Goal: Information Seeking & Learning: Find specific page/section

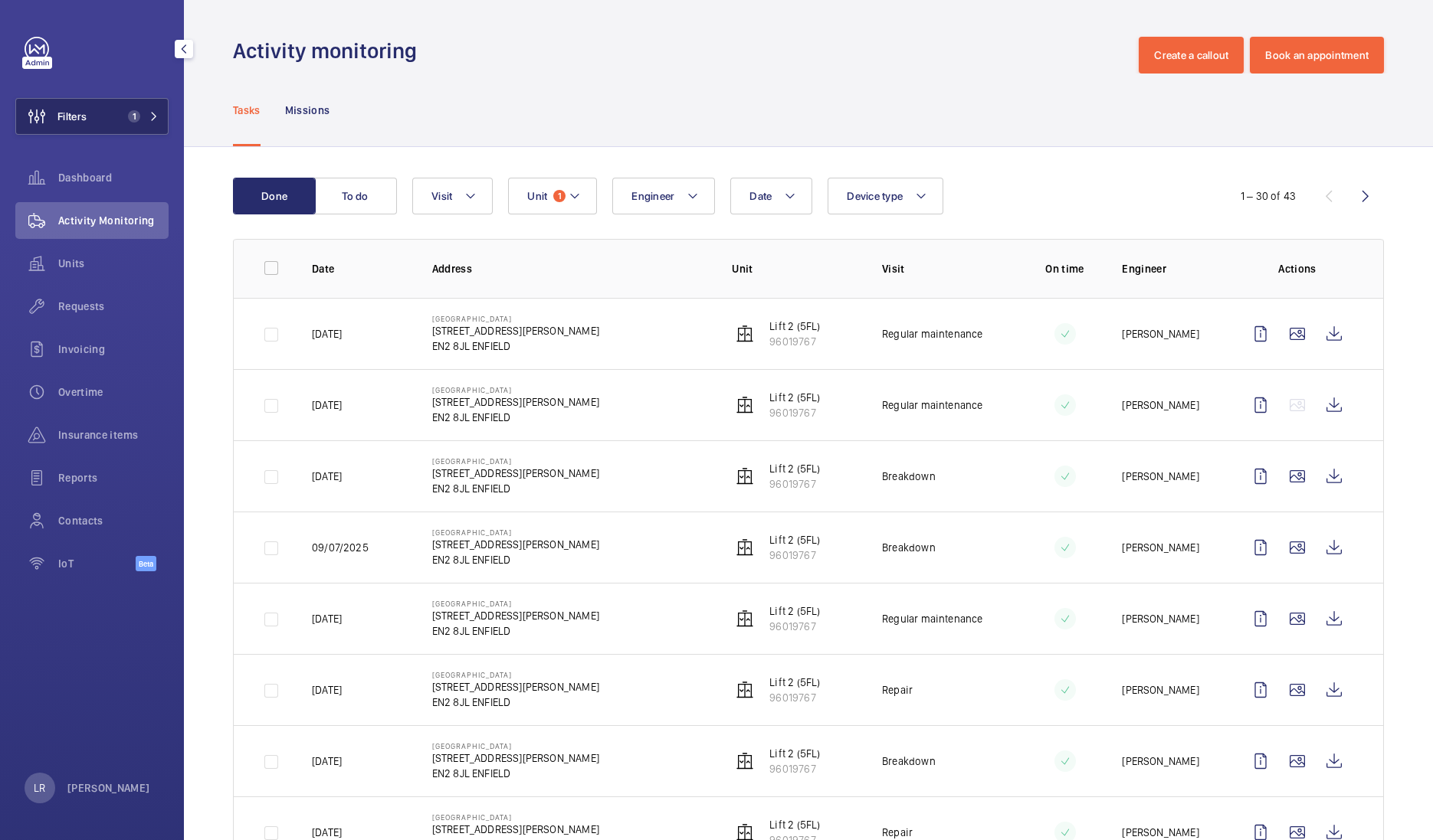
click at [165, 121] on button "Filters 1" at bounding box center [92, 116] width 153 height 37
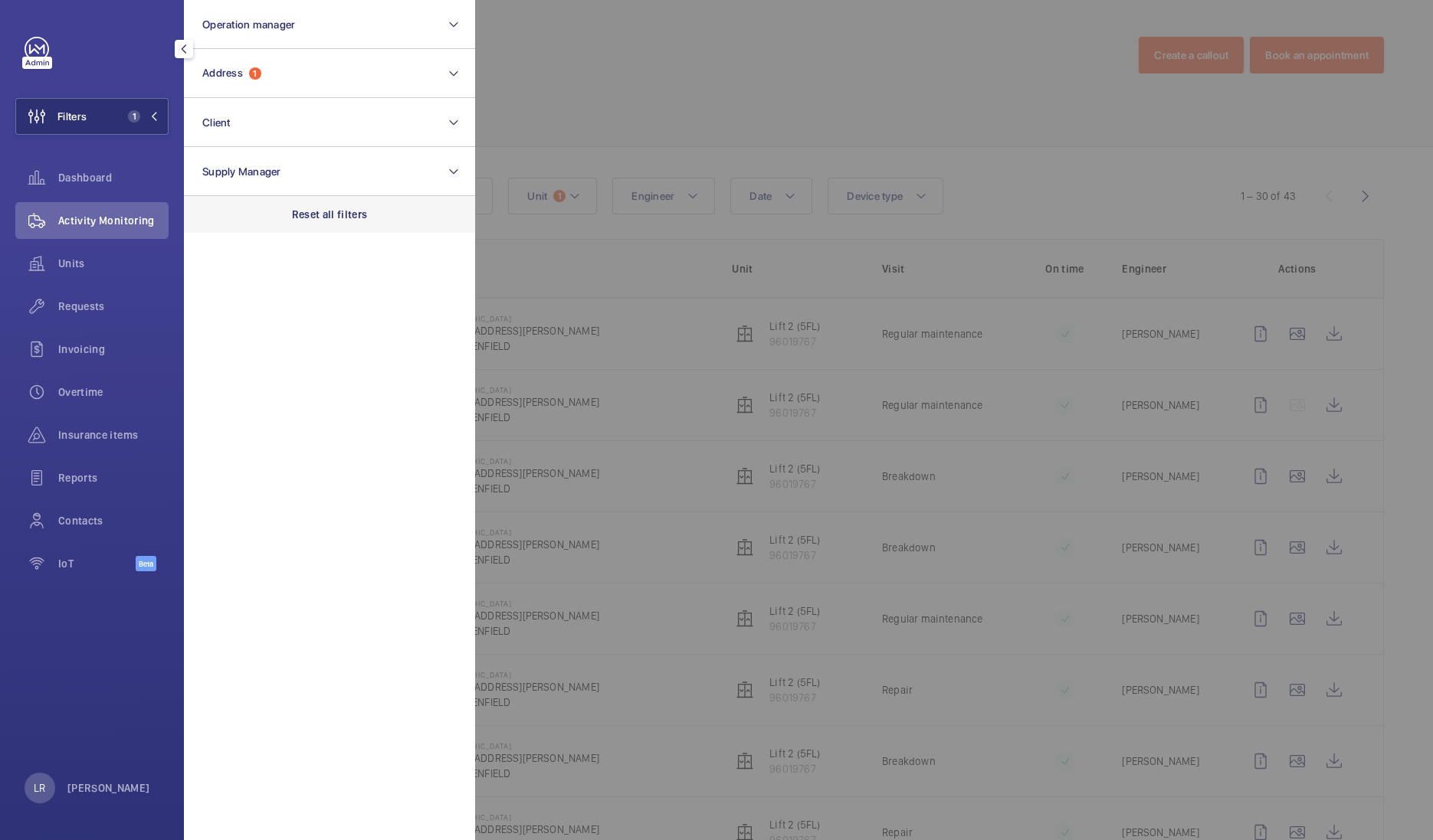
click at [295, 215] on p "Reset all filters" at bounding box center [330, 214] width 76 height 15
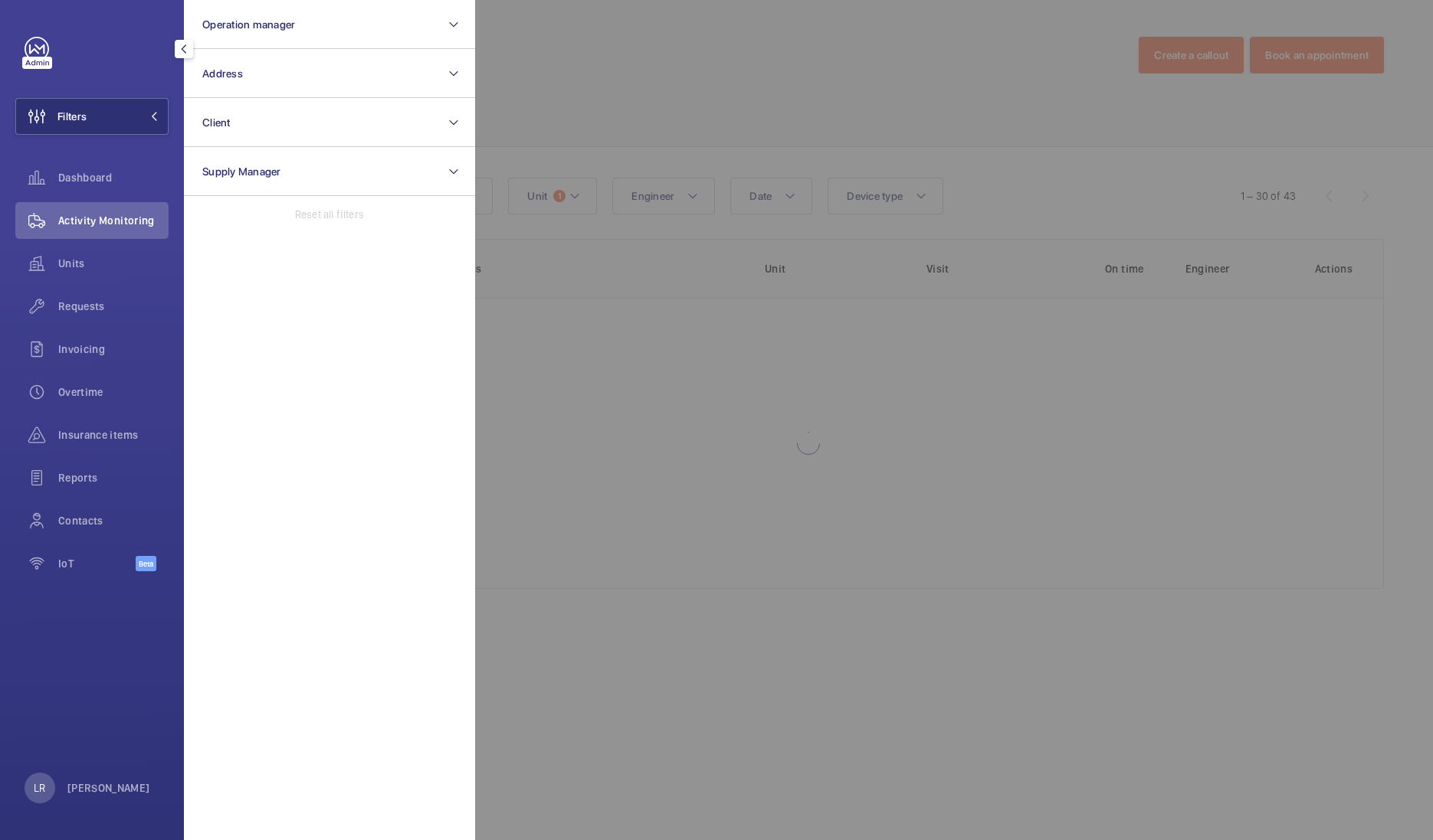
click at [667, 193] on div at bounding box center [1191, 420] width 1433 height 840
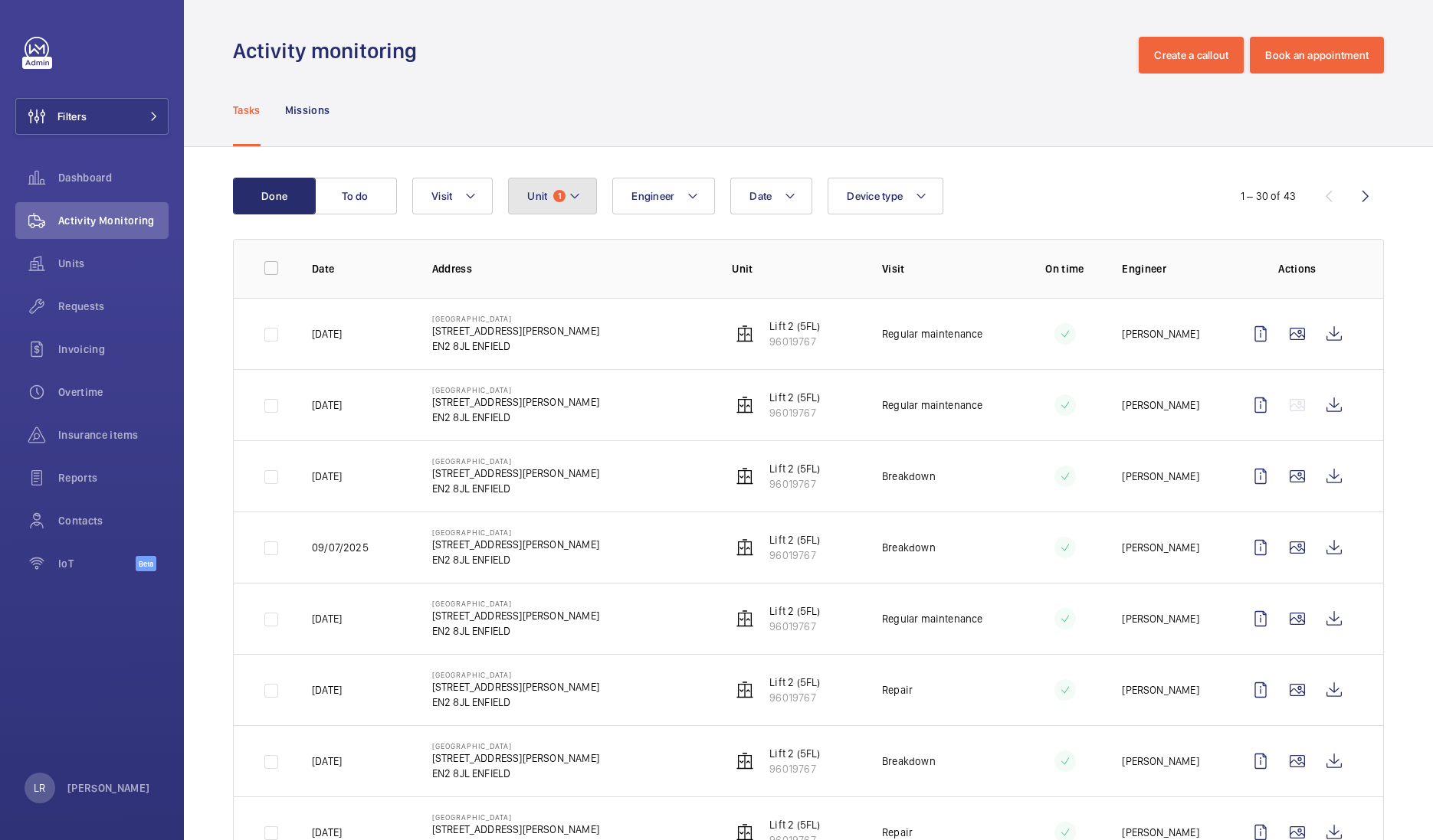
click at [542, 205] on button "Unit 1" at bounding box center [552, 197] width 89 height 37
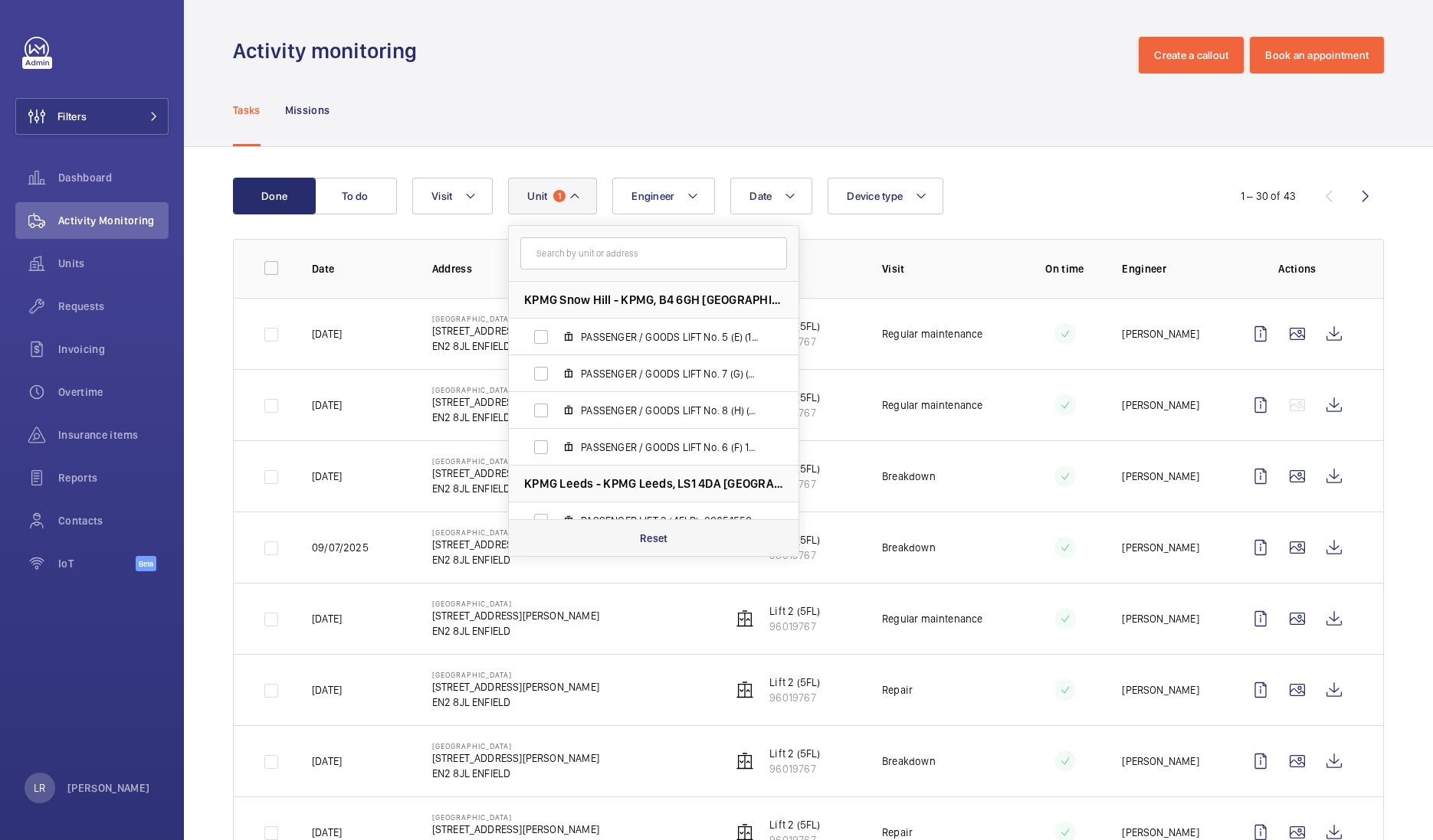
click at [664, 536] on p "Reset" at bounding box center [654, 539] width 29 height 15
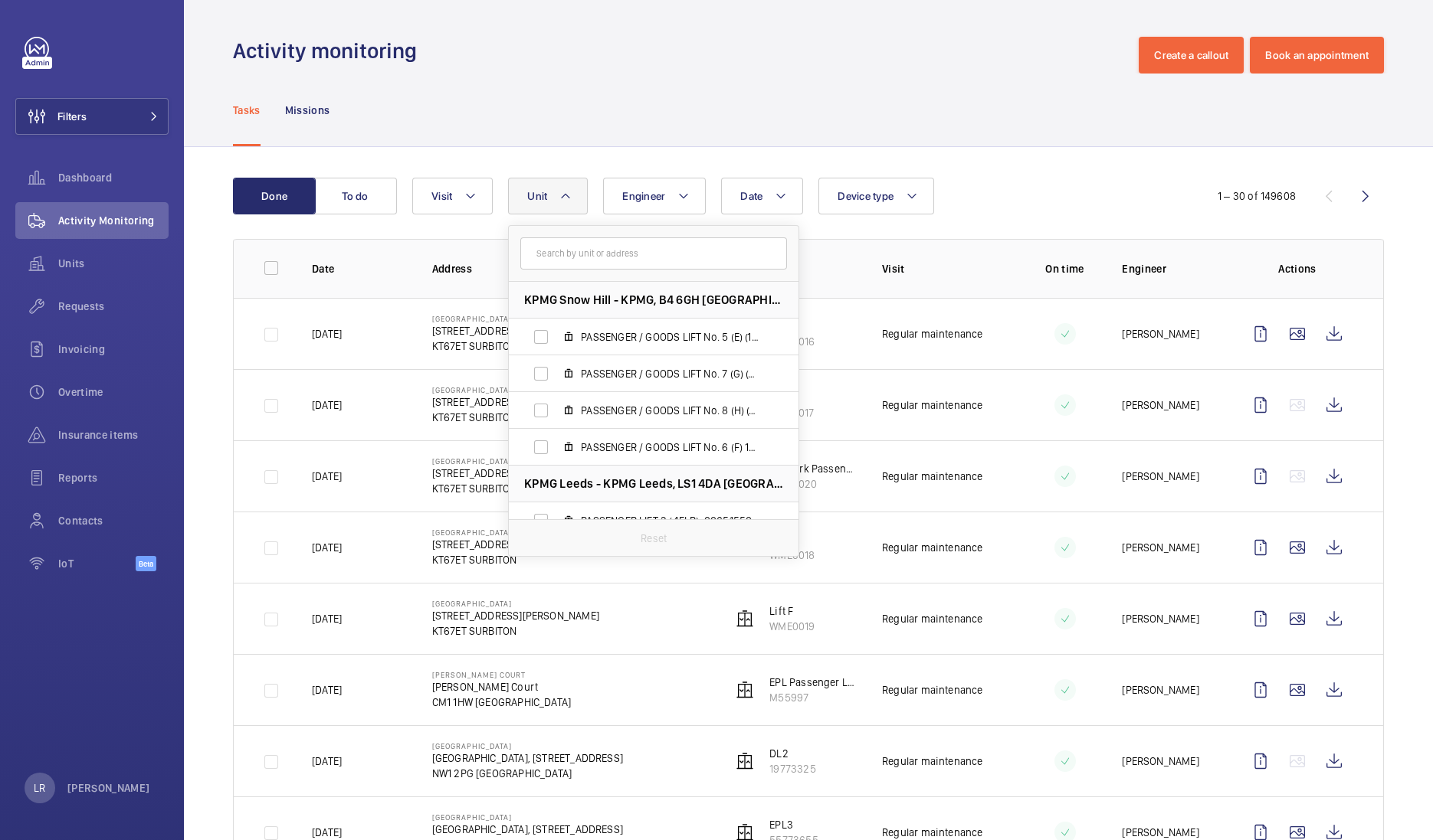
click at [1023, 178] on div "Date Engineer Unit KPMG Snow Hill - KPMG, B4 6GH BIRMINGHAM PASSENGER / GOODS L…" at bounding box center [802, 197] width 781 height 37
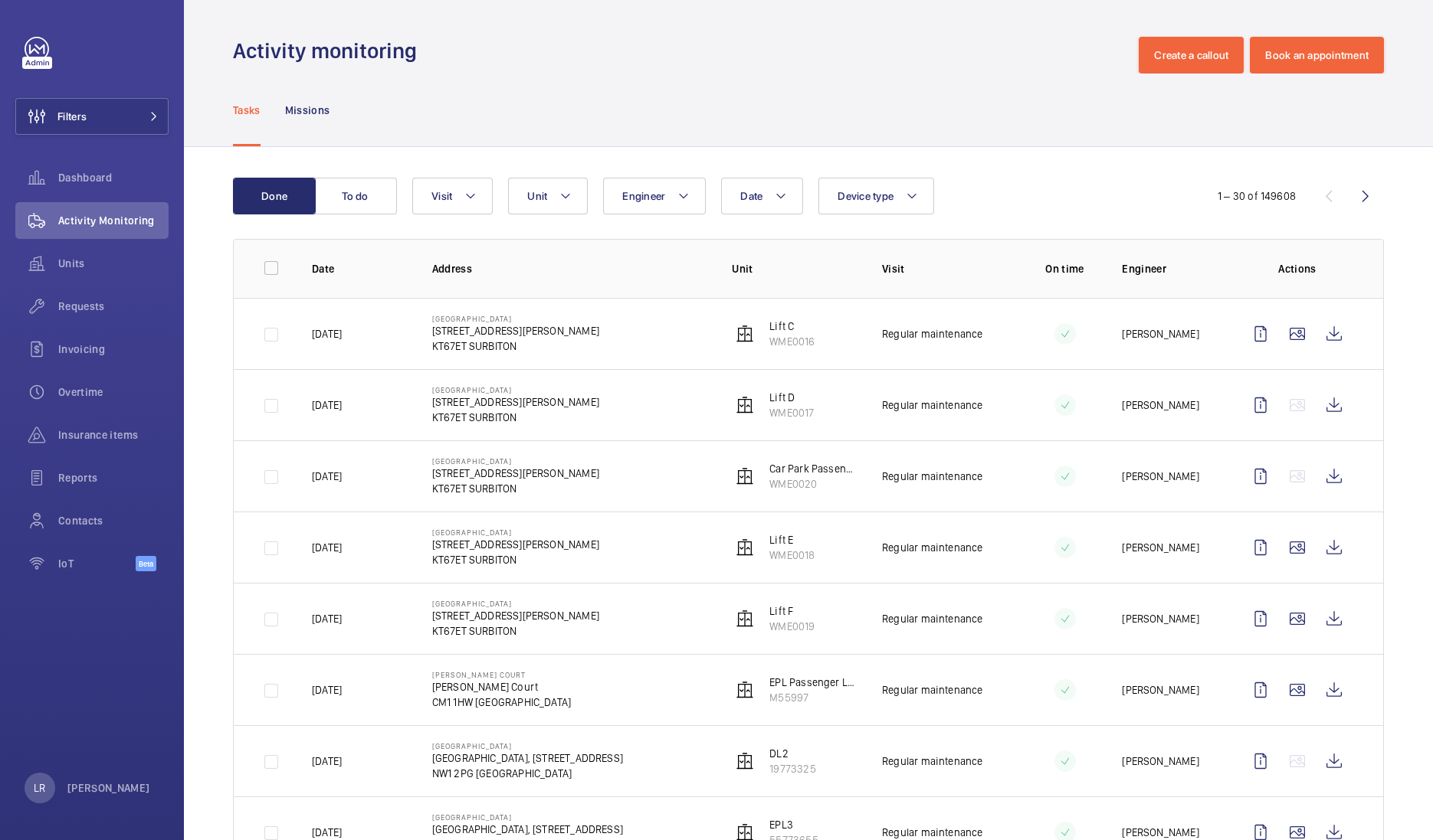
click at [822, 104] on div "Tasks Missions" at bounding box center [808, 109] width 1151 height 72
click at [133, 112] on button "Filters" at bounding box center [92, 116] width 153 height 37
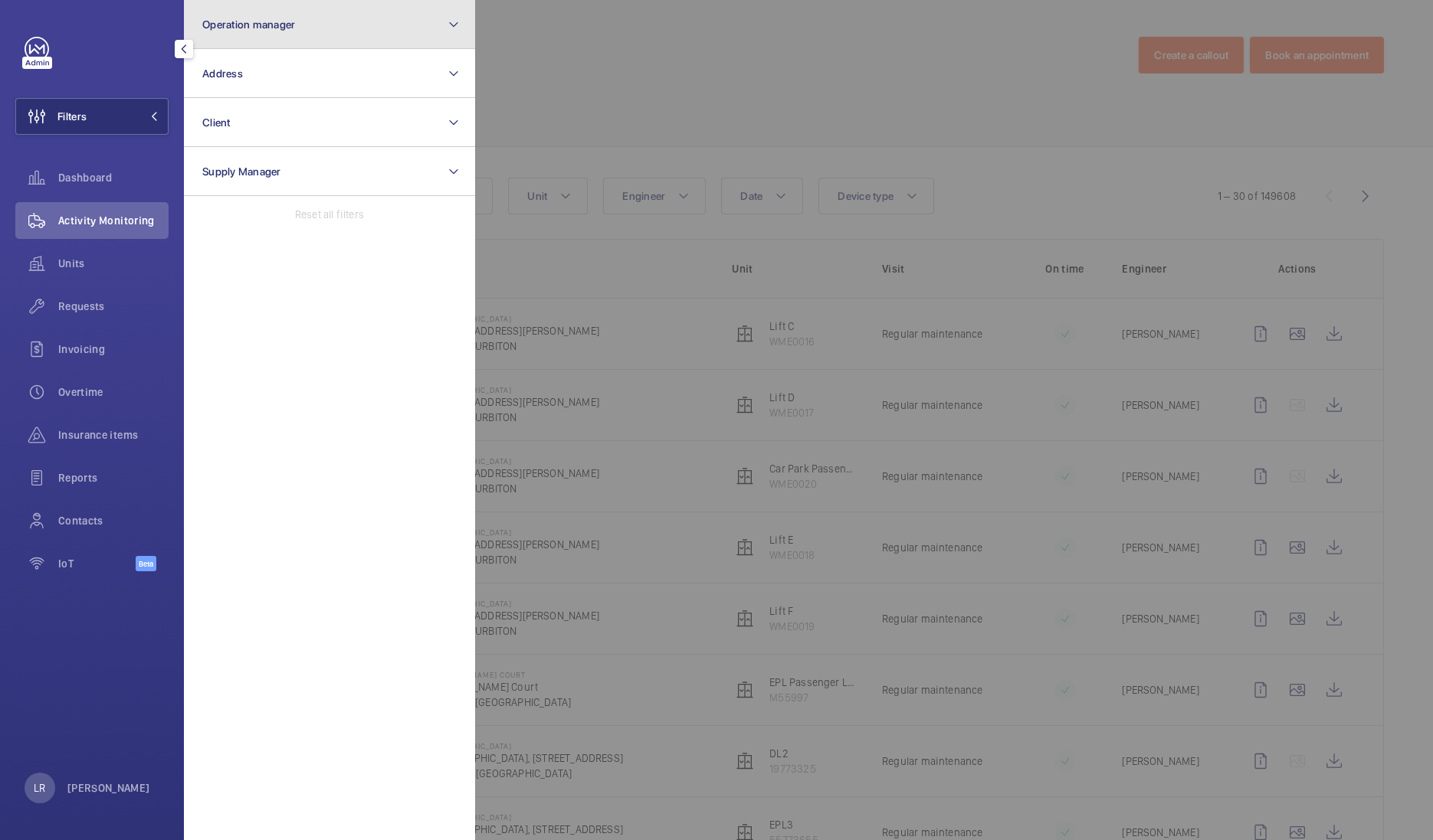
click at [319, 15] on button "Operation manager" at bounding box center [330, 25] width 291 height 49
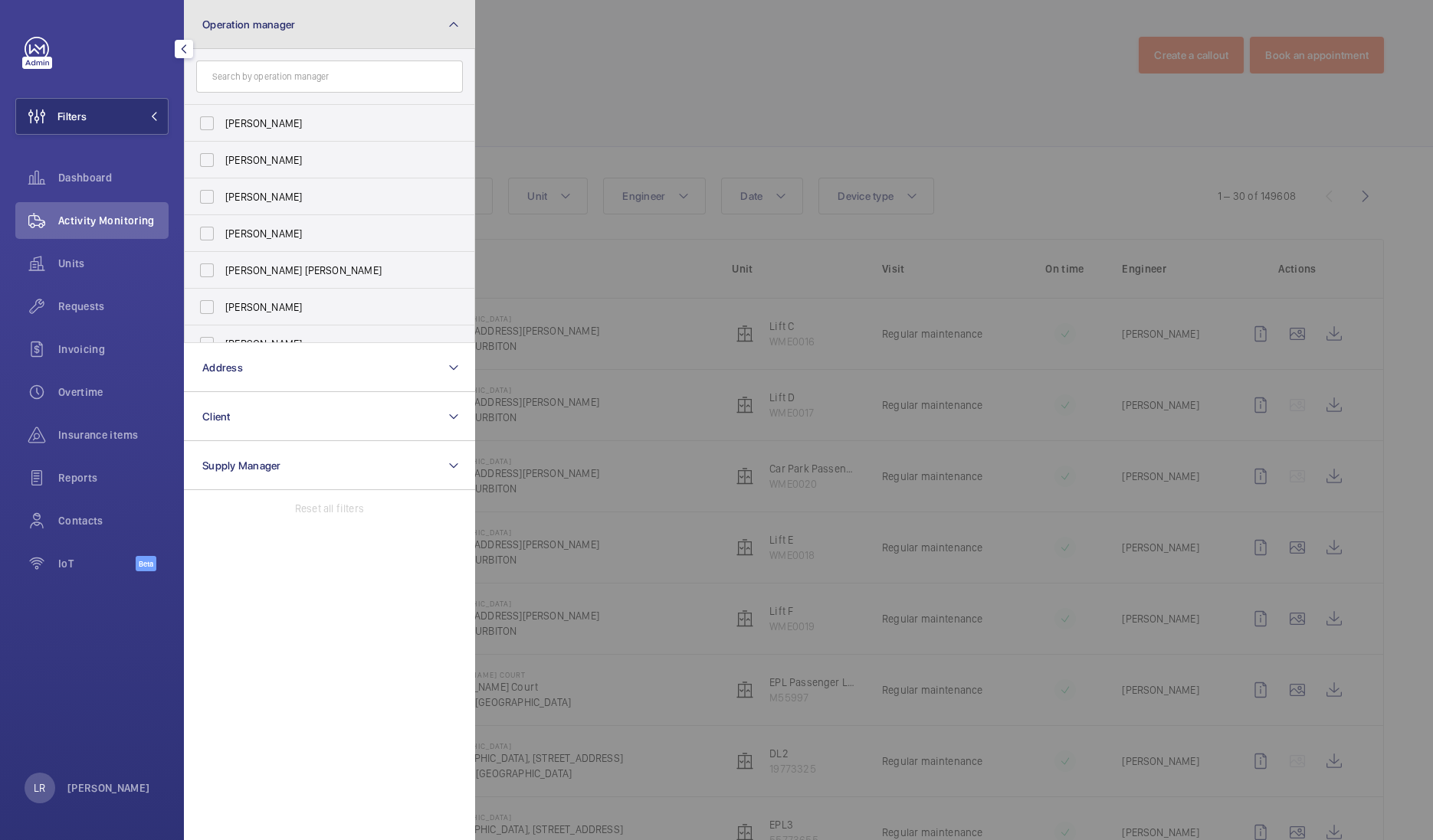
click at [368, 26] on button "Operation manager" at bounding box center [330, 25] width 291 height 49
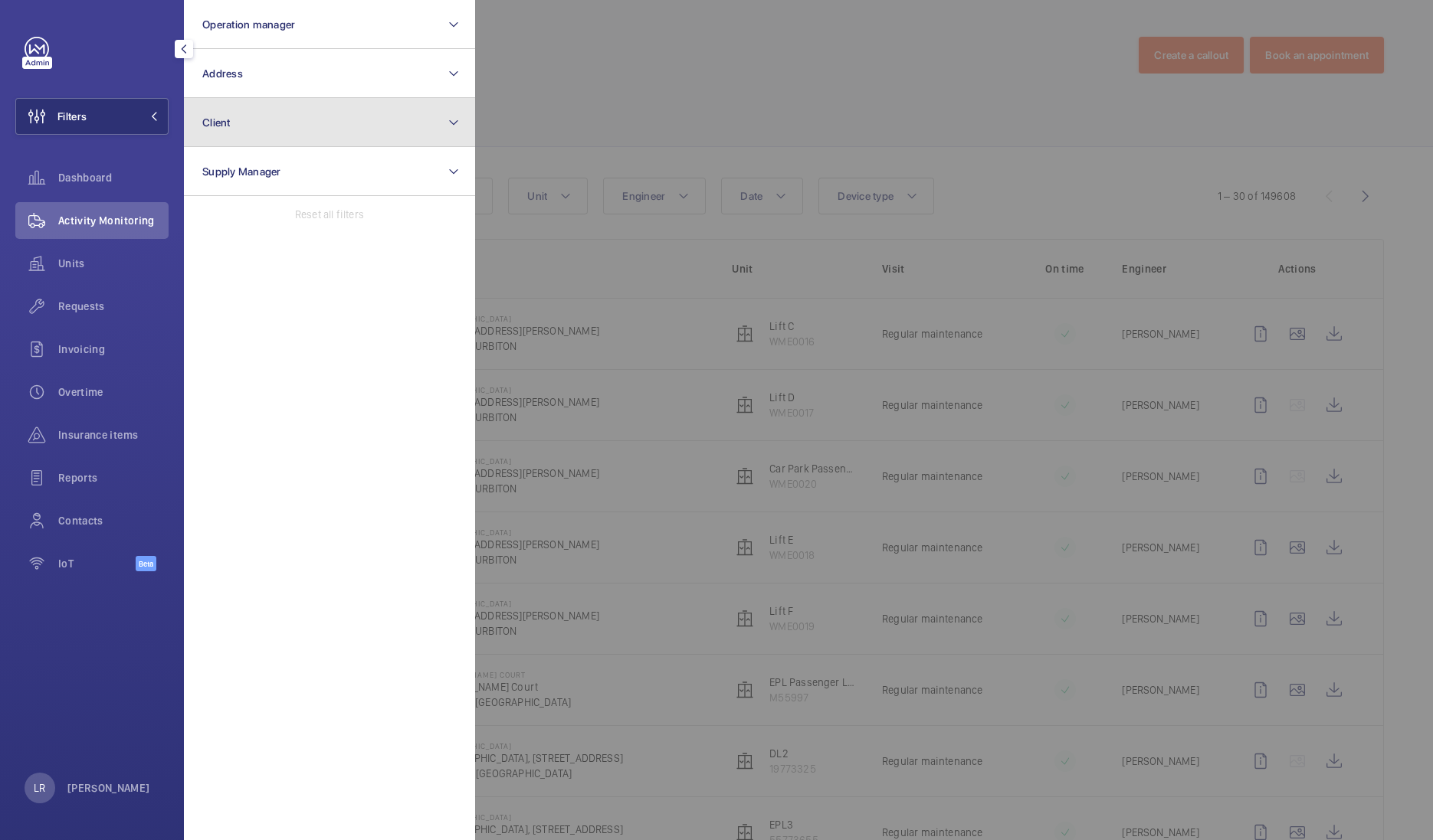
click at [341, 125] on button "Client" at bounding box center [330, 123] width 291 height 49
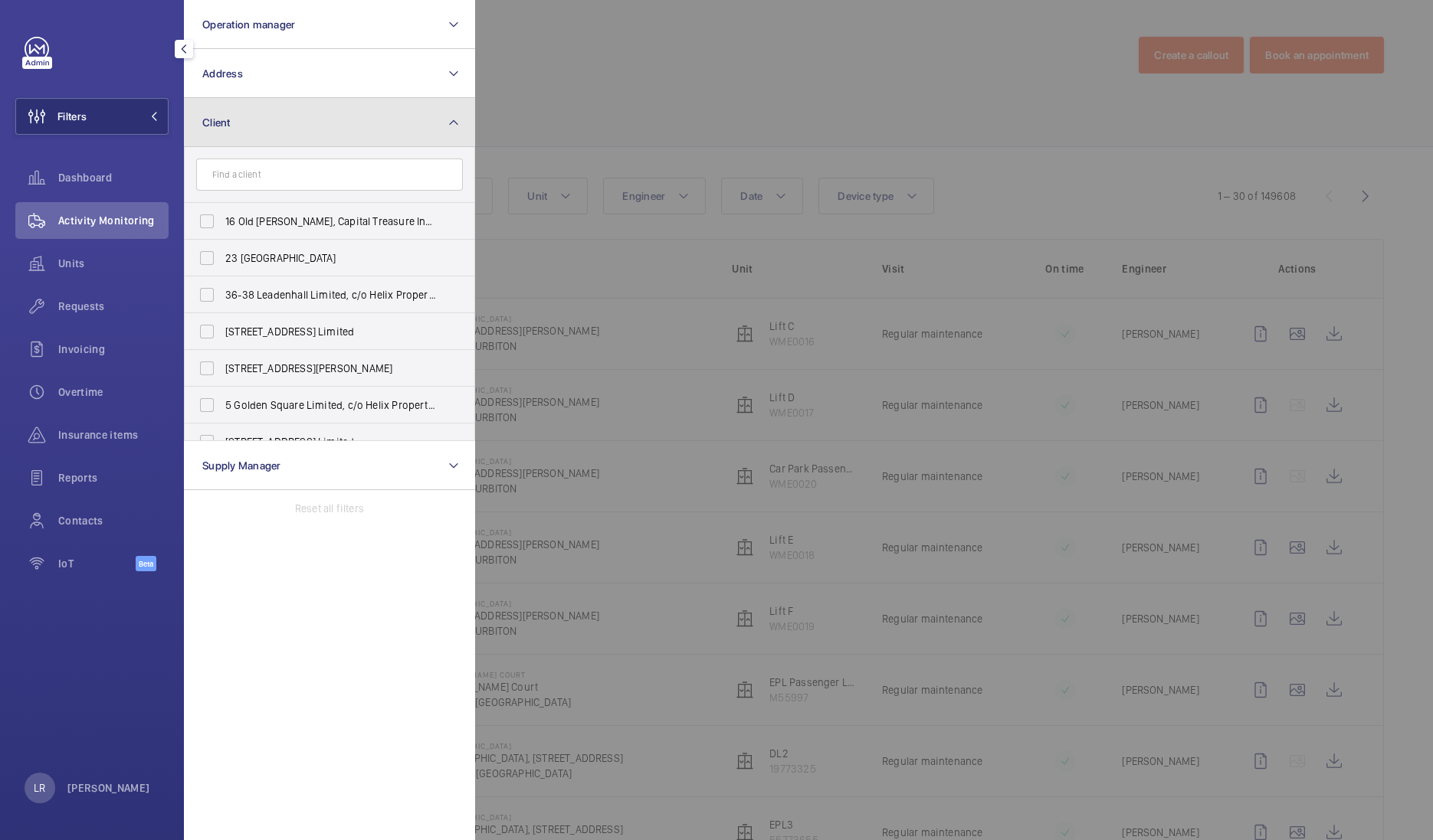
click at [281, 121] on button "Client" at bounding box center [330, 123] width 291 height 49
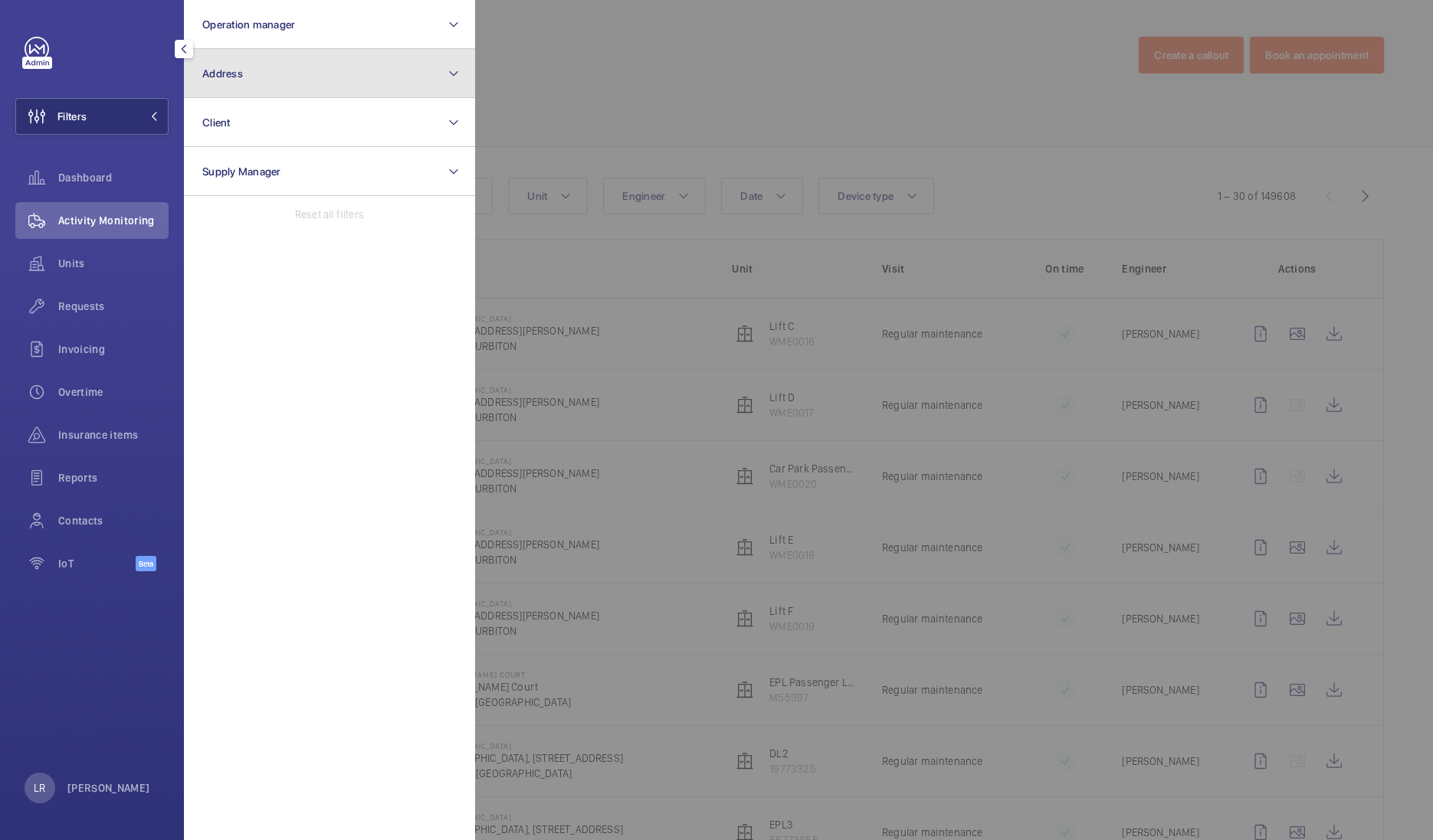
click at [288, 90] on button "Address" at bounding box center [330, 74] width 291 height 49
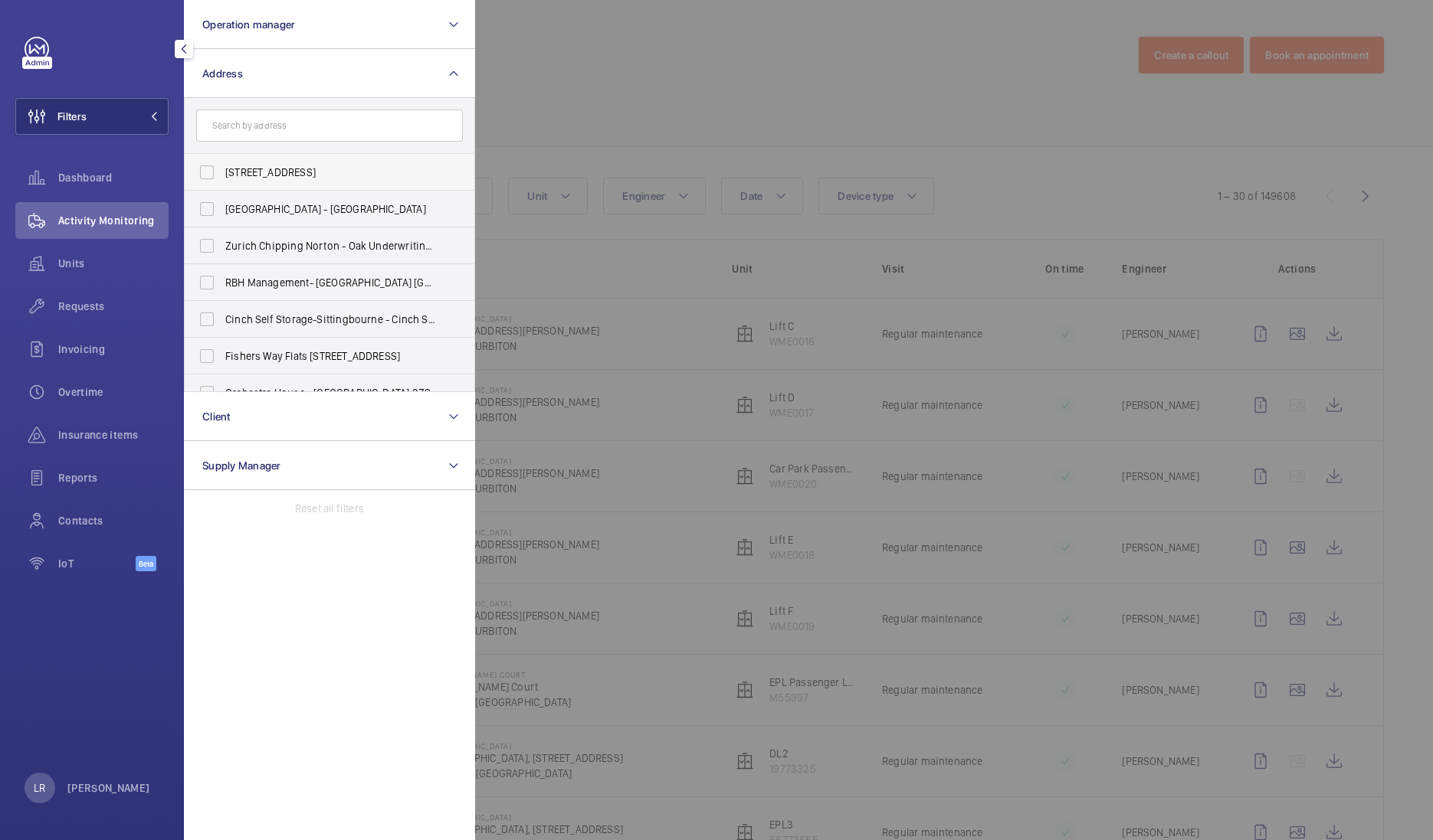
click at [302, 171] on span "[STREET_ADDRESS]" at bounding box center [330, 173] width 210 height 15
click at [222, 171] on input "[STREET_ADDRESS]" at bounding box center [207, 173] width 31 height 31
checkbox input "true"
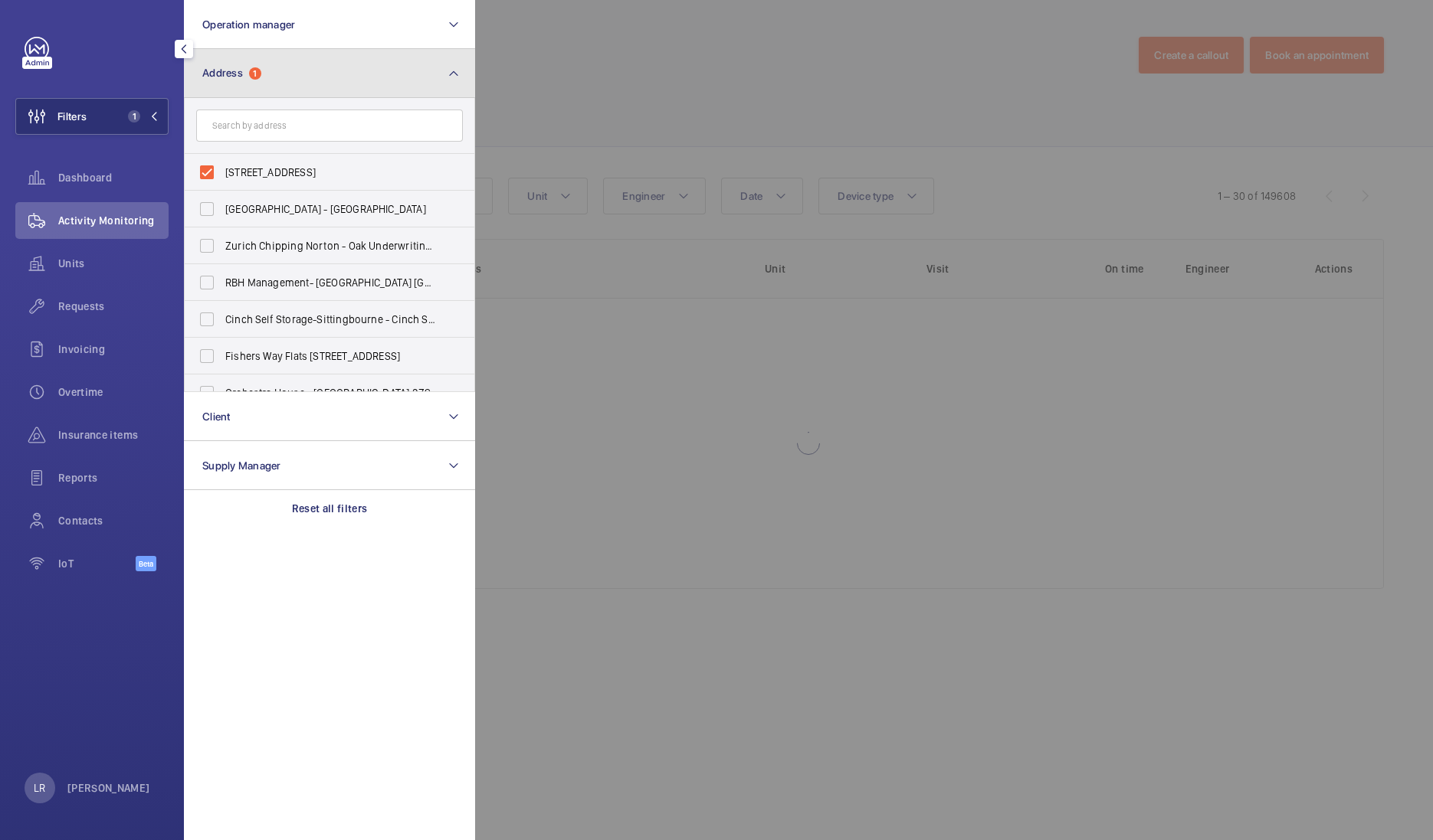
click at [346, 77] on button "Address 1" at bounding box center [330, 74] width 291 height 49
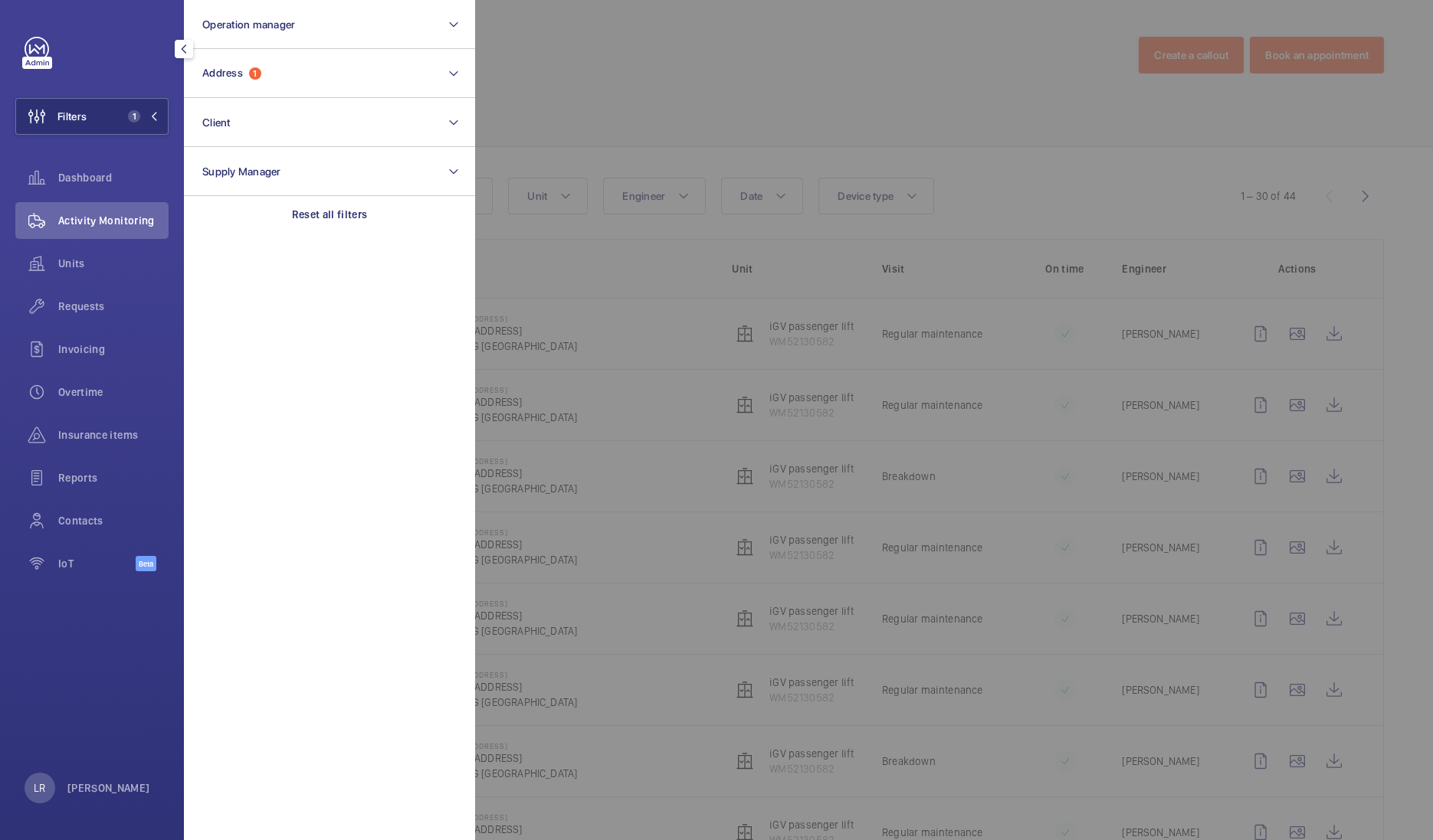
click at [552, 62] on div at bounding box center [1191, 420] width 1433 height 840
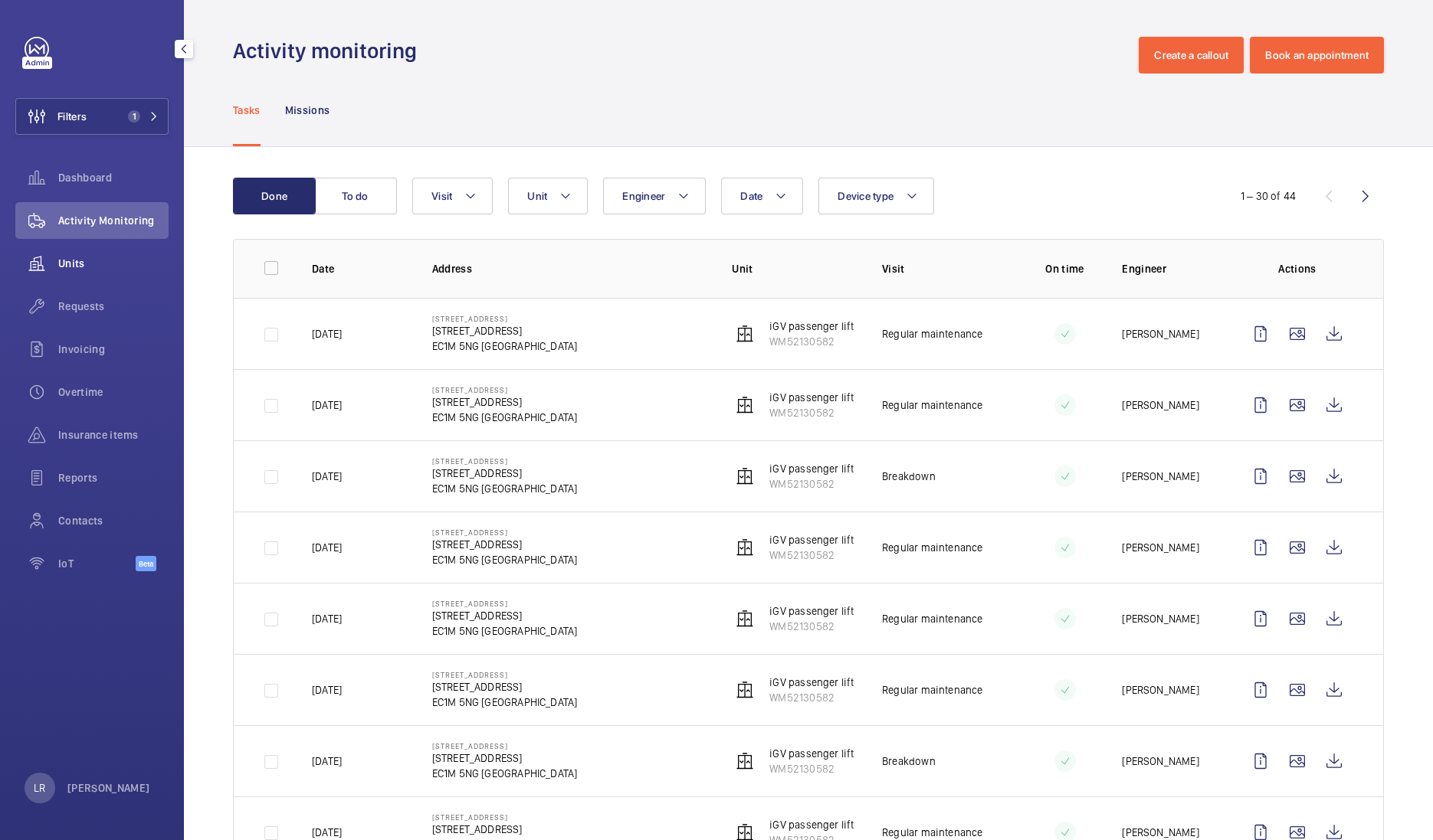
click at [101, 267] on span "Units" at bounding box center [113, 264] width 110 height 15
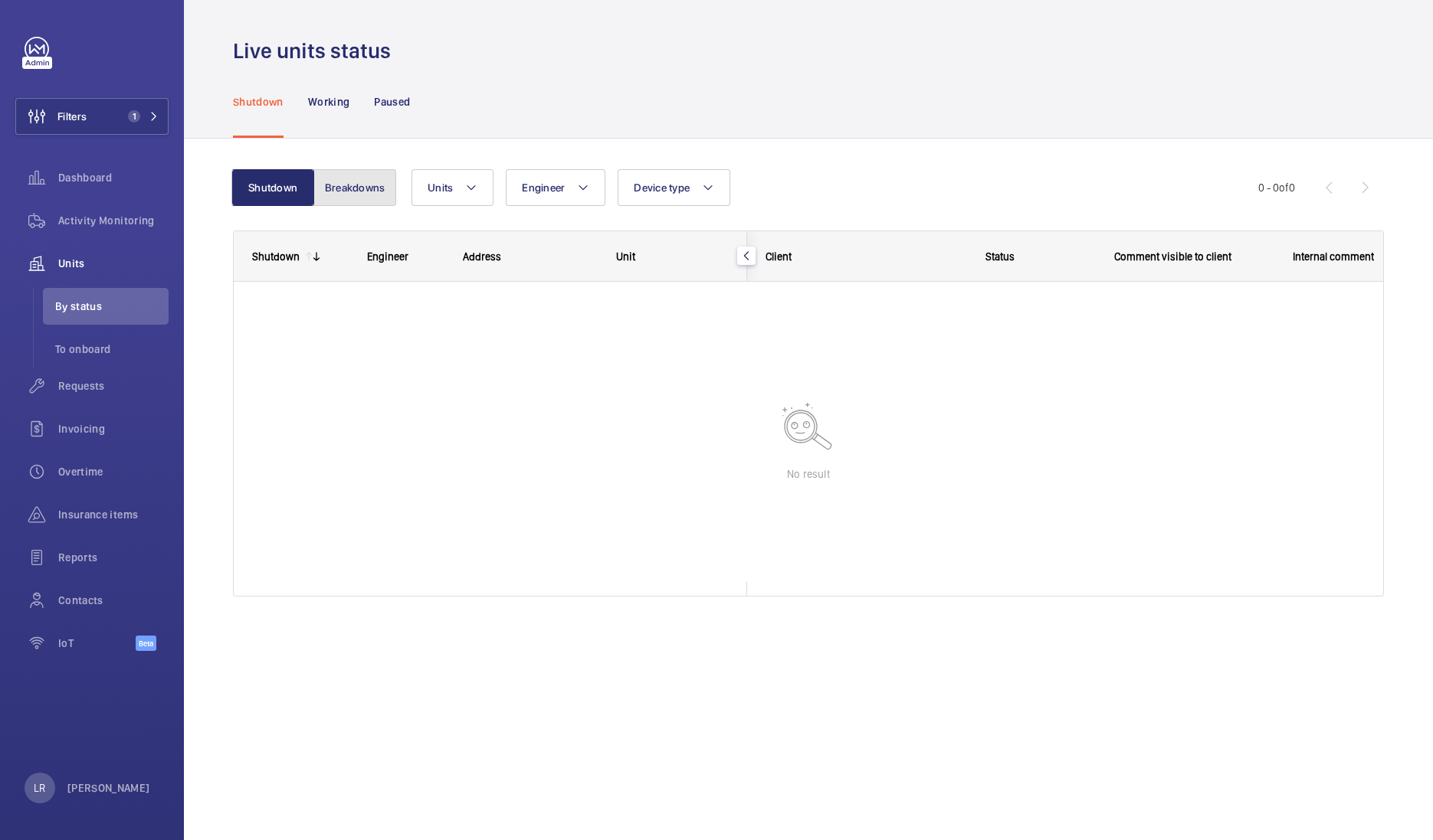
click at [354, 188] on button "Breakdowns" at bounding box center [354, 188] width 82 height 37
click at [299, 193] on button "Shutdown" at bounding box center [274, 188] width 82 height 37
click at [107, 231] on div "Activity Monitoring" at bounding box center [92, 220] width 153 height 37
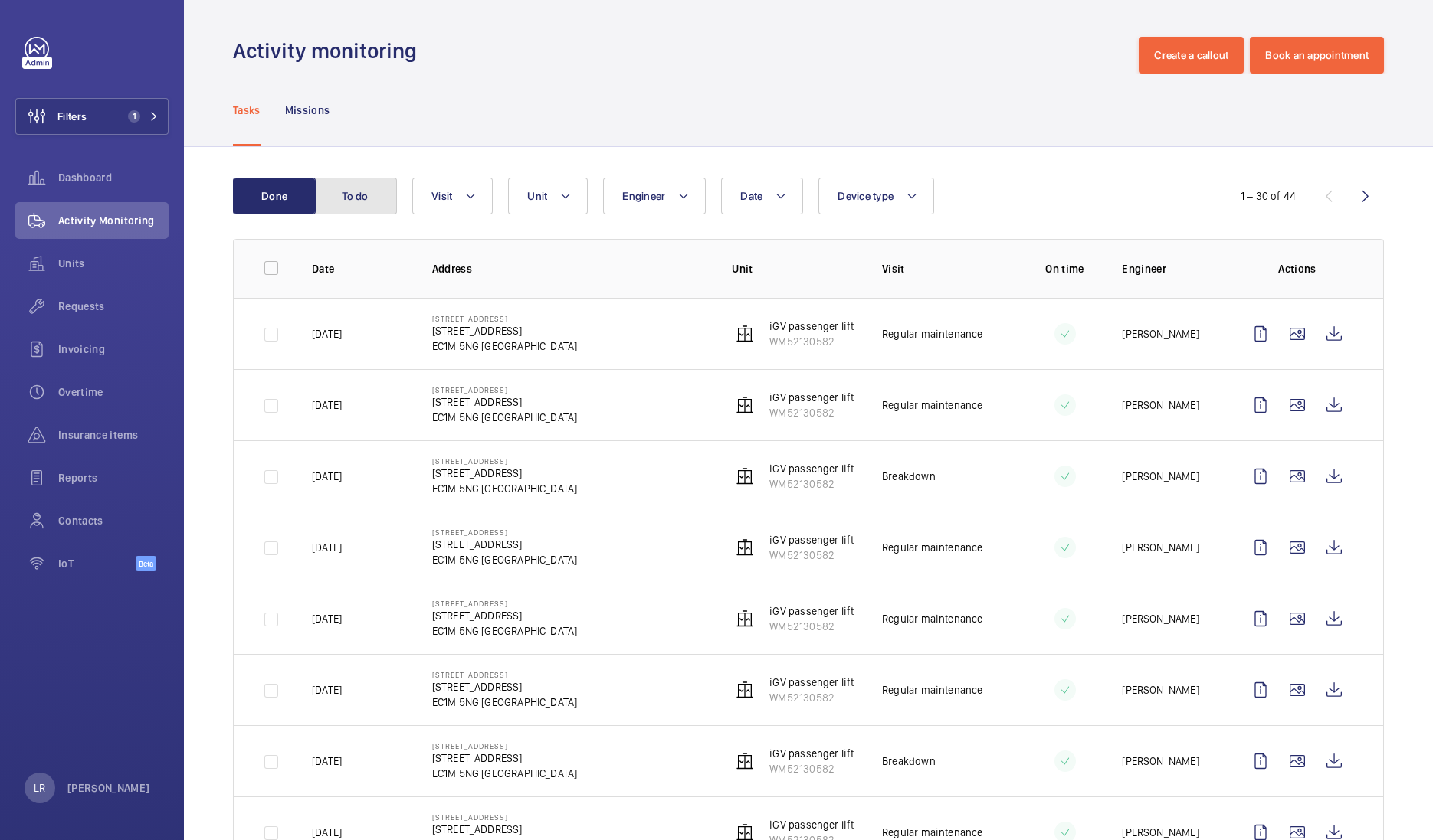
click at [328, 193] on button "To do" at bounding box center [355, 197] width 82 height 37
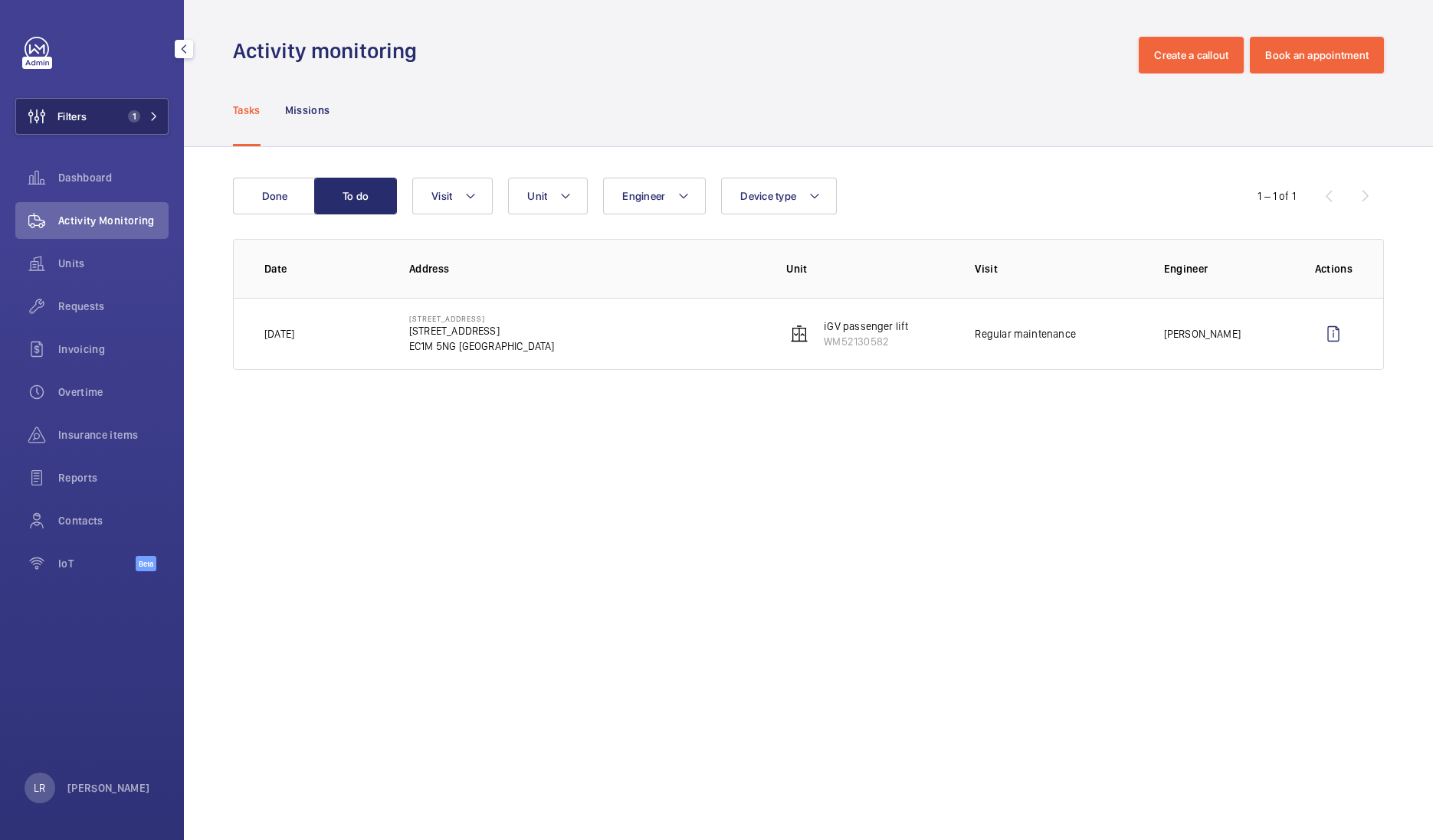
click at [146, 109] on button "Filters 1" at bounding box center [92, 116] width 153 height 37
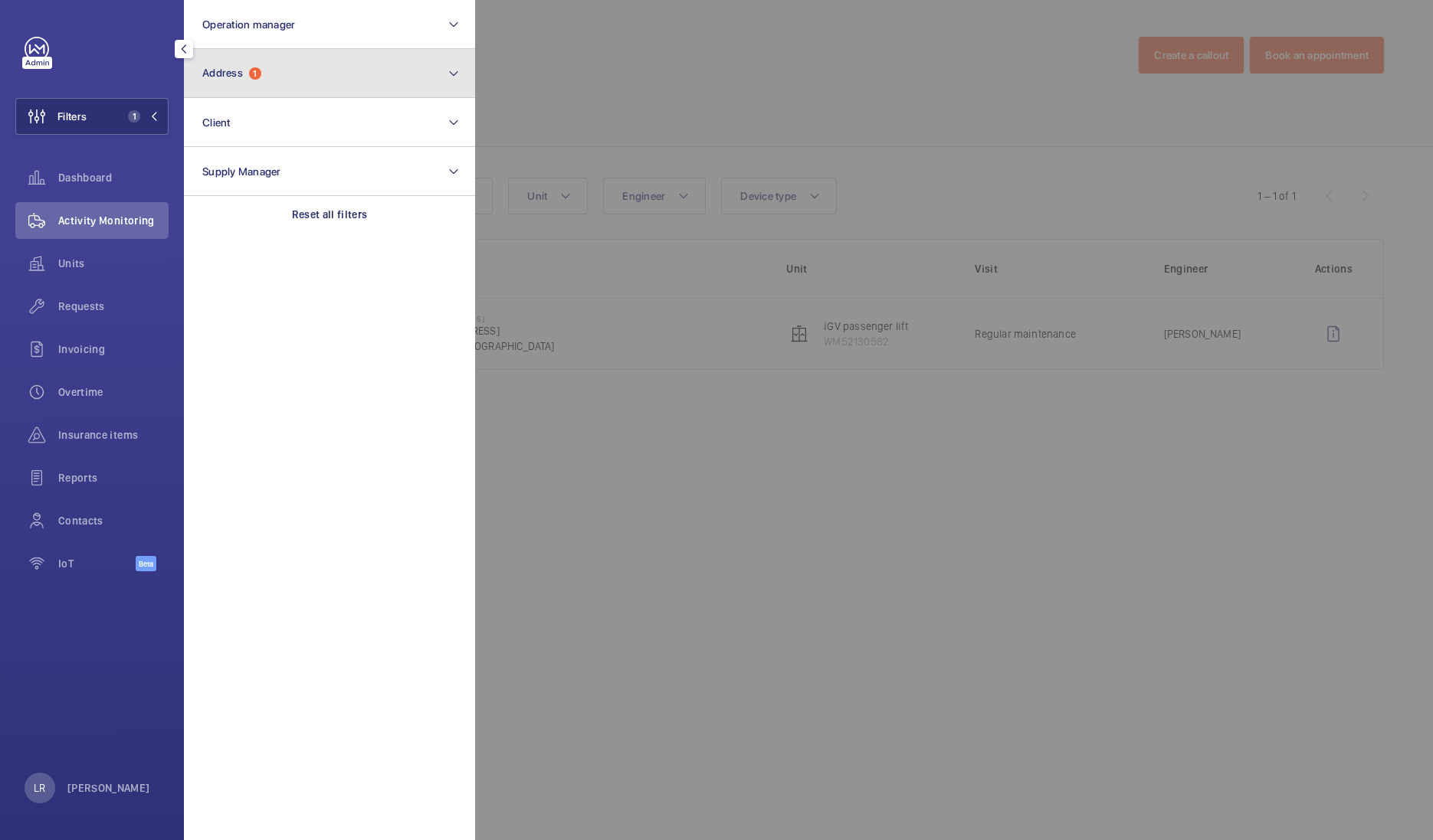
click at [235, 80] on button "Address 1" at bounding box center [330, 74] width 291 height 49
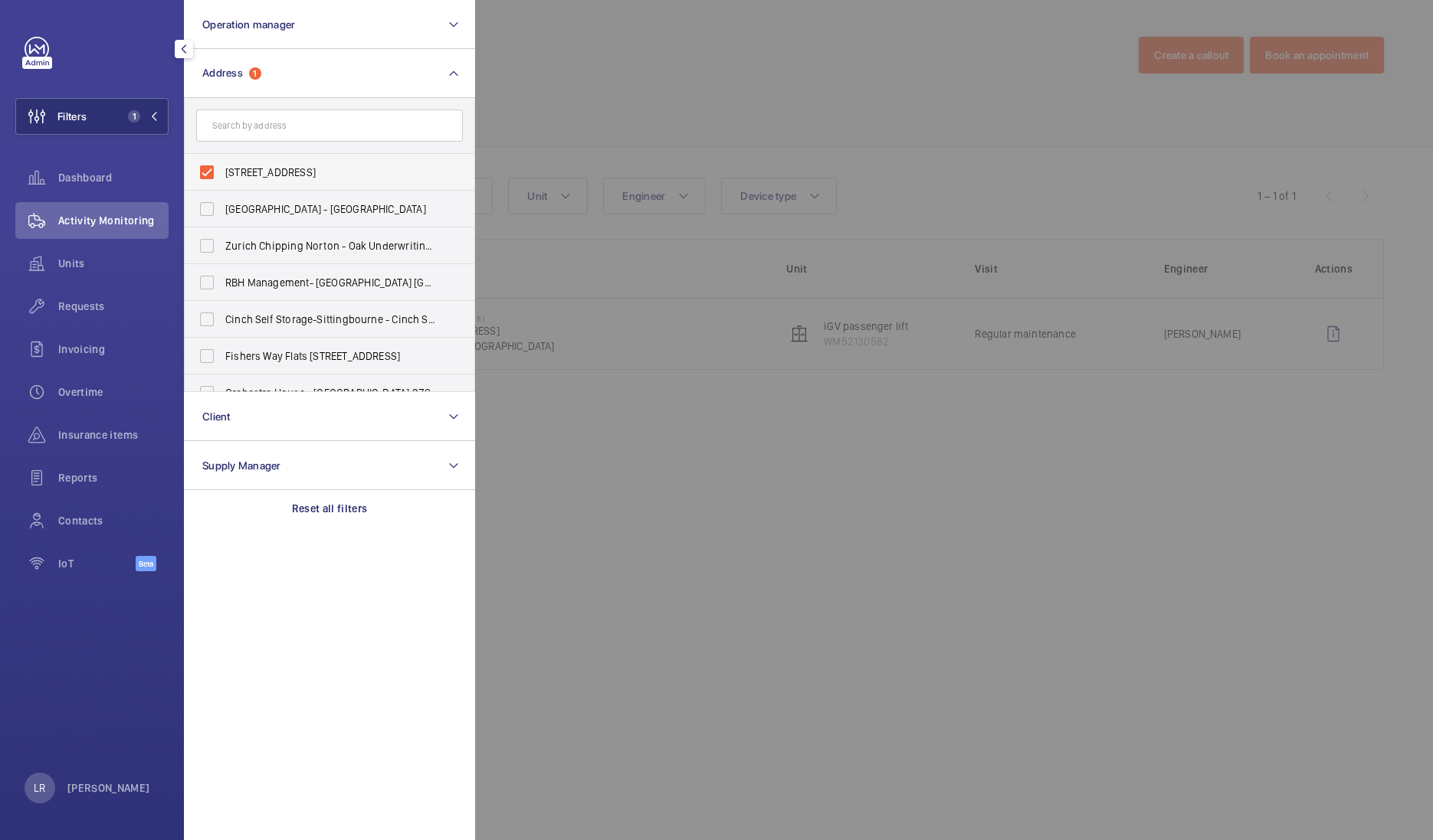
click at [230, 165] on span "[STREET_ADDRESS]" at bounding box center [330, 173] width 210 height 15
click at [222, 165] on input "[STREET_ADDRESS]" at bounding box center [207, 173] width 31 height 31
checkbox input "false"
click at [280, 365] on label "Fishers Way Flats [STREET_ADDRESS]" at bounding box center [318, 356] width 267 height 37
click at [222, 365] on input "Fishers Way Flats [STREET_ADDRESS]" at bounding box center [207, 356] width 31 height 31
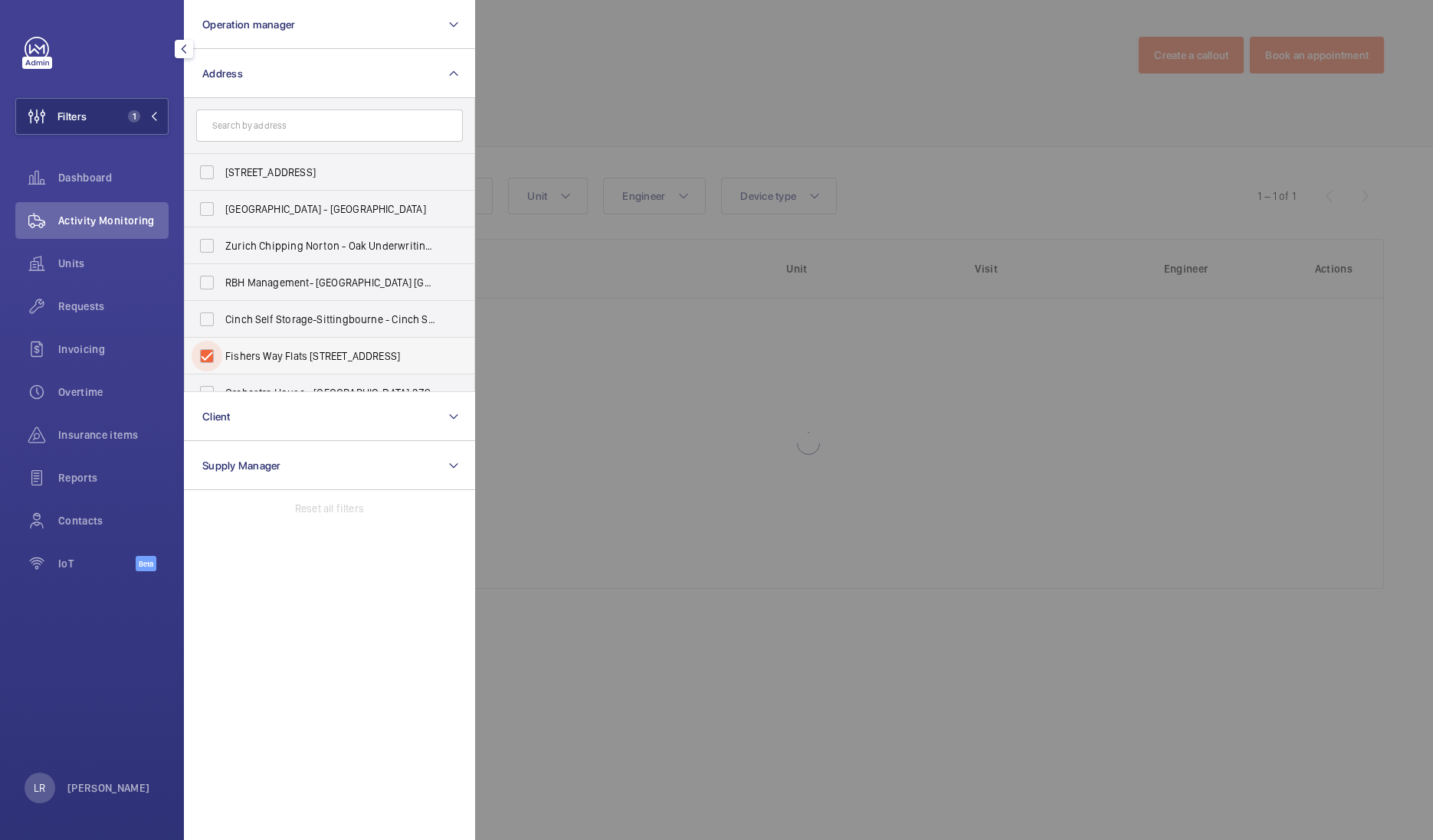
checkbox input "true"
click at [453, 156] on li "[STREET_ADDRESS]" at bounding box center [330, 173] width 290 height 37
click at [504, 119] on div at bounding box center [1191, 420] width 1433 height 840
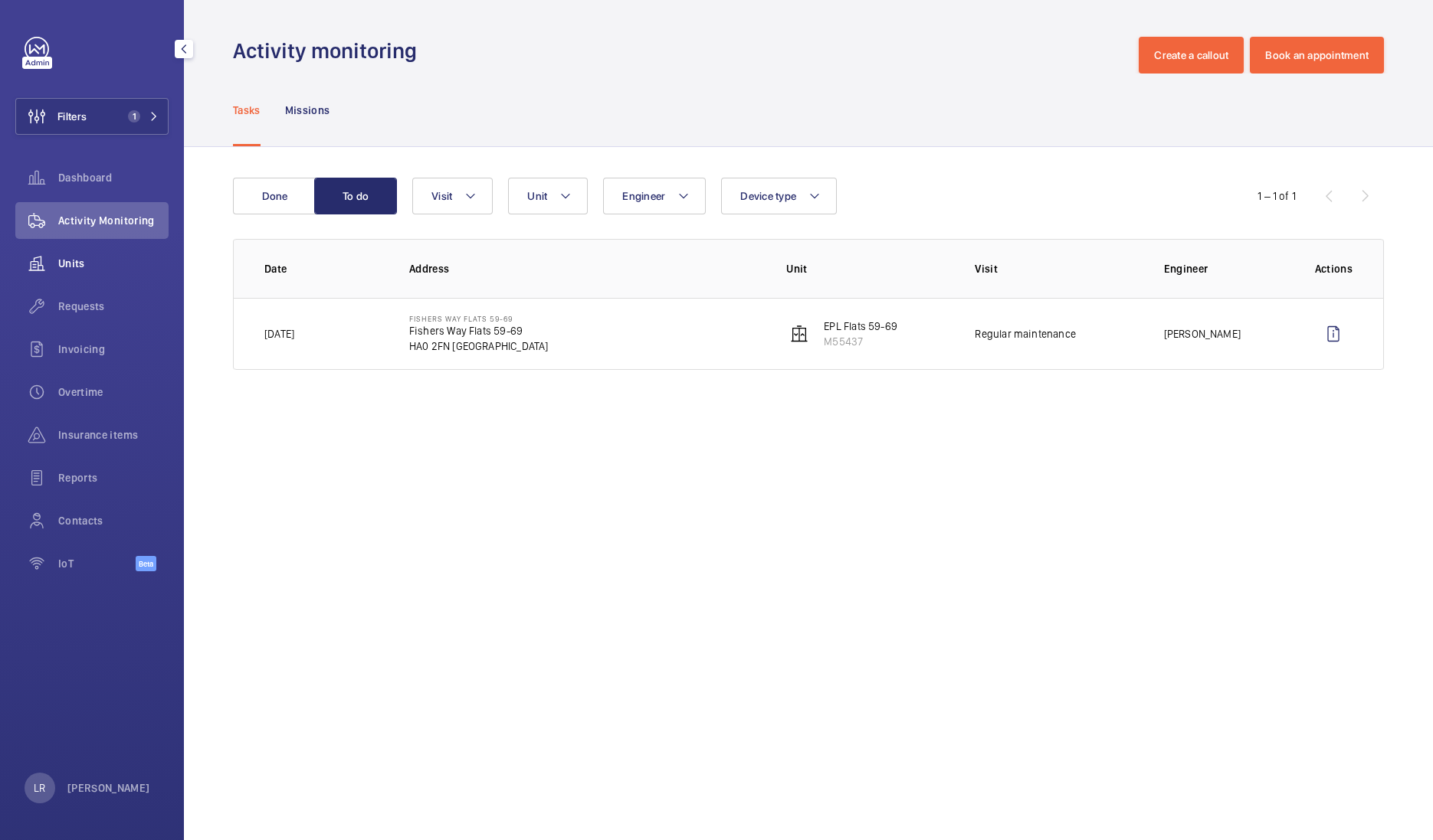
click at [81, 272] on div "Units" at bounding box center [92, 264] width 153 height 37
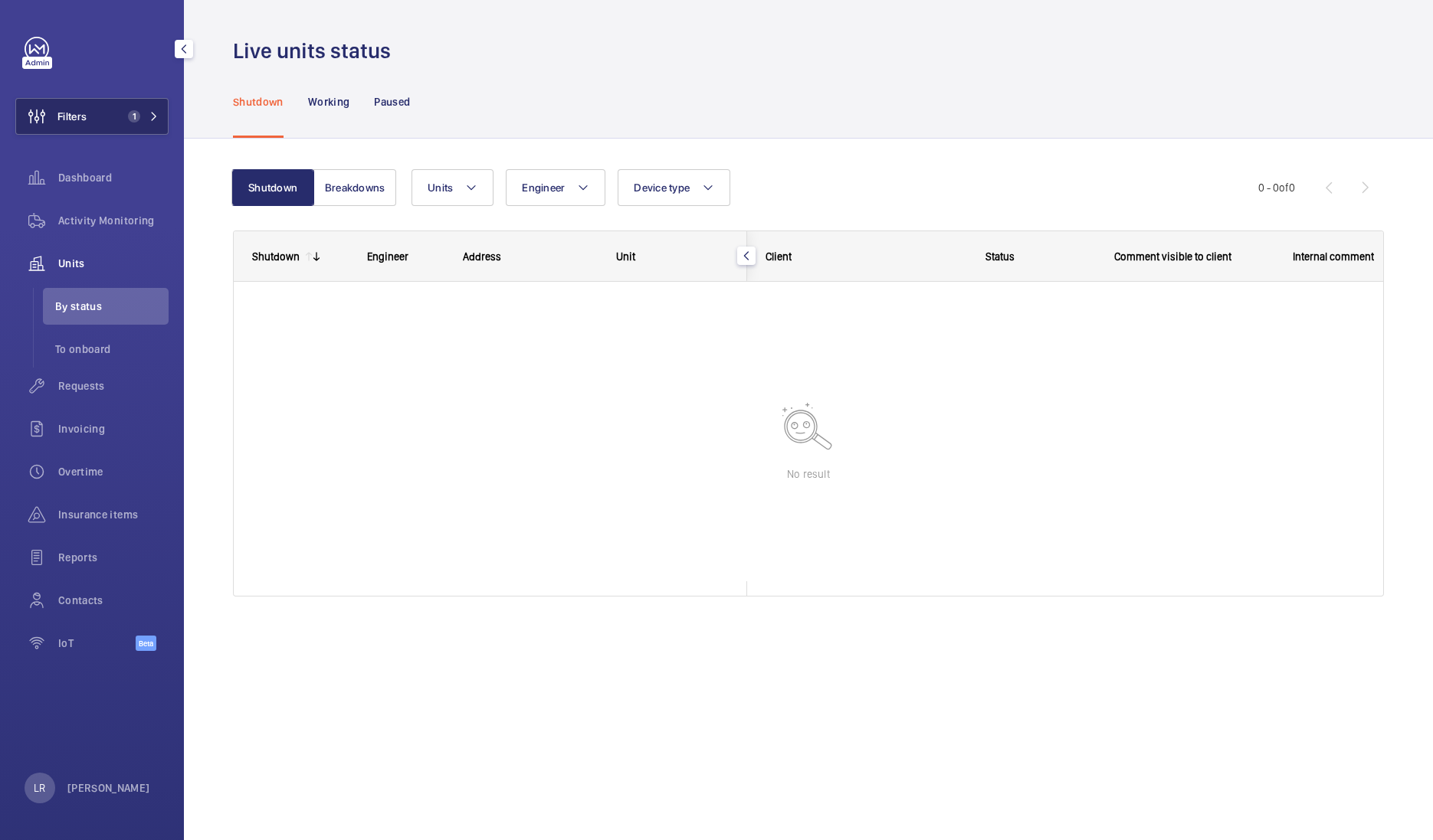
click at [108, 108] on button "Filters 1" at bounding box center [92, 116] width 153 height 37
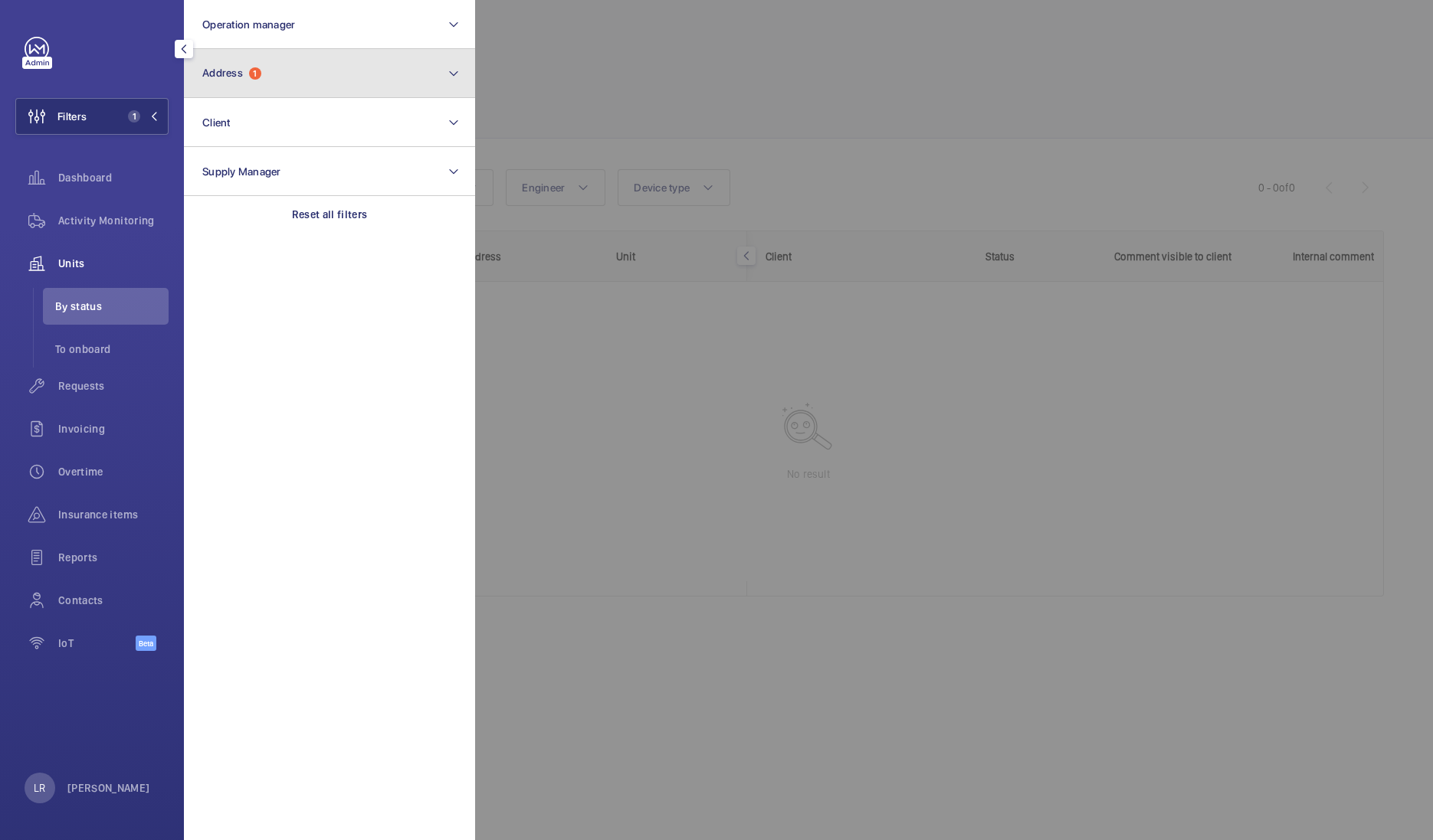
click at [248, 71] on span "Address 1" at bounding box center [231, 72] width 59 height 13
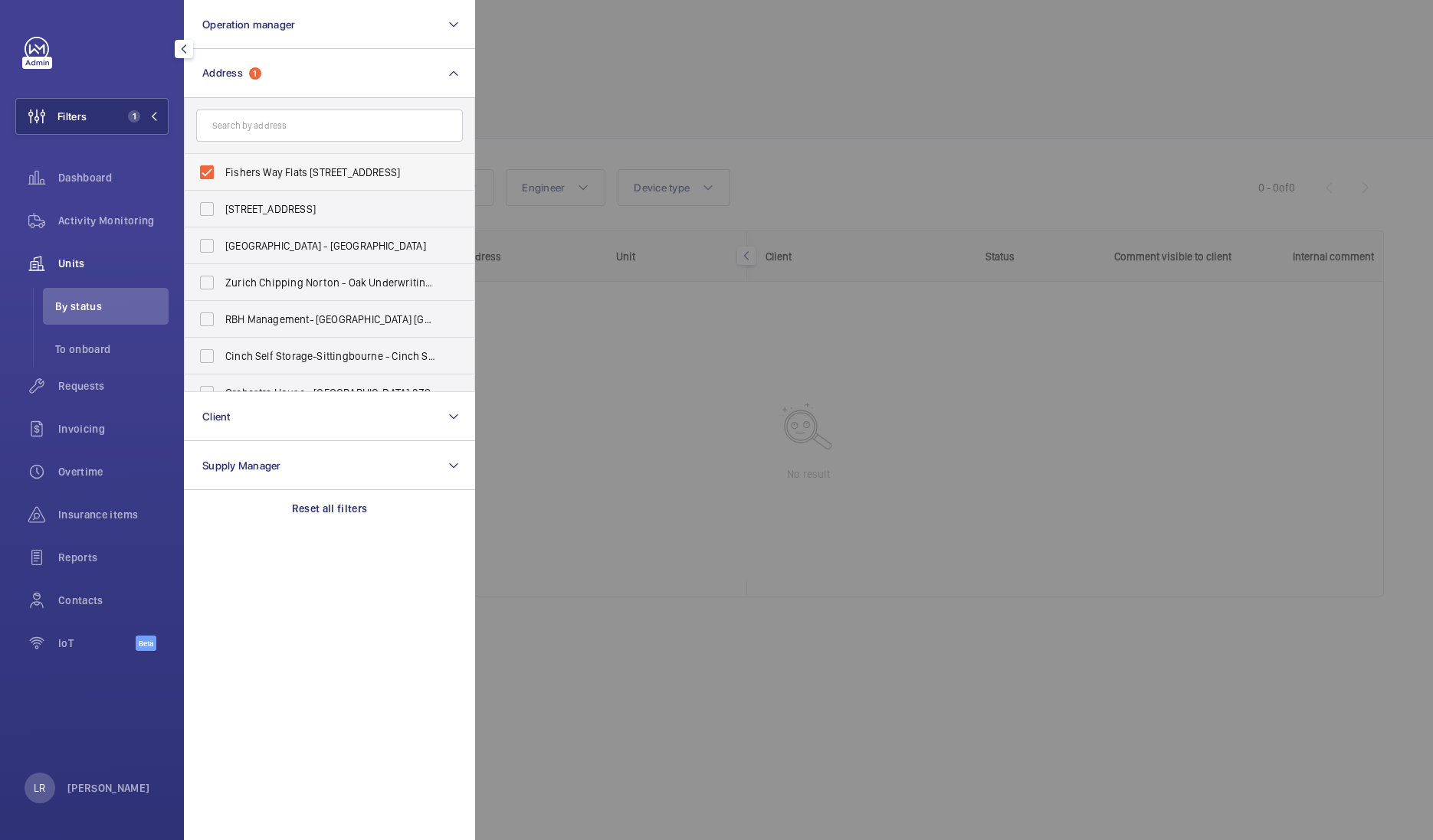
click at [257, 173] on span "Fishers Way Flats [STREET_ADDRESS]" at bounding box center [330, 173] width 210 height 15
click at [222, 173] on input "Fishers Way Flats [STREET_ADDRESS]" at bounding box center [207, 173] width 31 height 31
checkbox input "false"
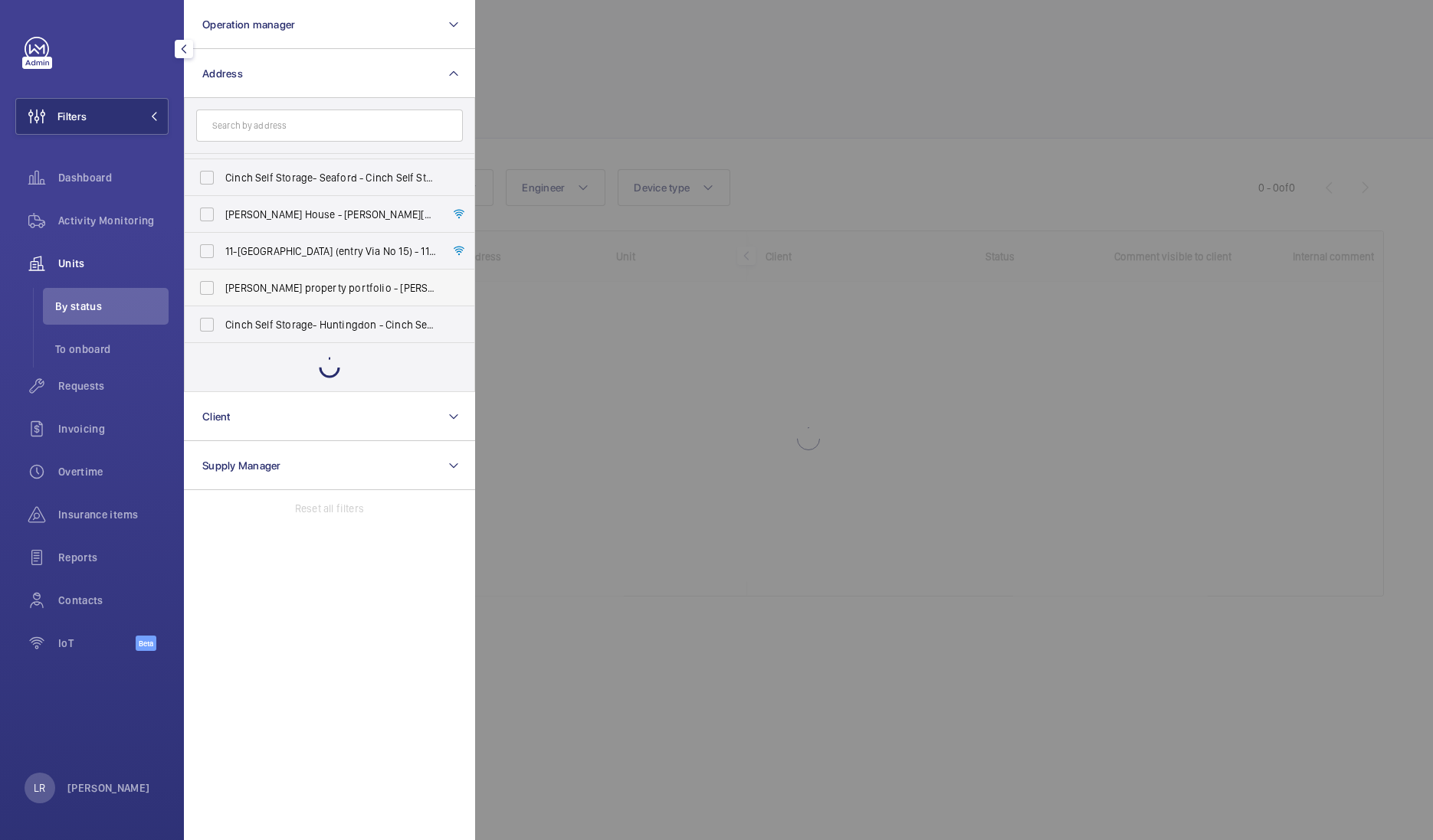
scroll to position [1282, 0]
click at [288, 250] on span "11-17 Nevern Road (entry Via No 15) - 11-17 Nevern Road (entry Via No 15), LOND…" at bounding box center [330, 250] width 210 height 15
click at [222, 250] on input "11-17 Nevern Road (entry Via No 15) - 11-17 Nevern Road (entry Via No 15), LOND…" at bounding box center [207, 250] width 31 height 31
checkbox input "true"
click at [557, 82] on div at bounding box center [1191, 420] width 1433 height 840
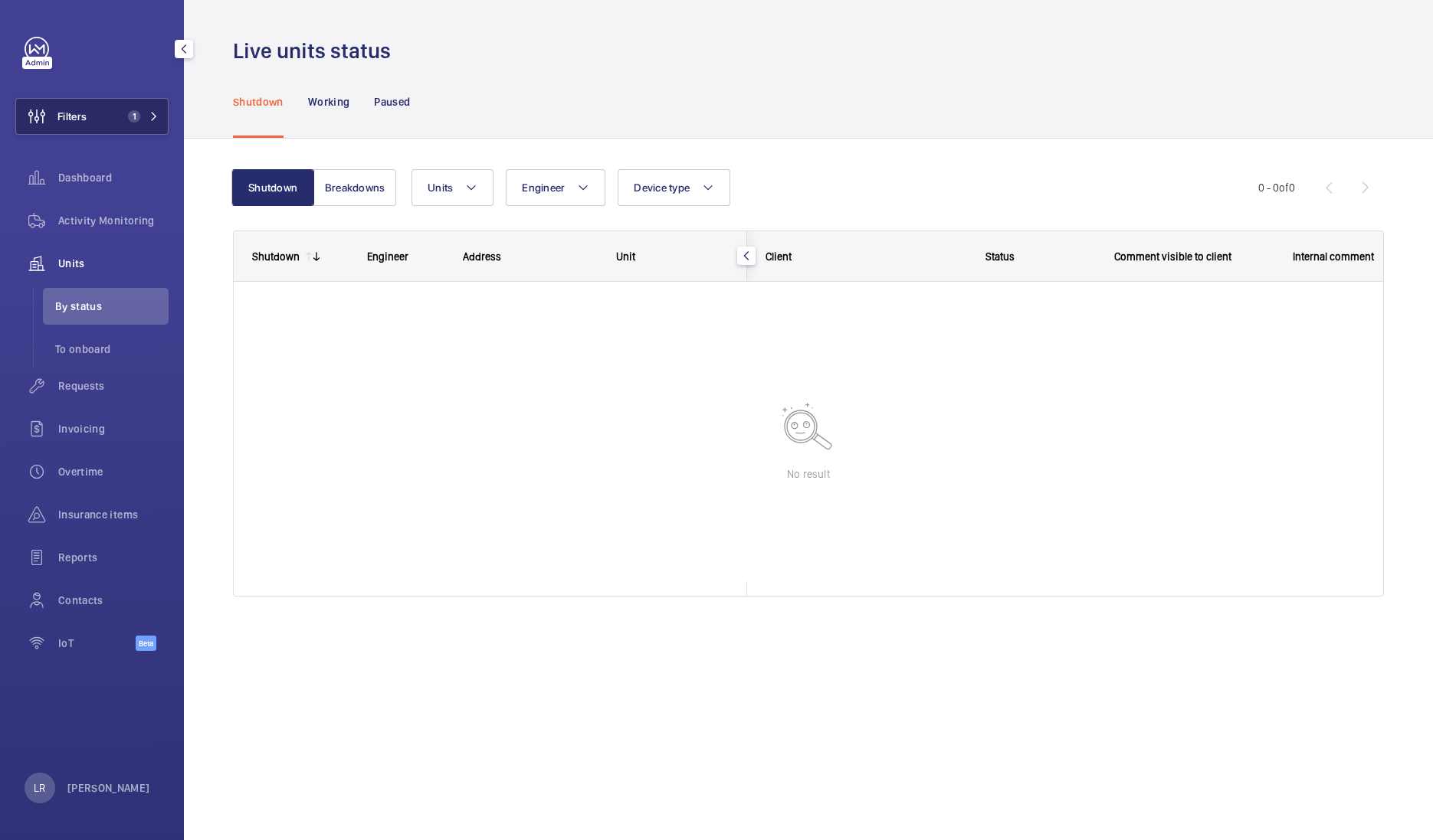
click at [140, 123] on button "Filters 1" at bounding box center [92, 116] width 153 height 37
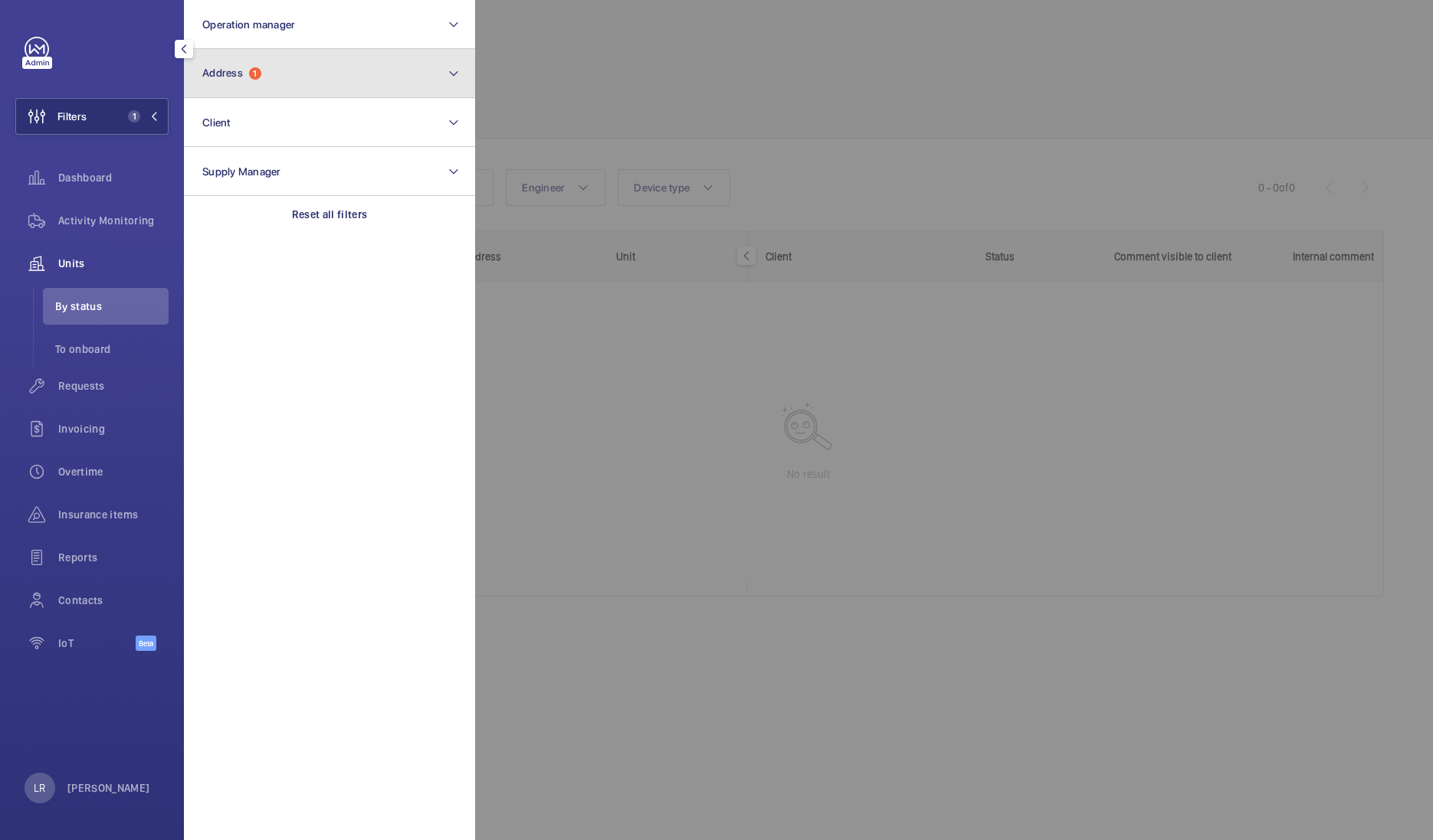
click at [267, 84] on button "Address 1" at bounding box center [330, 74] width 291 height 49
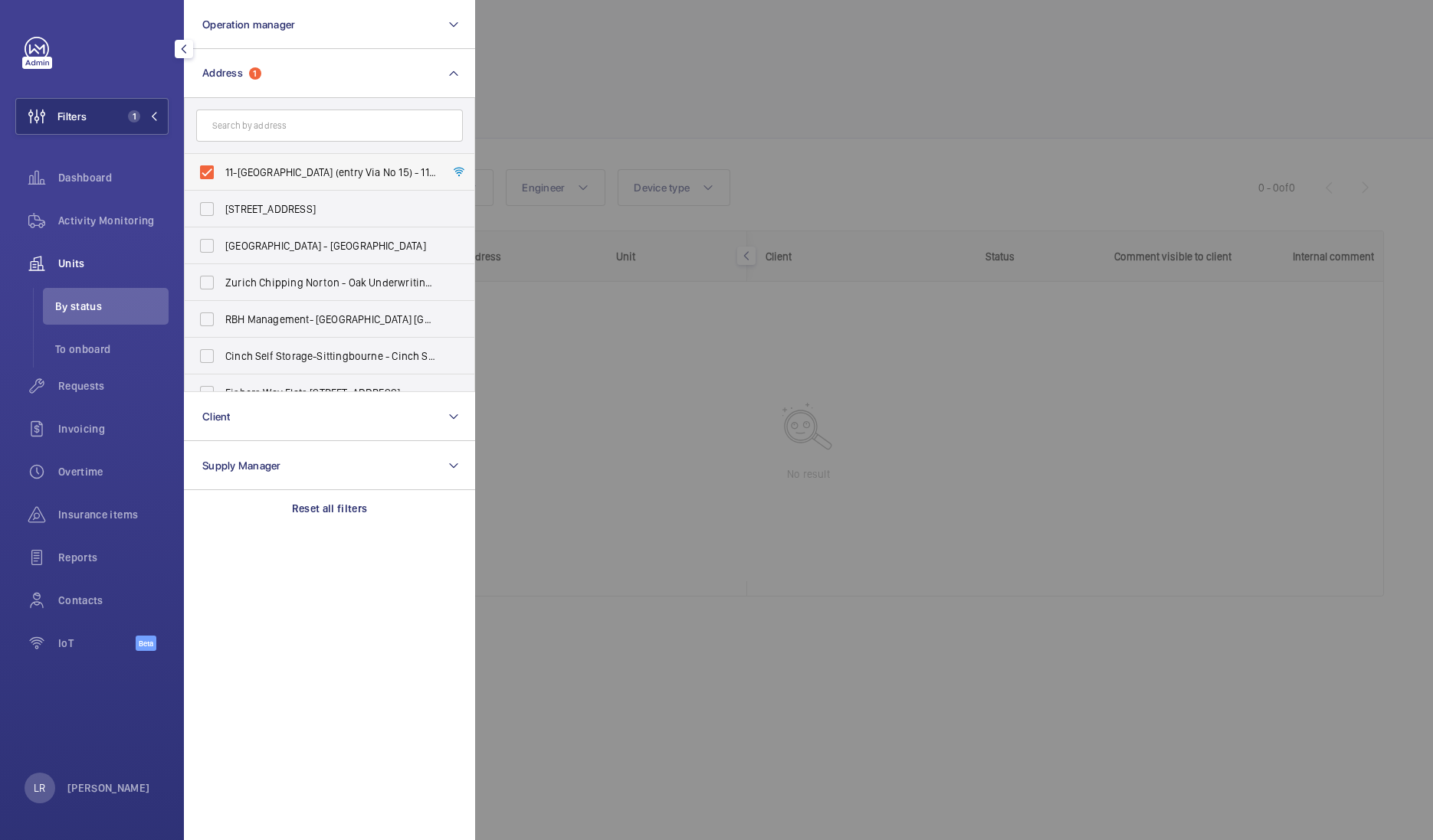
click at [262, 184] on label "11-17 Nevern Road (entry Via No 15) - 11-17 Nevern Road (entry Via No 15), LOND…" at bounding box center [318, 173] width 267 height 37
click at [222, 184] on input "11-17 Nevern Road (entry Via No 15) - 11-17 Nevern Road (entry Via No 15), LOND…" at bounding box center [207, 173] width 31 height 31
checkbox input "false"
click at [636, 116] on div at bounding box center [1191, 420] width 1433 height 840
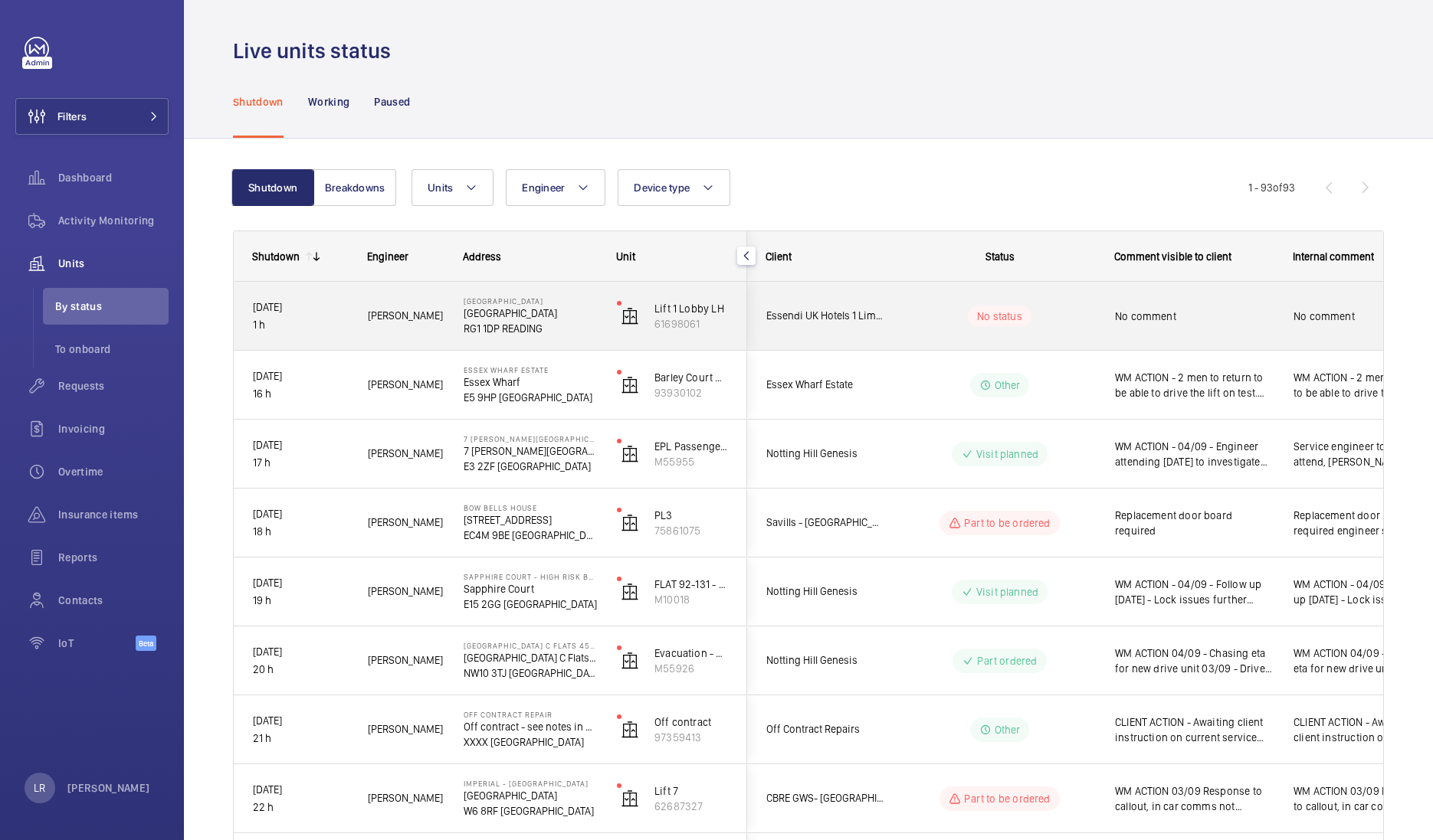
click at [1192, 318] on span "No comment" at bounding box center [1194, 317] width 159 height 15
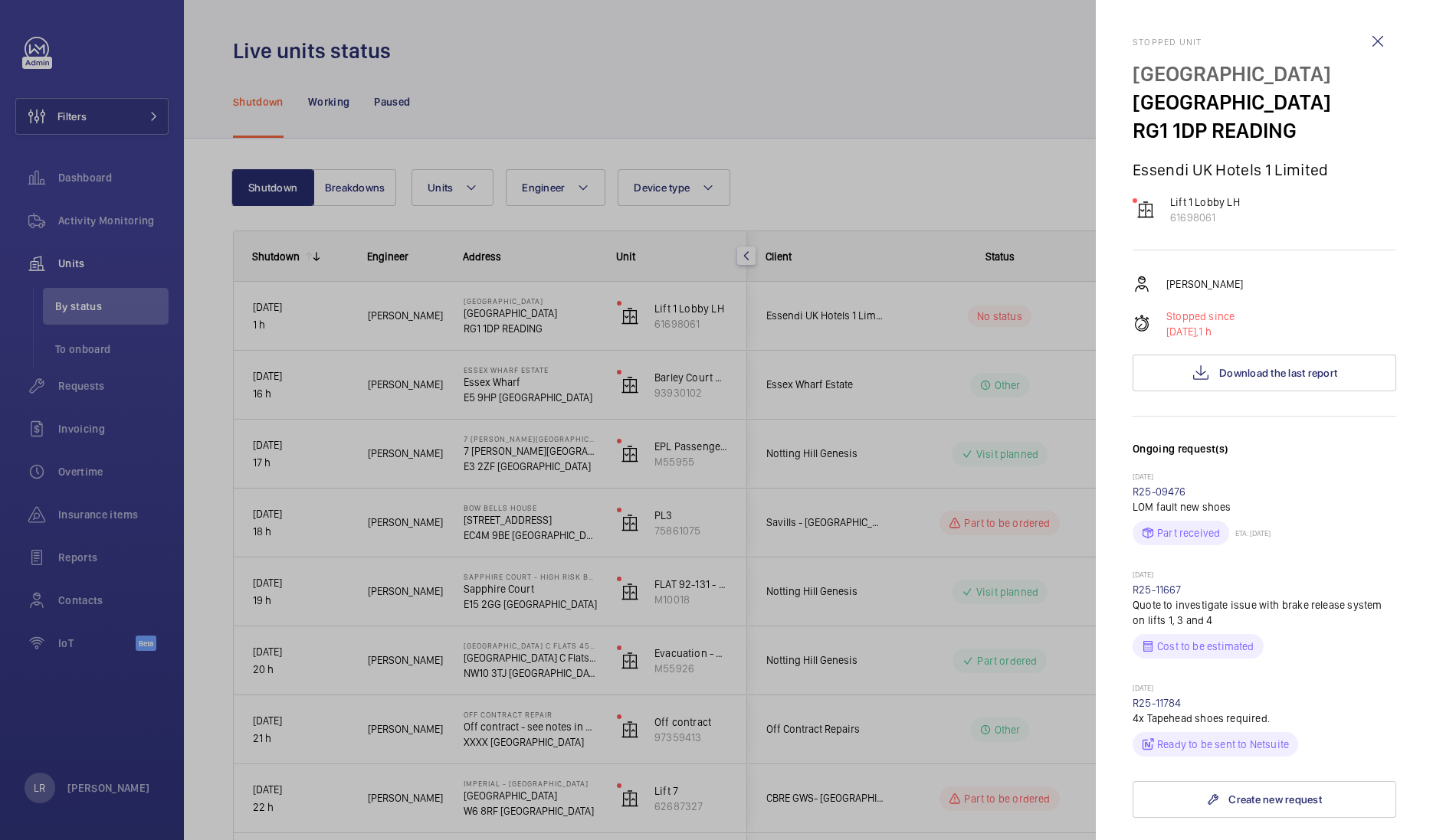
click at [1366, 29] on wm-front-icon-button at bounding box center [1377, 42] width 37 height 37
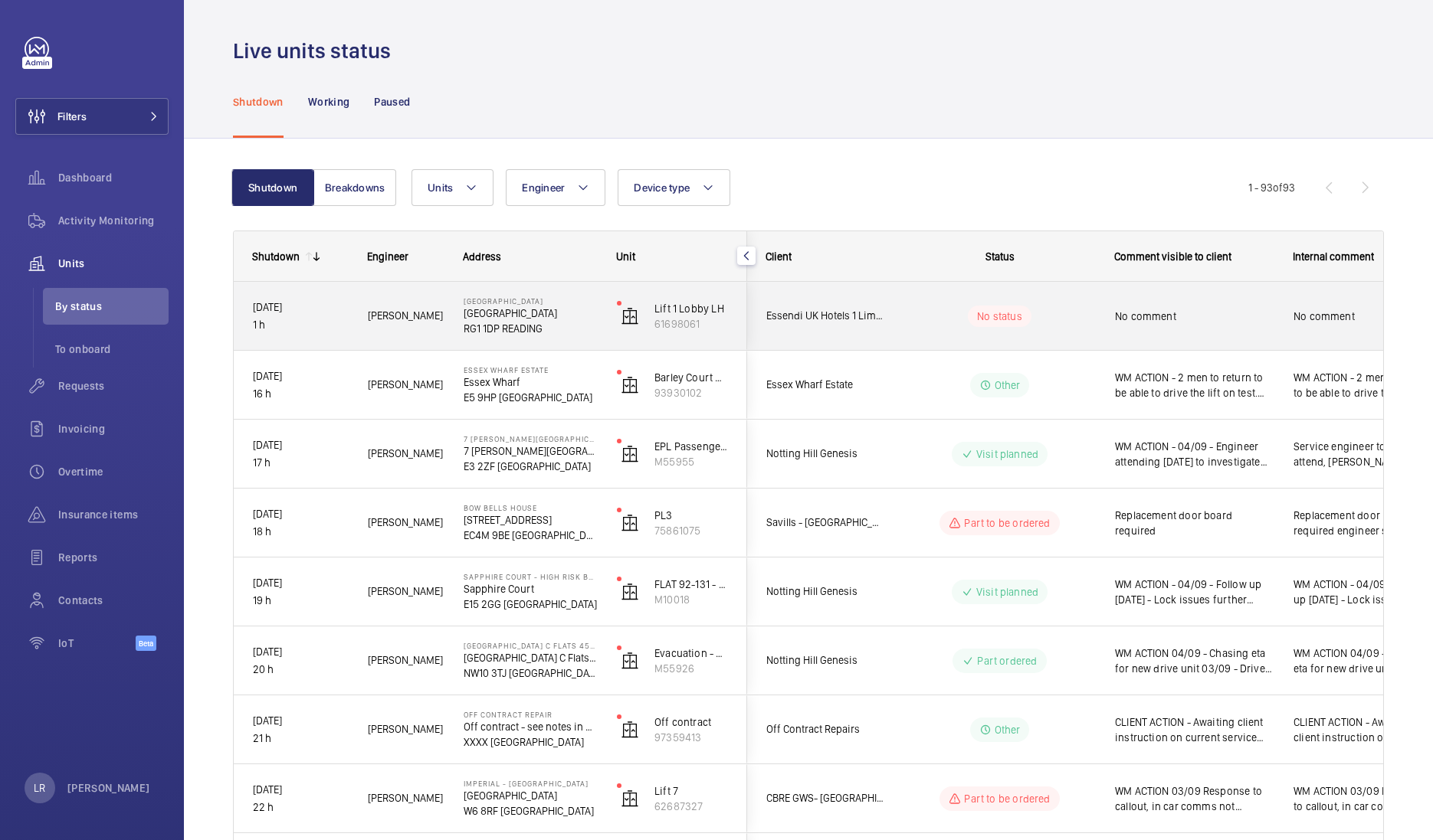
click at [1095, 314] on div "No comment" at bounding box center [1185, 316] width 179 height 68
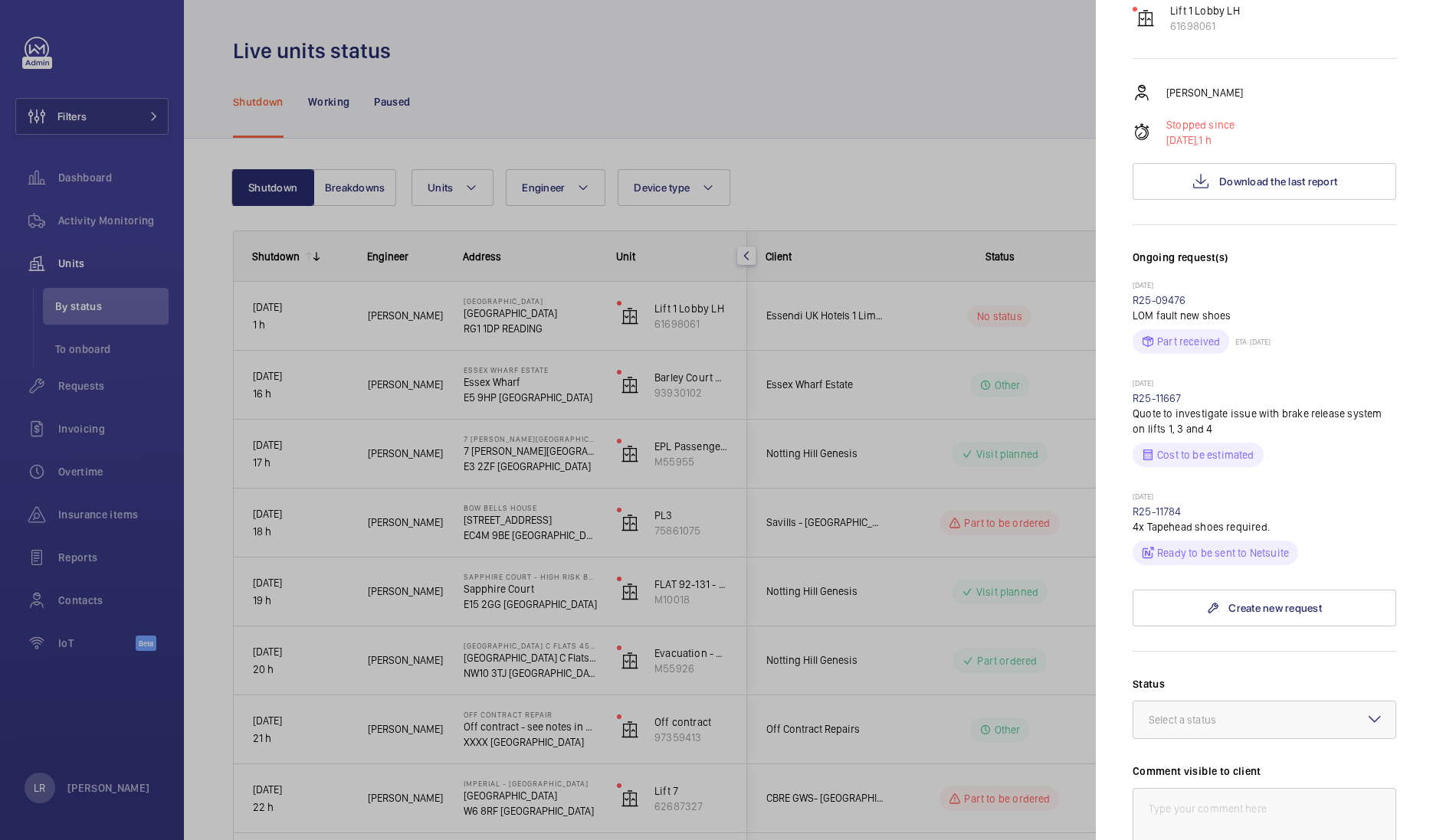
scroll to position [287, 0]
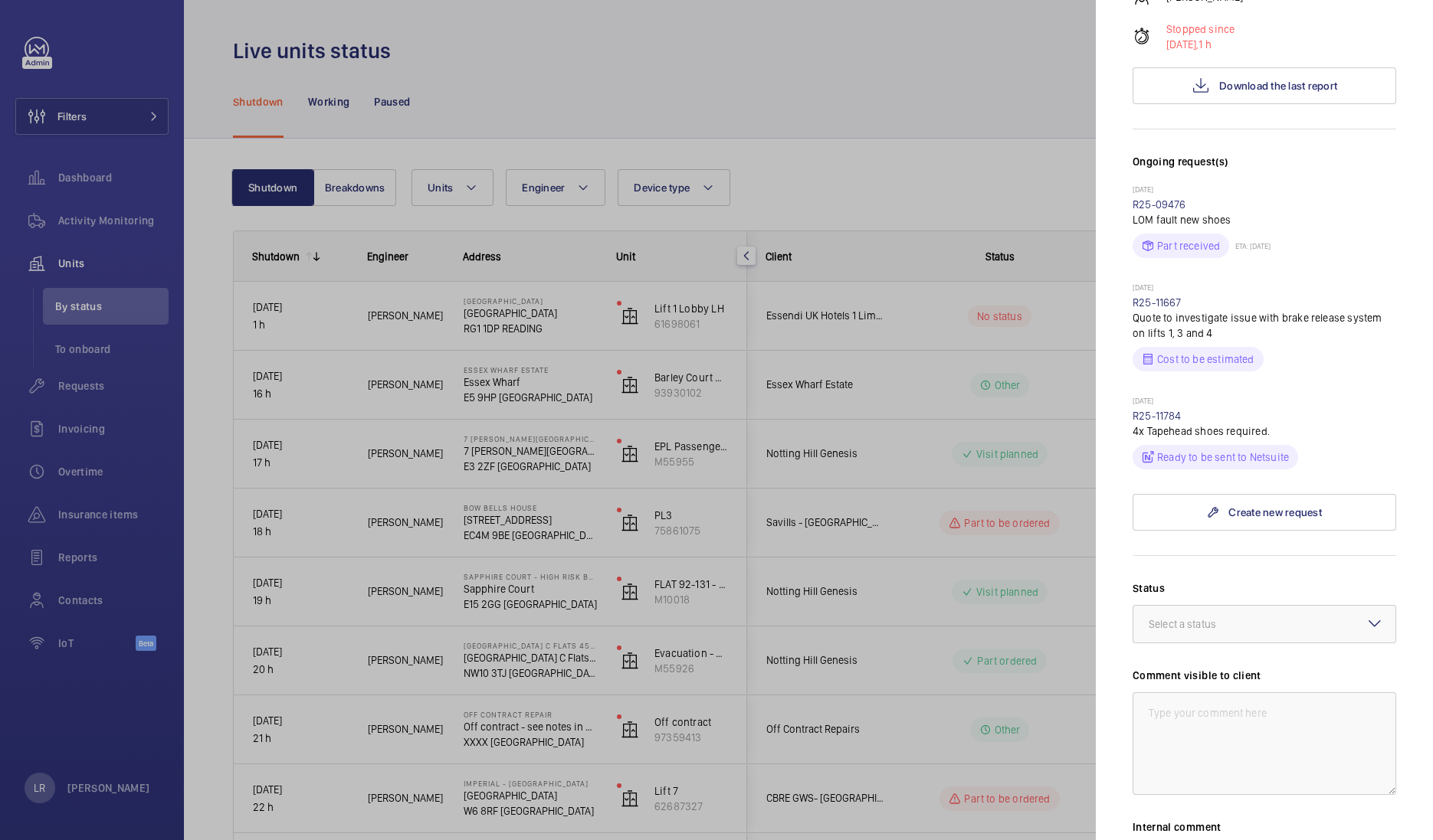
click at [1010, 470] on div at bounding box center [716, 420] width 1433 height 840
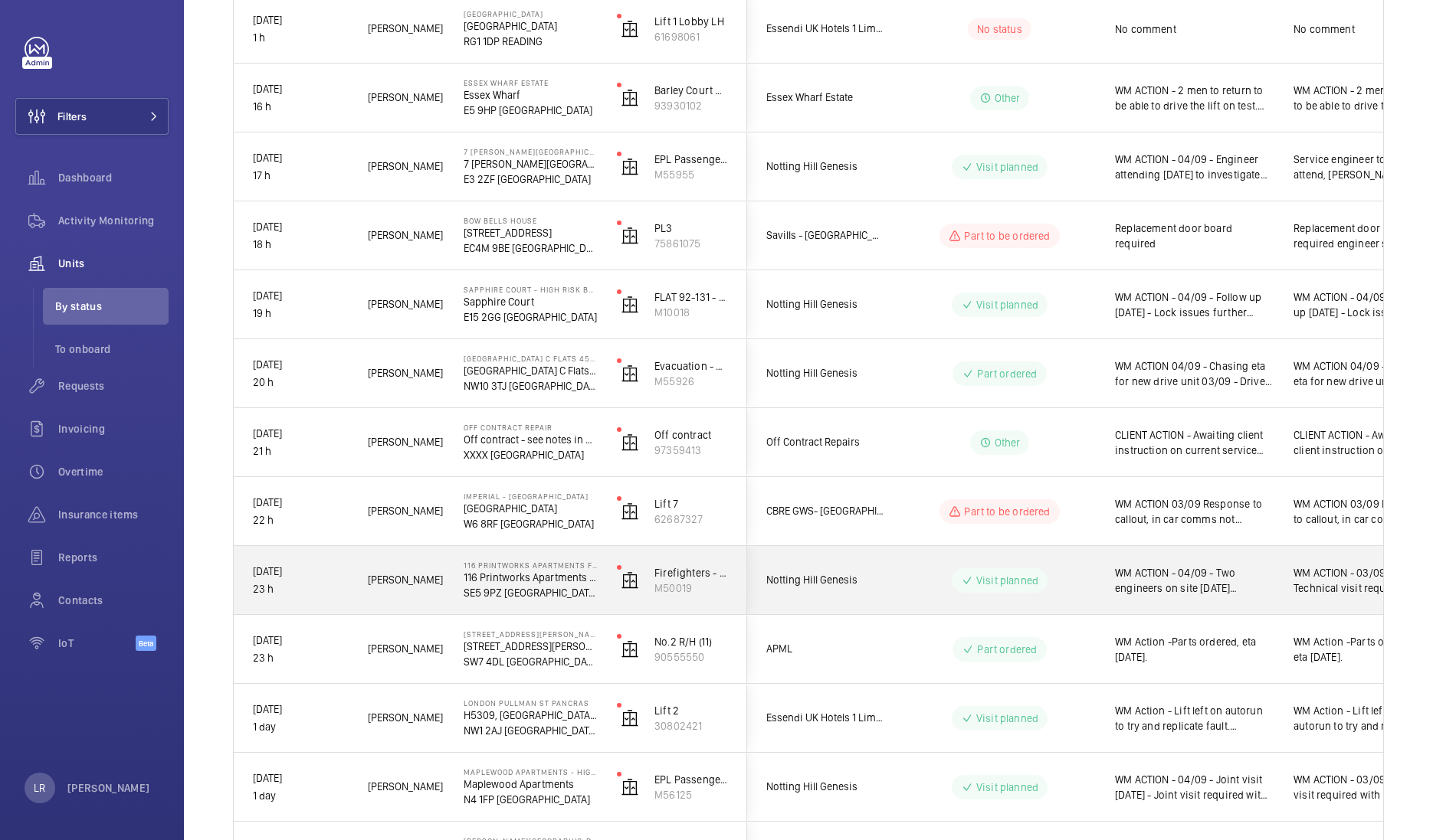
scroll to position [479, 0]
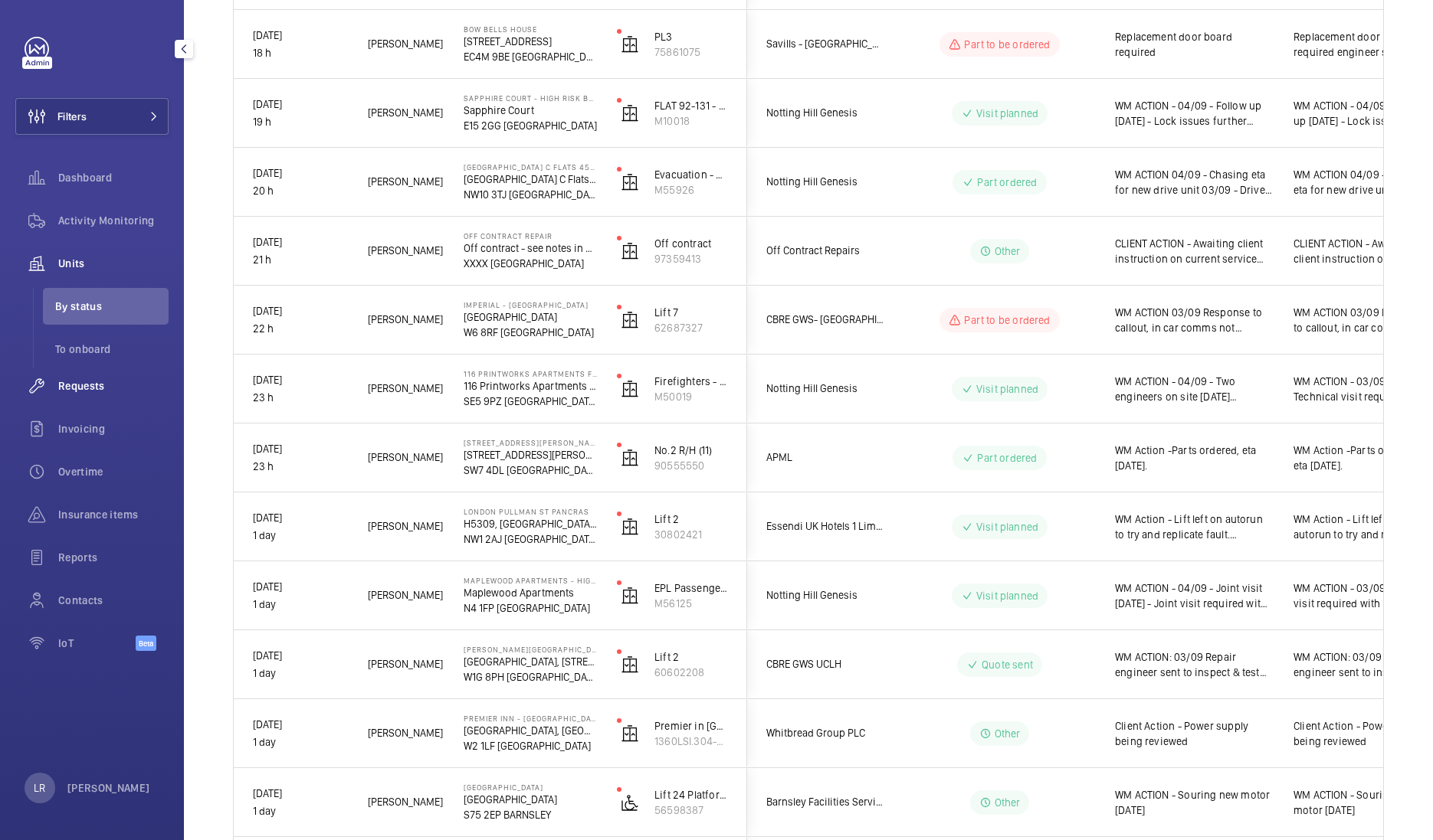
click at [77, 398] on div "Requests" at bounding box center [92, 386] width 153 height 37
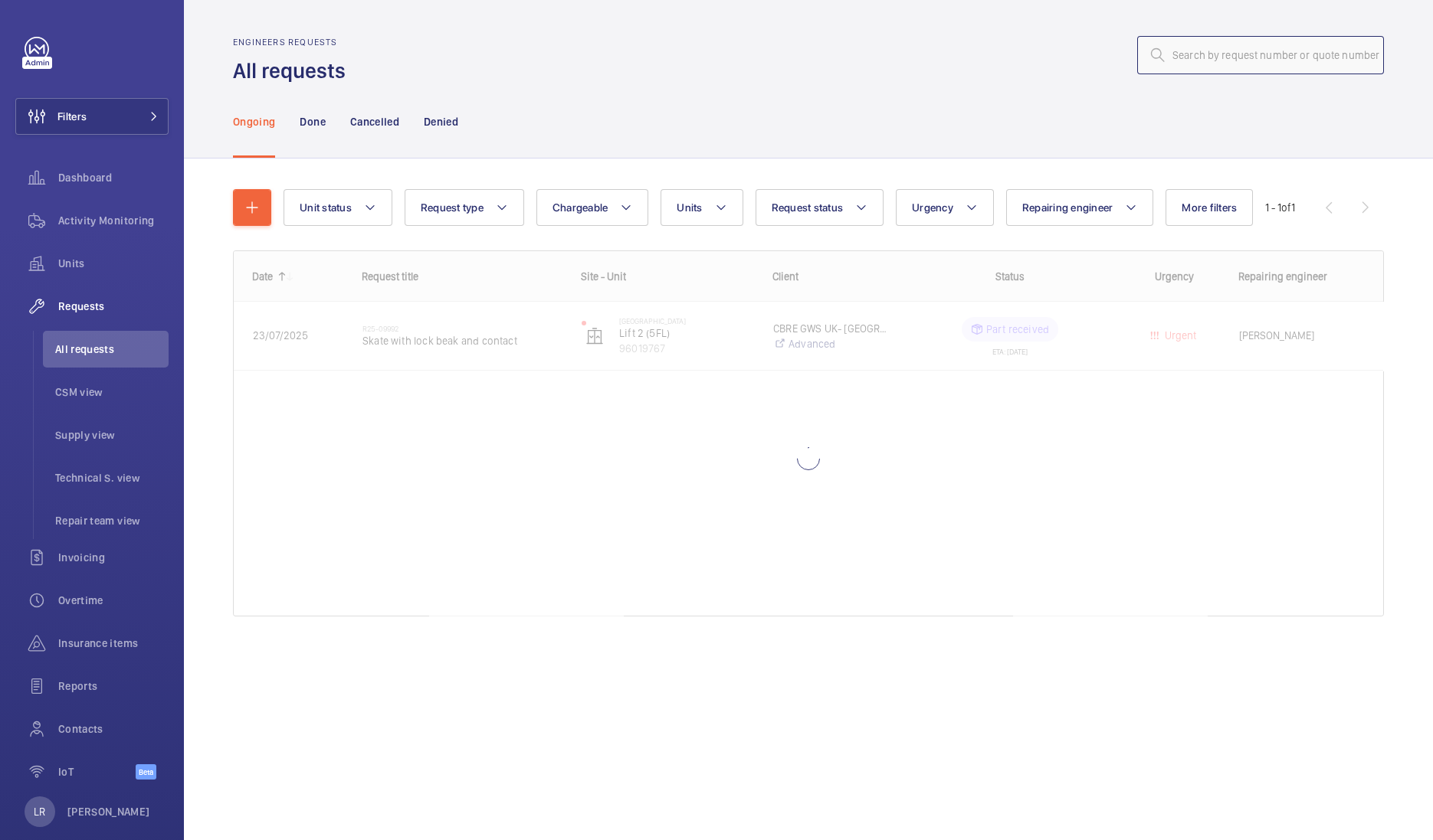
click at [1256, 58] on input "text" at bounding box center [1260, 55] width 247 height 39
type input "R25-00486"
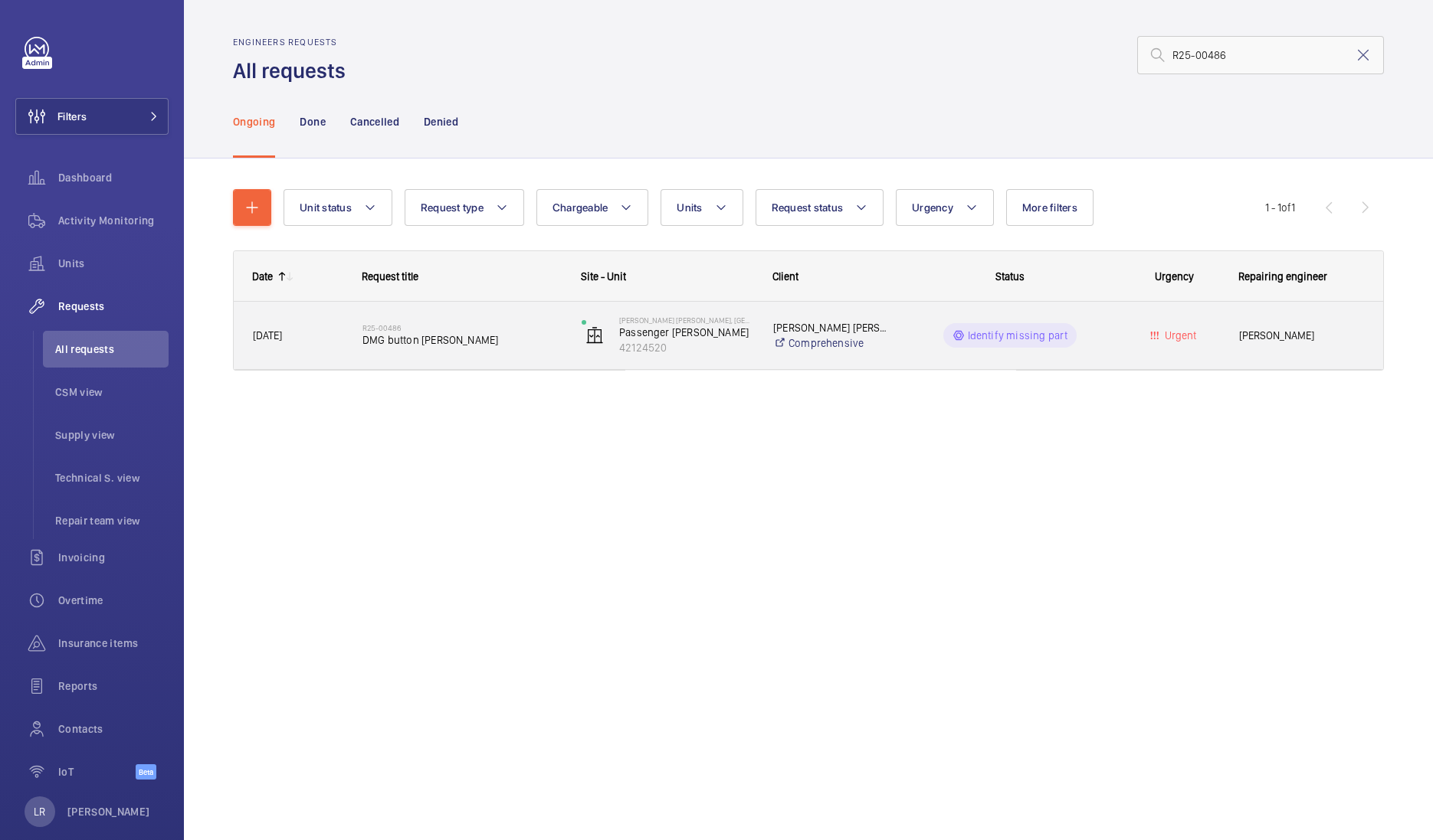
click at [459, 326] on h2 "R25-00486" at bounding box center [462, 328] width 199 height 9
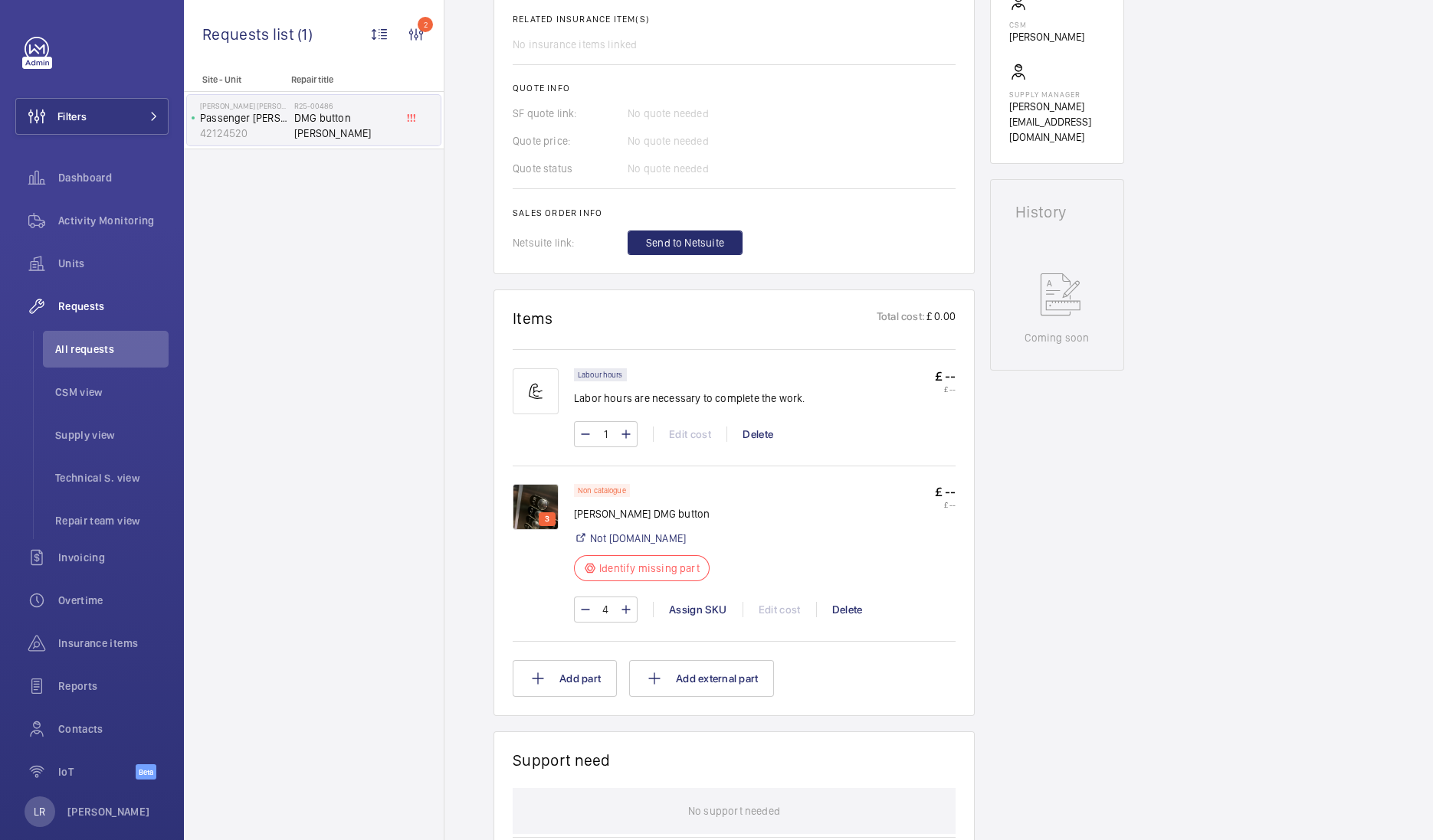
scroll to position [574, 0]
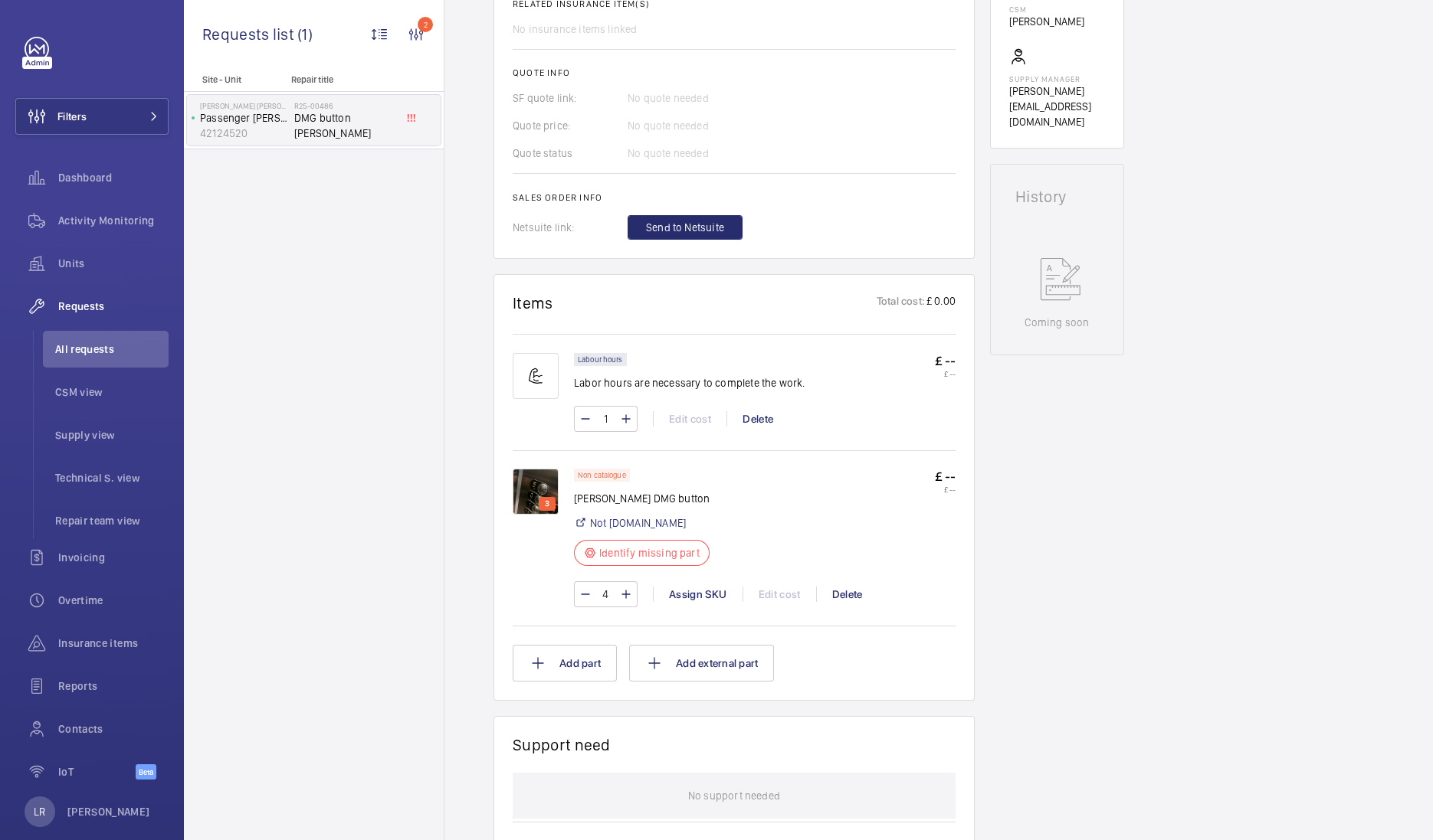
click at [567, 509] on div "3" at bounding box center [543, 538] width 62 height 139
click at [551, 506] on p "3" at bounding box center [547, 504] width 11 height 14
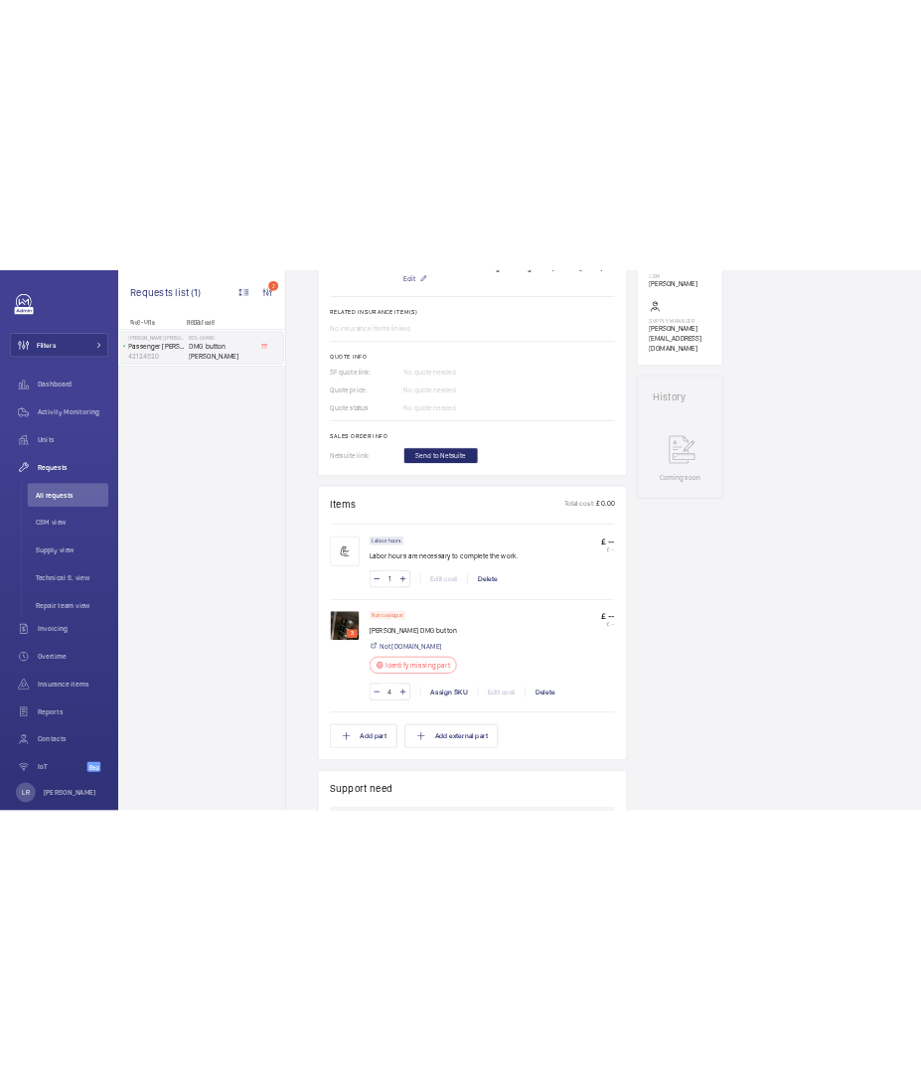
scroll to position [824, 0]
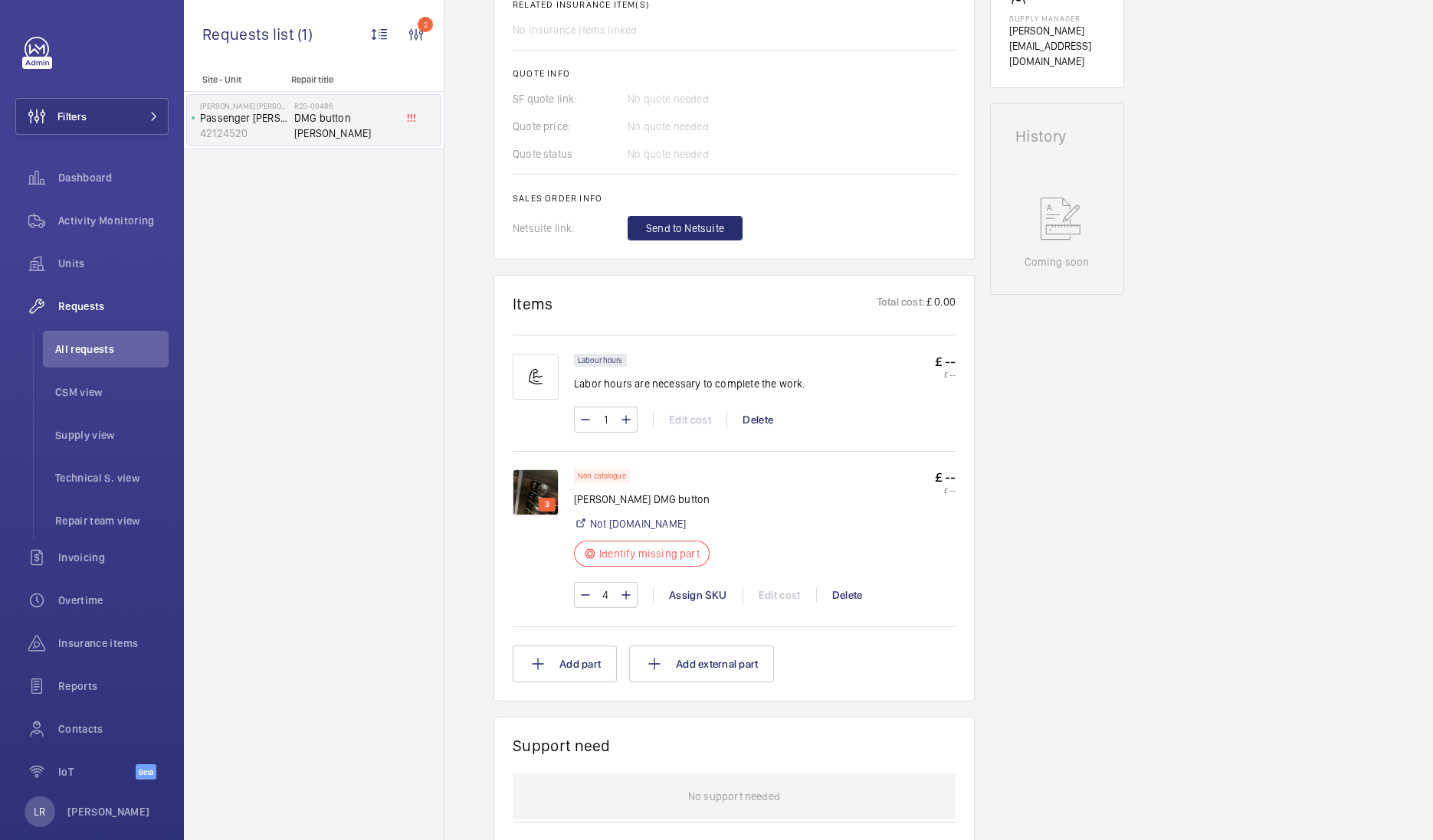
click at [540, 498] on div "3" at bounding box center [547, 505] width 17 height 14
click at [533, 490] on img at bounding box center [536, 492] width 46 height 46
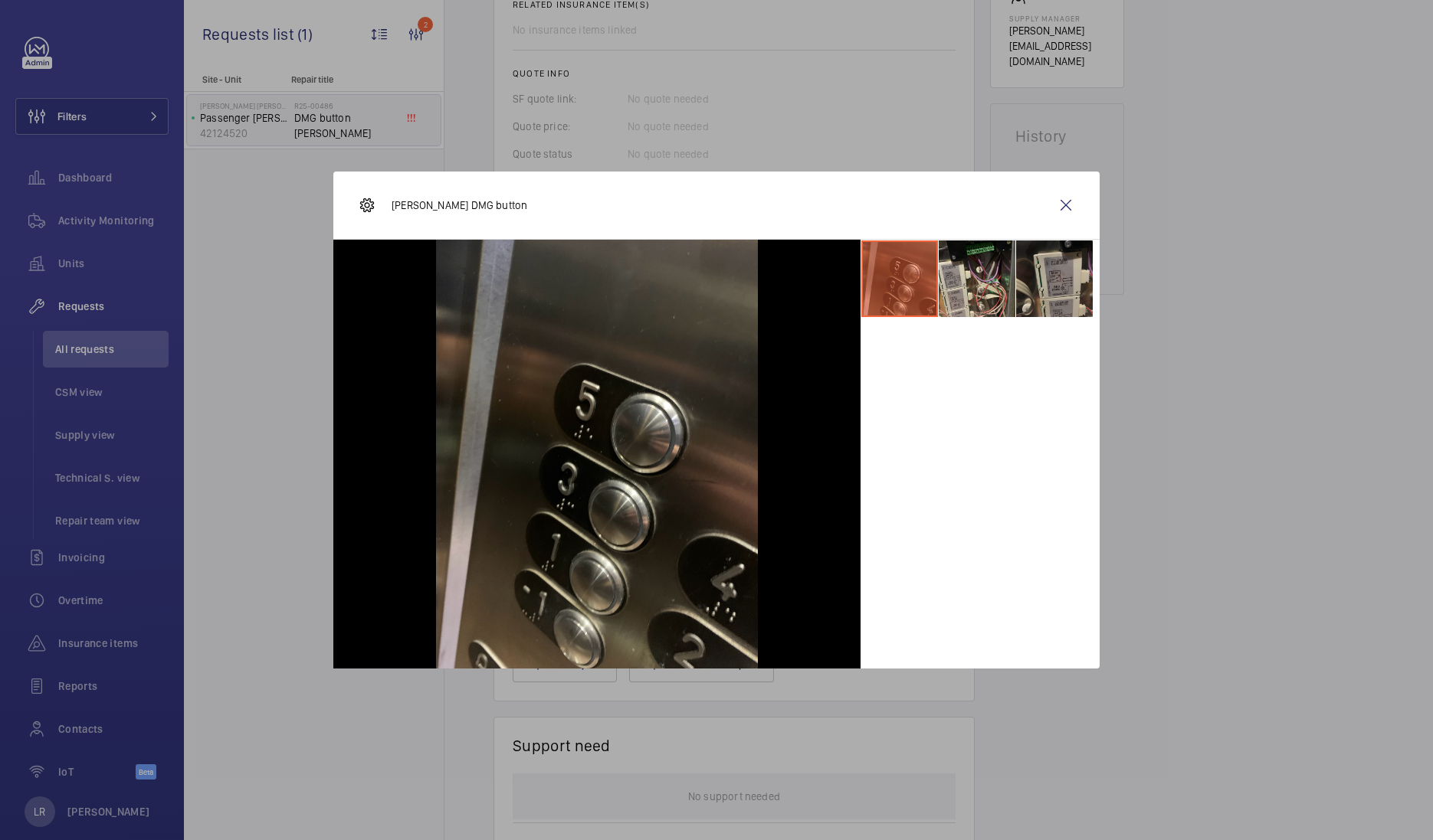
click at [1061, 291] on li at bounding box center [1054, 278] width 76 height 76
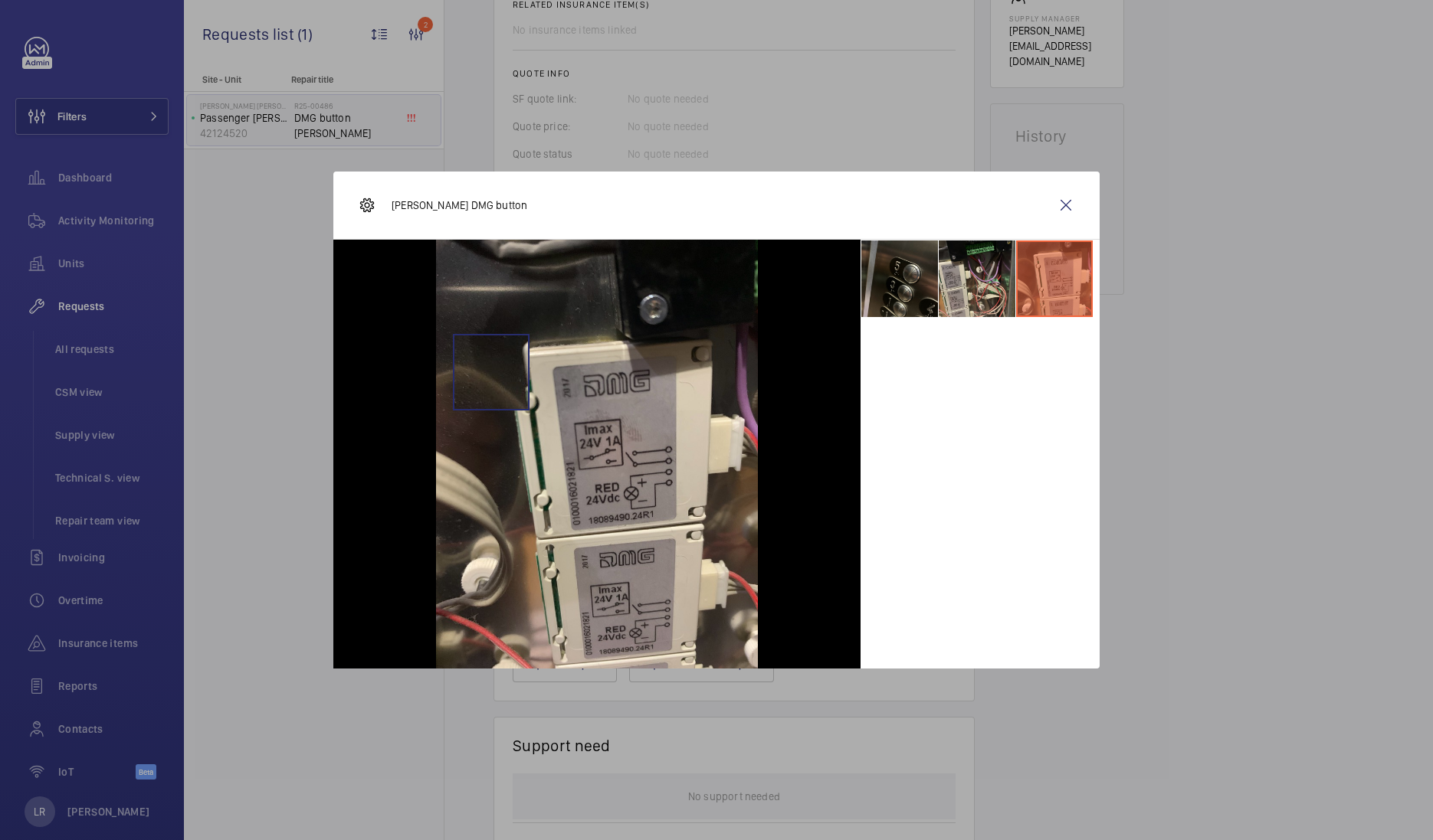
click at [743, 257] on img at bounding box center [597, 454] width 321 height 429
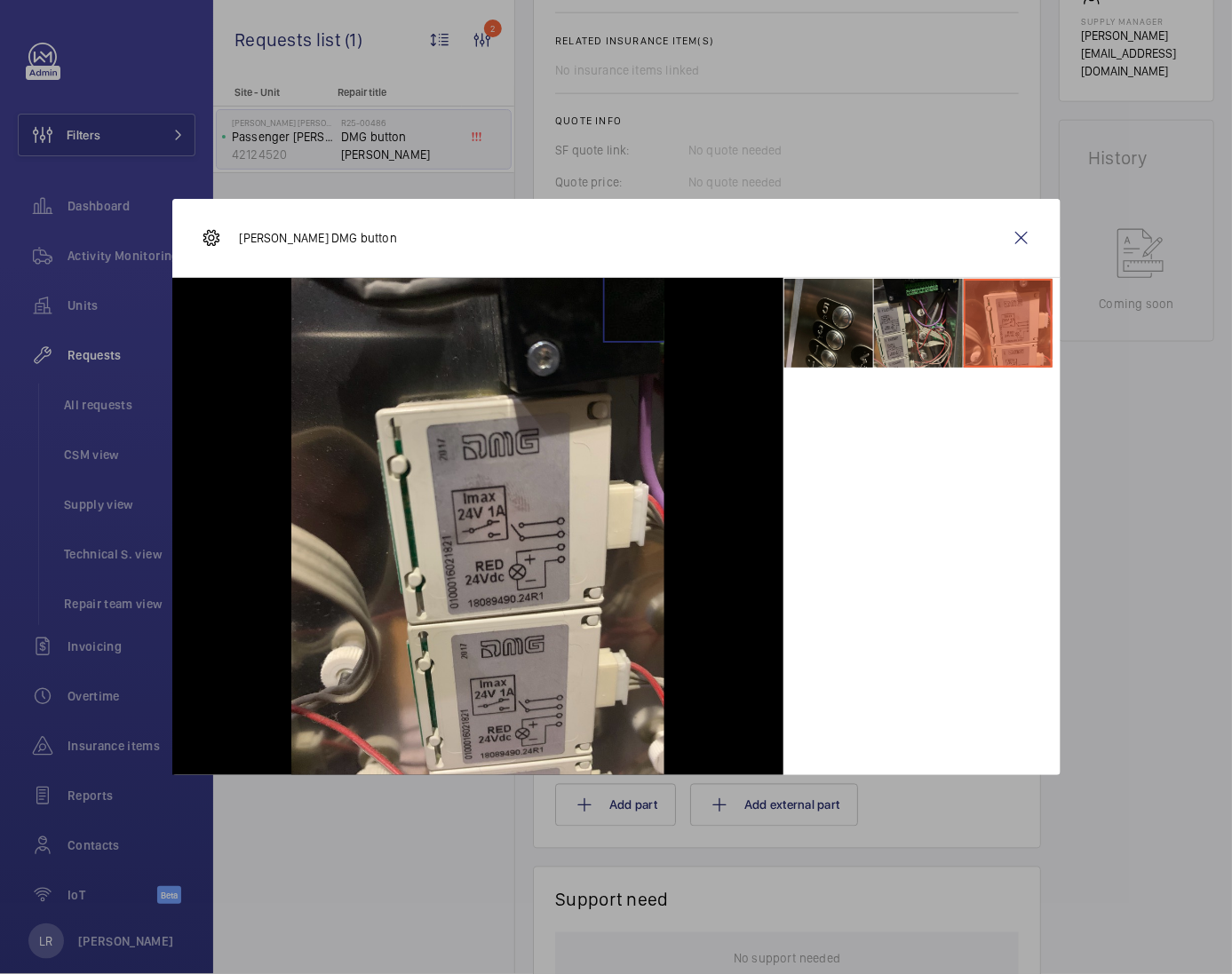
click at [918, 327] on li at bounding box center [918, 323] width 88 height 88
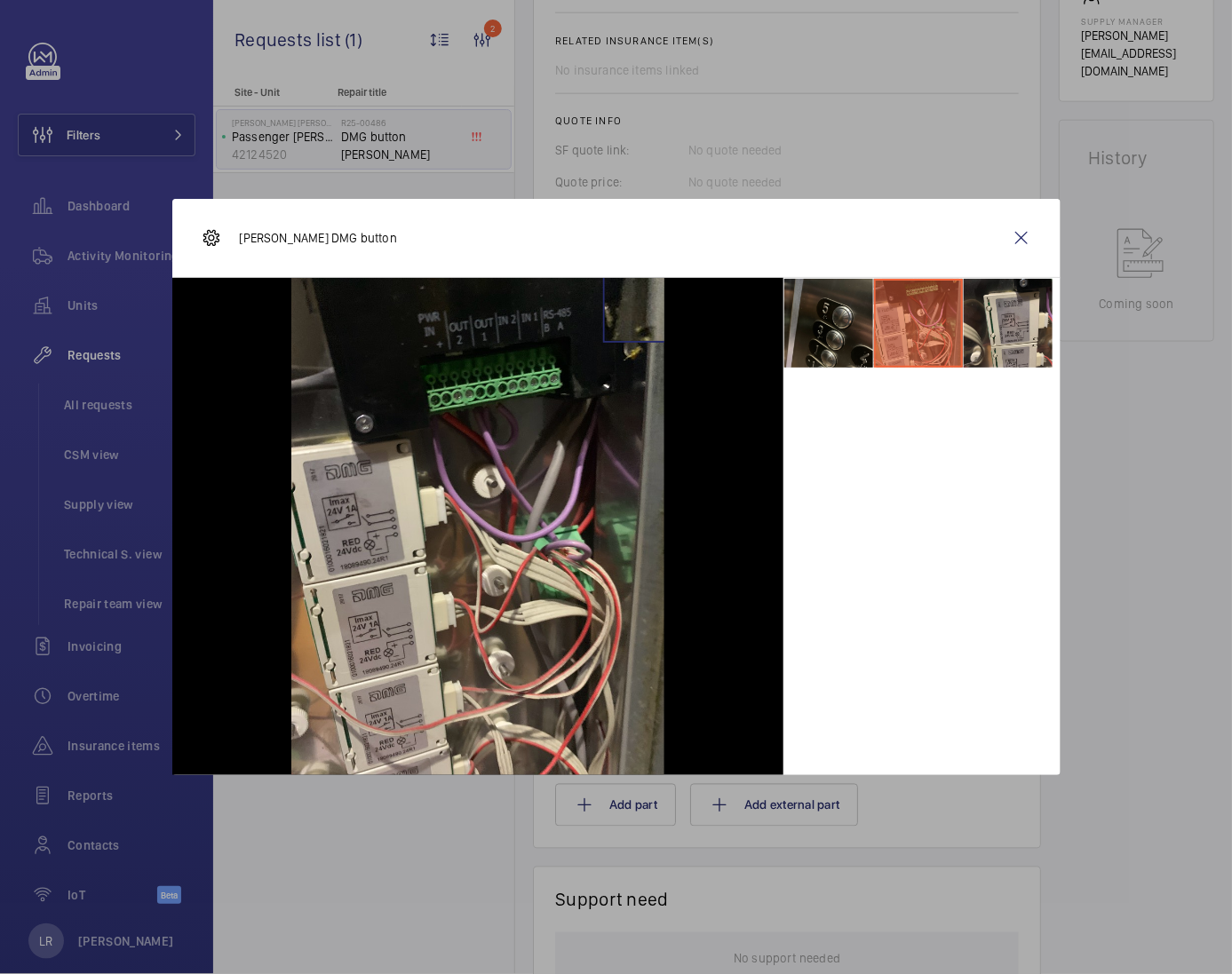
drag, startPoint x: 1026, startPoint y: 330, endPoint x: 1055, endPoint y: 341, distance: 31.0
click at [1026, 331] on li at bounding box center [1007, 323] width 88 height 88
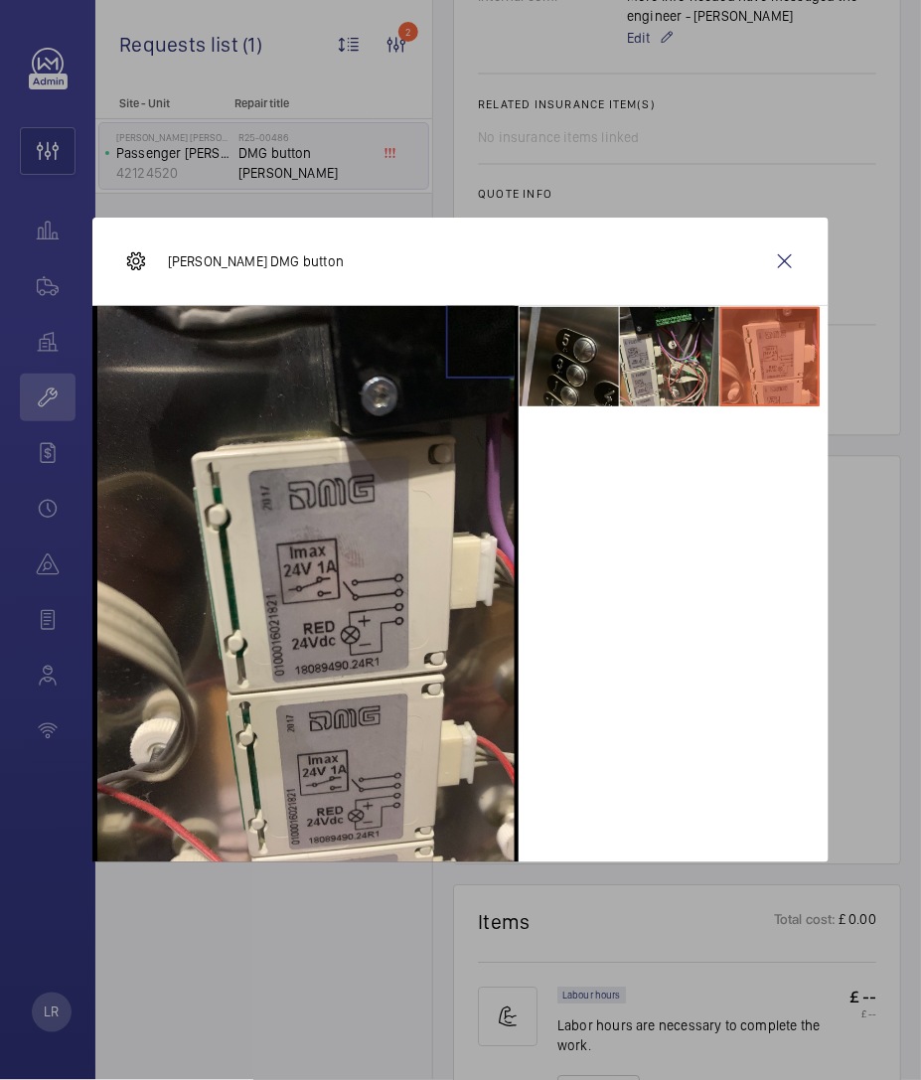
scroll to position [840, 0]
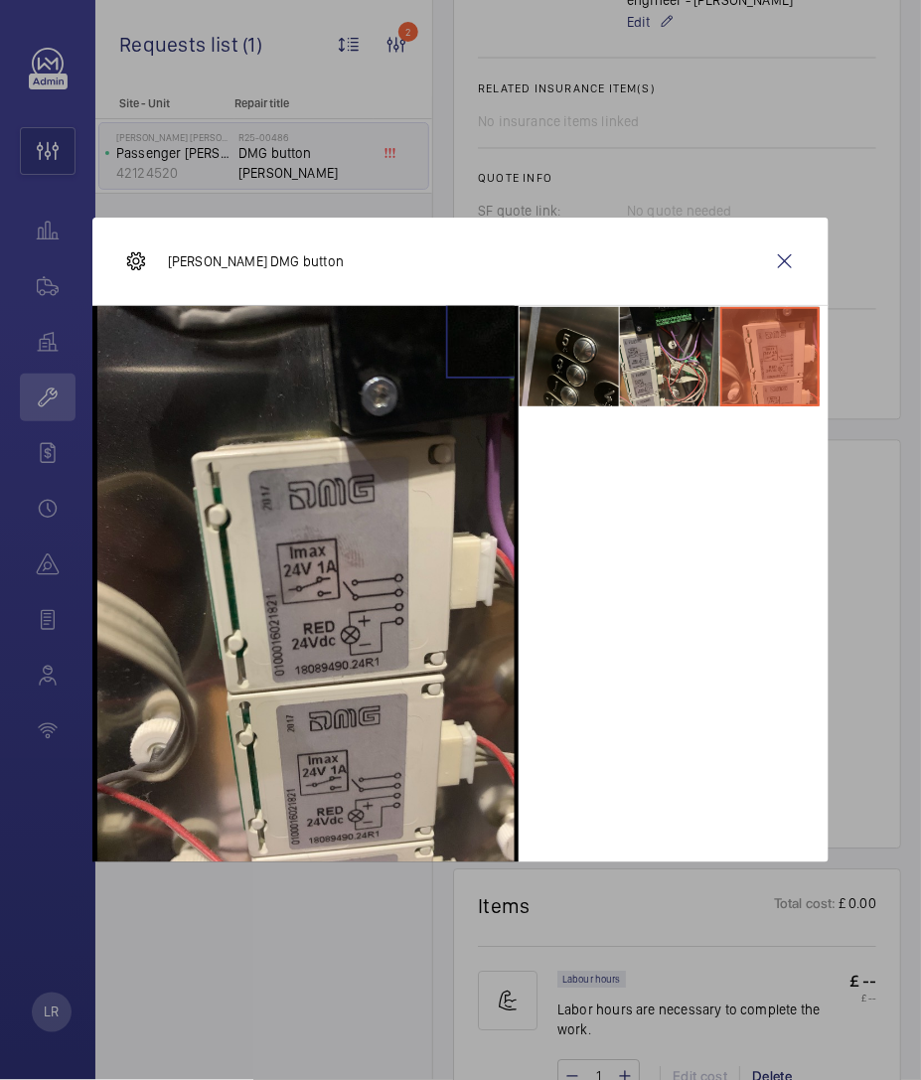
drag, startPoint x: 885, startPoint y: 36, endPoint x: 920, endPoint y: 11, distance: 43.6
click at [890, 31] on div at bounding box center [460, 540] width 921 height 1080
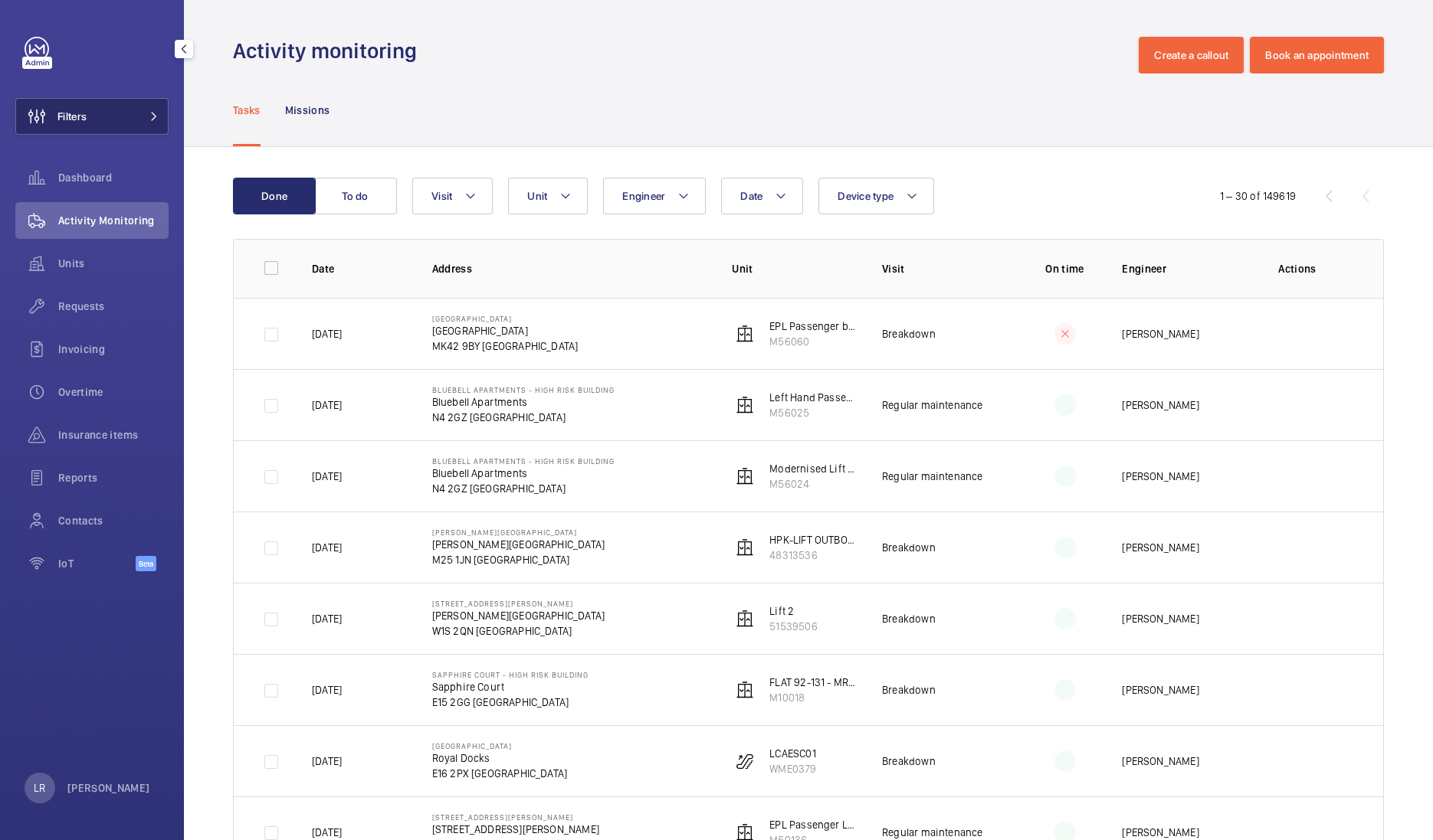
click at [121, 115] on button "Filters" at bounding box center [92, 116] width 153 height 37
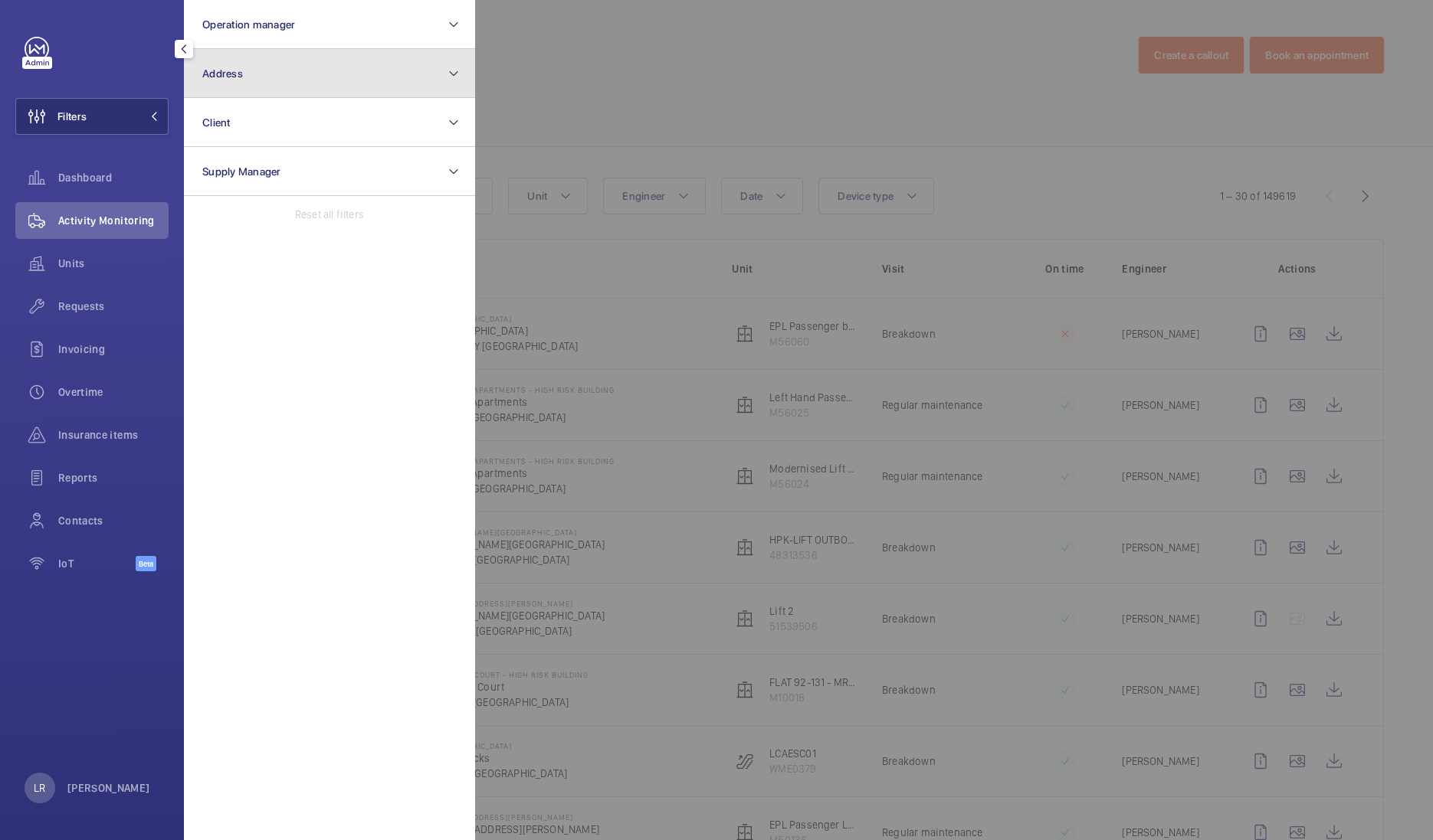
click at [287, 88] on button "Address" at bounding box center [330, 74] width 291 height 49
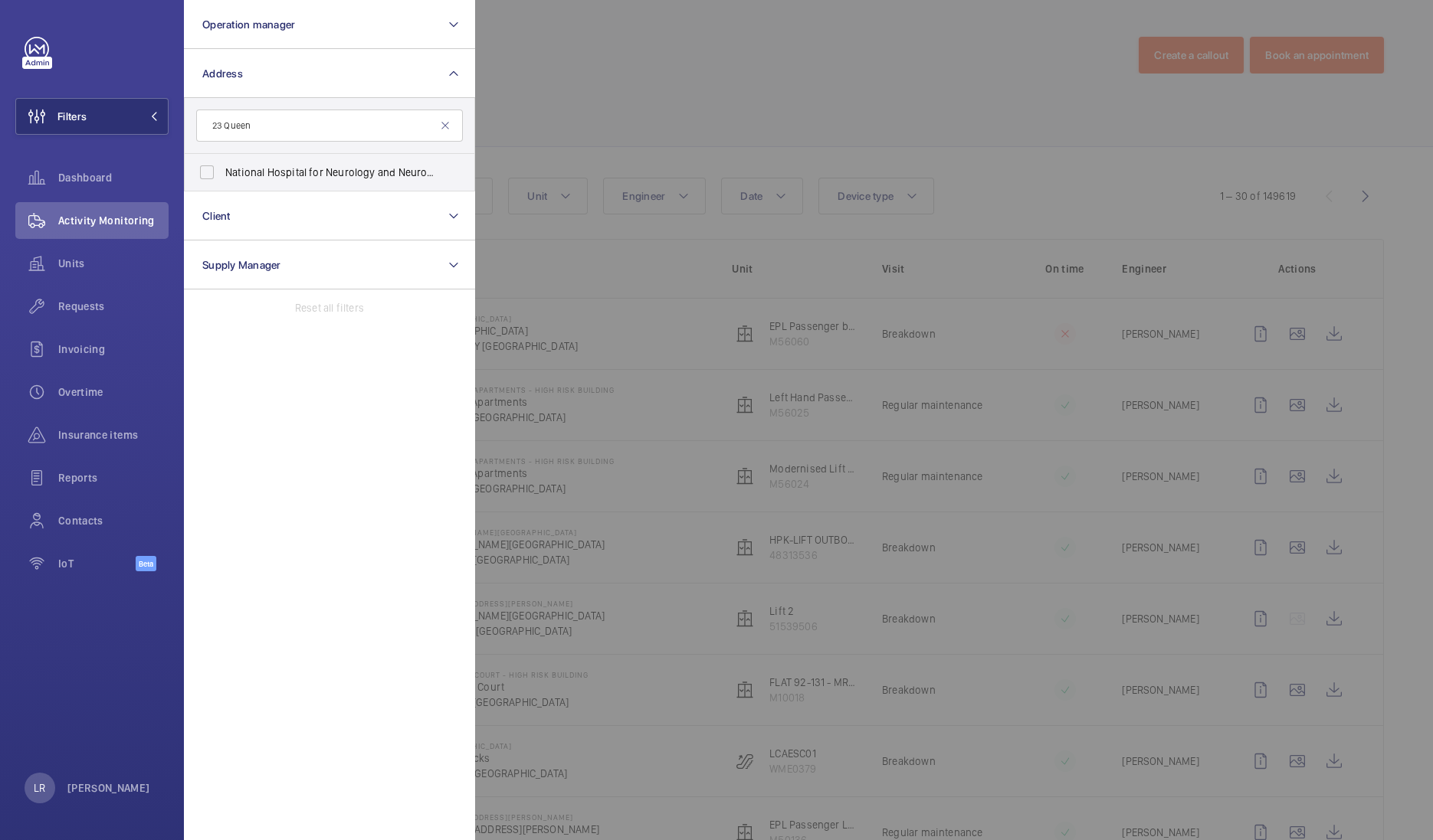
type input "23 Queen"
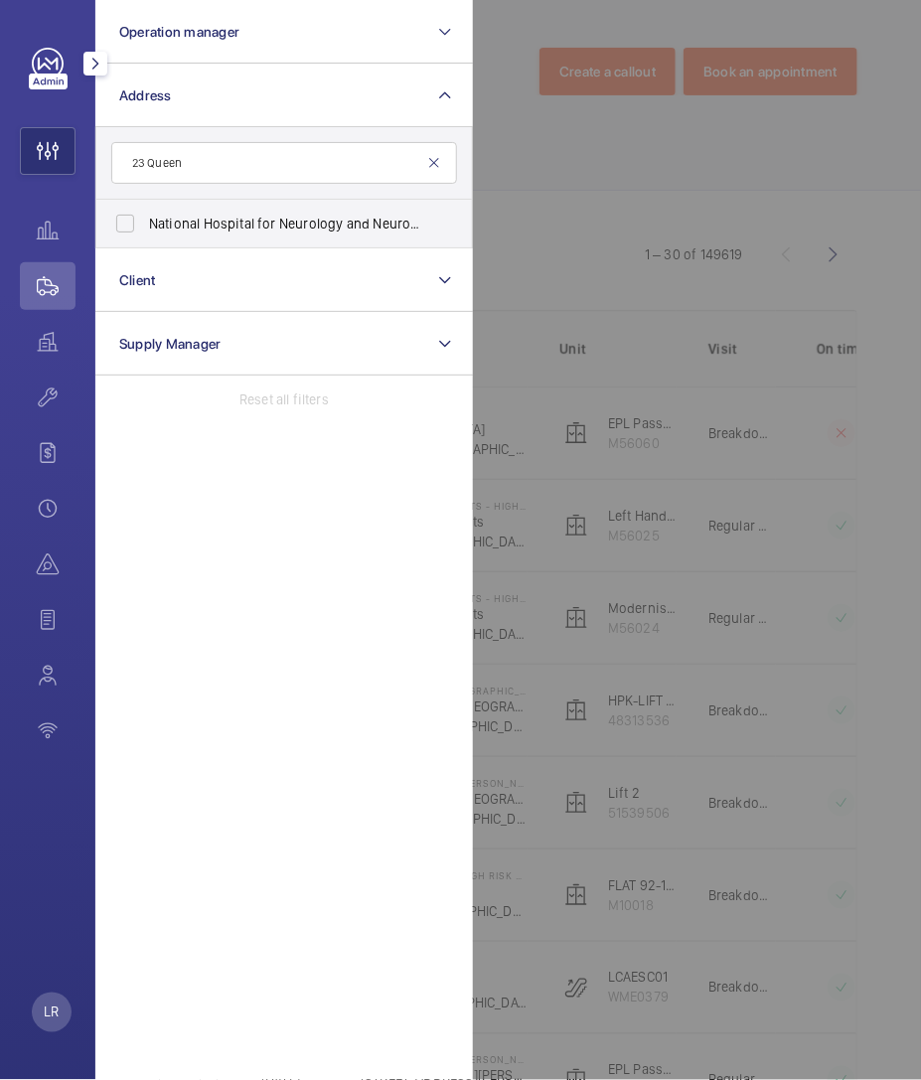
click at [430, 166] on mat-icon at bounding box center [434, 163] width 16 height 16
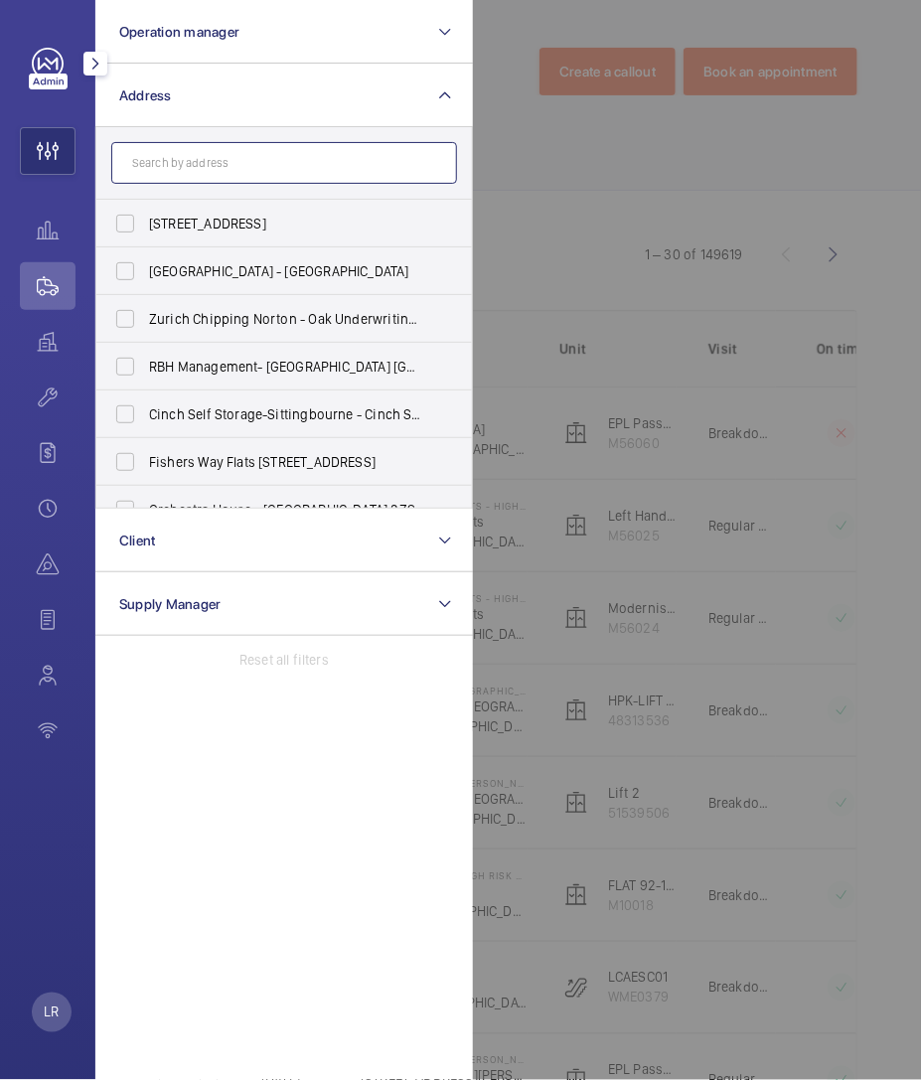
click at [399, 152] on input "text" at bounding box center [284, 163] width 346 height 42
click at [309, 132] on form at bounding box center [284, 163] width 376 height 73
click at [309, 146] on input "text" at bounding box center [284, 163] width 346 height 42
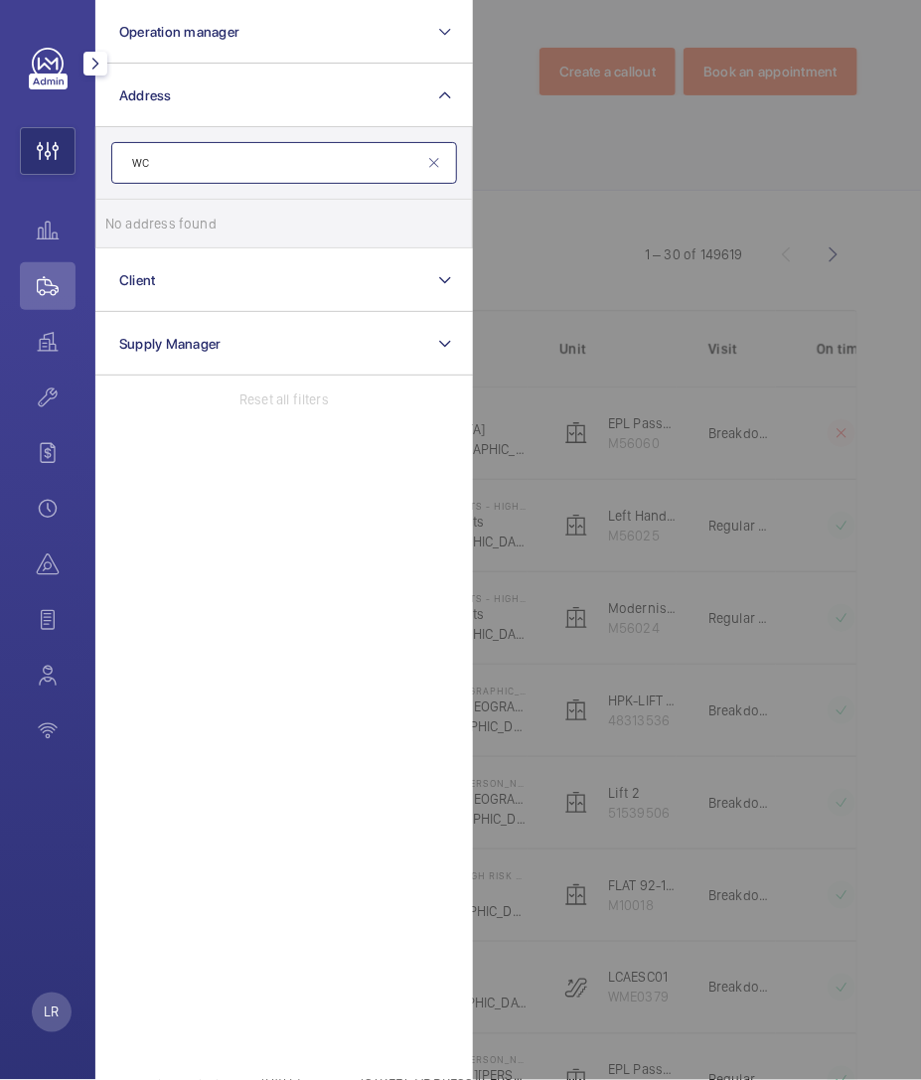
type input "W"
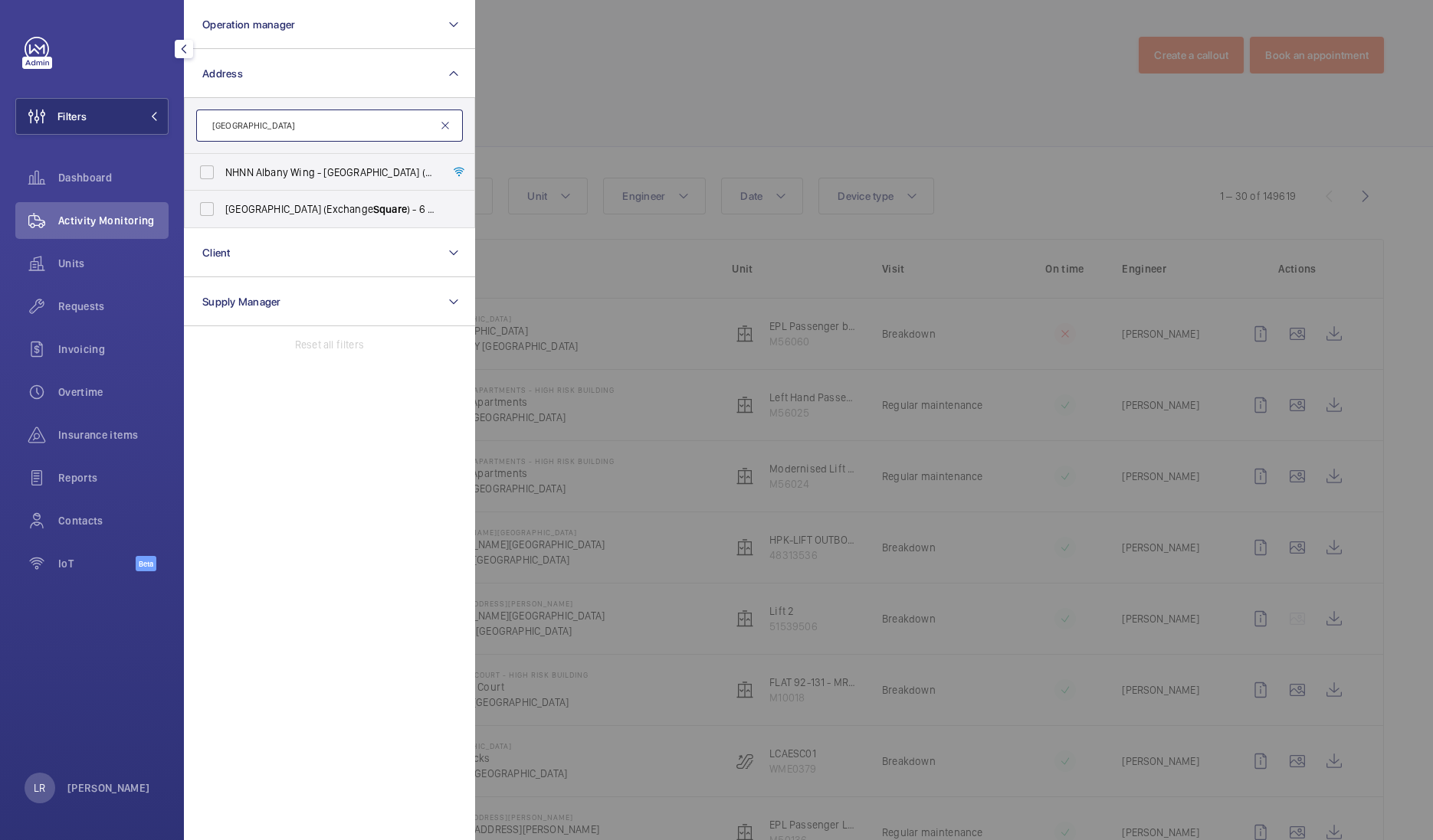
type input "[GEOGRAPHIC_DATA]"
click at [444, 123] on mat-icon at bounding box center [445, 126] width 12 height 12
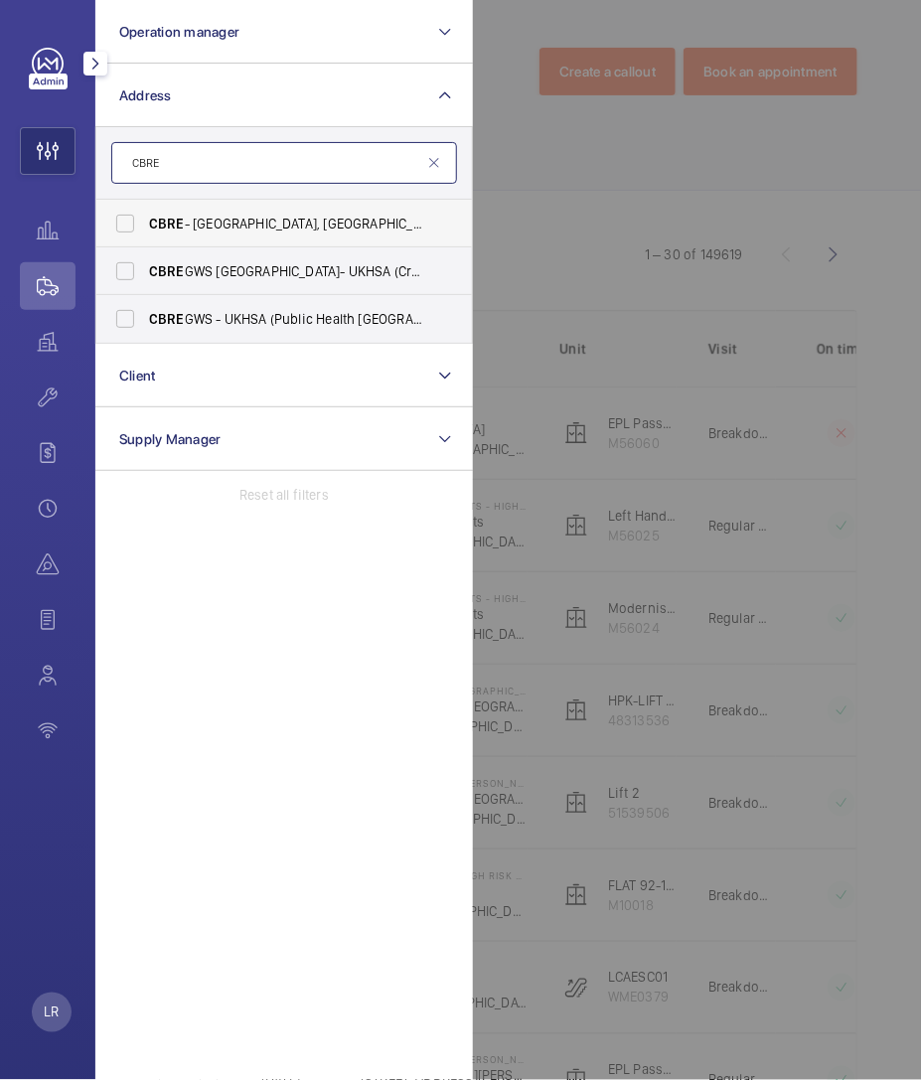
type input "CBRE"
click at [373, 228] on span "CBRE - [GEOGRAPHIC_DATA], [GEOGRAPHIC_DATA] -" at bounding box center [285, 224] width 273 height 20
click at [145, 228] on input "CBRE - [GEOGRAPHIC_DATA], [GEOGRAPHIC_DATA] -" at bounding box center [125, 224] width 40 height 40
checkbox input "true"
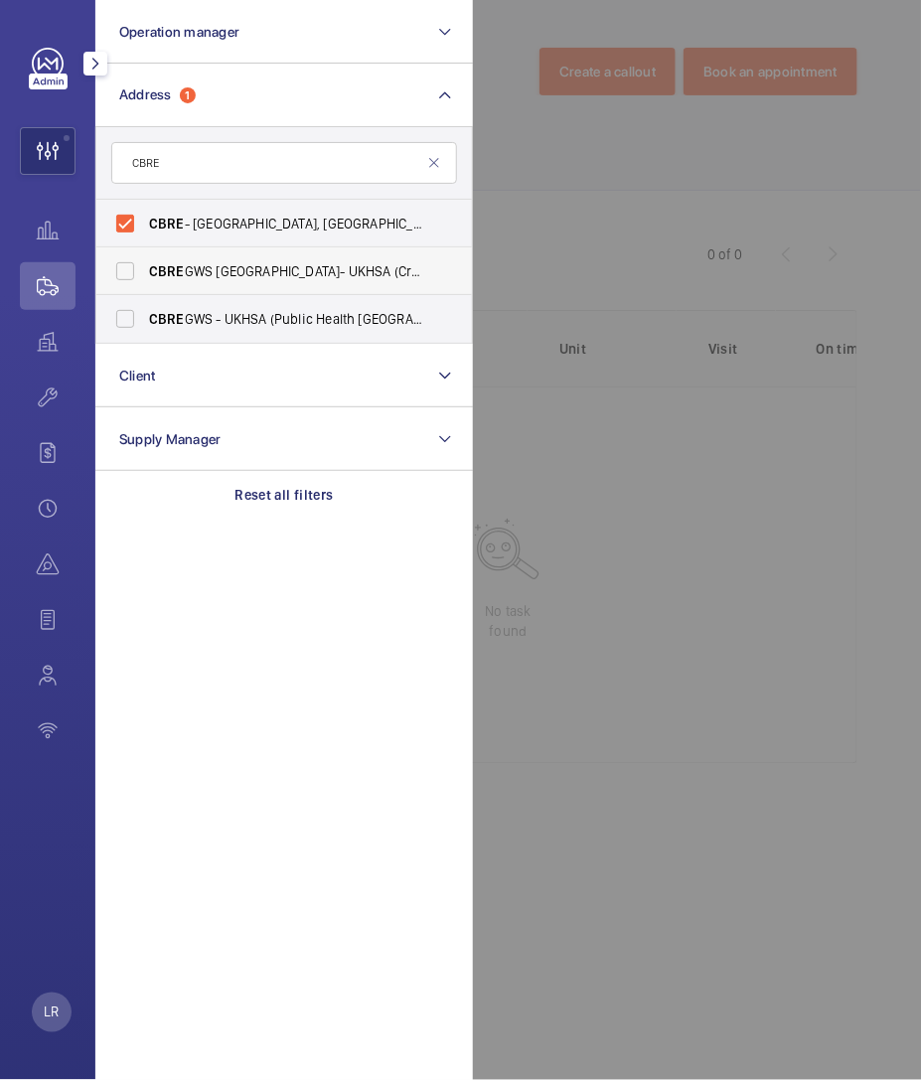
click at [249, 275] on span "CBRE GWS [GEOGRAPHIC_DATA]- UKHSA (Critical) Harlow - [GEOGRAPHIC_DATA] [DATE]" at bounding box center [285, 271] width 273 height 20
click at [145, 275] on input "CBRE GWS [GEOGRAPHIC_DATA]- UKHSA (Critical) Harlow - [GEOGRAPHIC_DATA] [DATE]" at bounding box center [125, 271] width 40 height 40
checkbox input "true"
click at [242, 310] on span "CBRE GWS - UKHSA (Public Health [GEOGRAPHIC_DATA]) [GEOGRAPHIC_DATA] - OX11 0RQ…" at bounding box center [285, 319] width 273 height 20
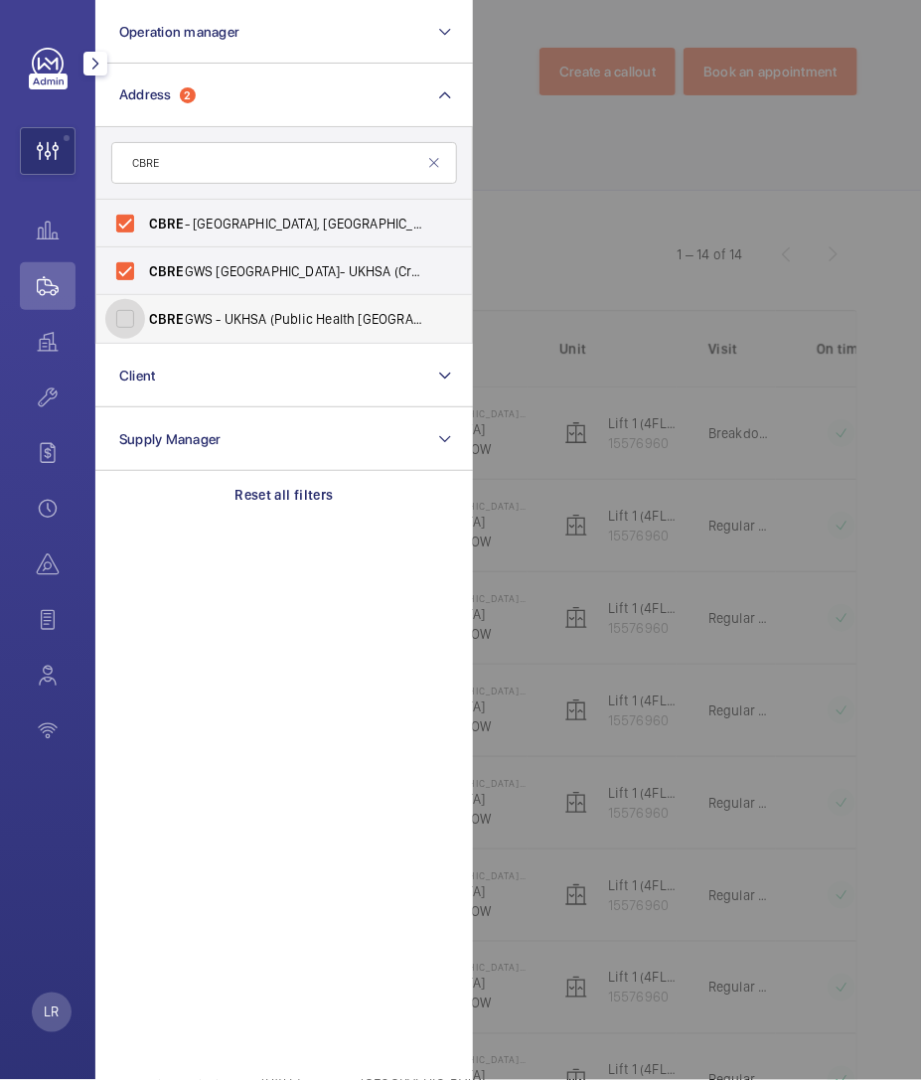
click at [145, 310] on input "CBRE GWS - UKHSA (Public Health [GEOGRAPHIC_DATA]) [GEOGRAPHIC_DATA] - OX11 0RQ…" at bounding box center [125, 319] width 40 height 40
checkbox input "true"
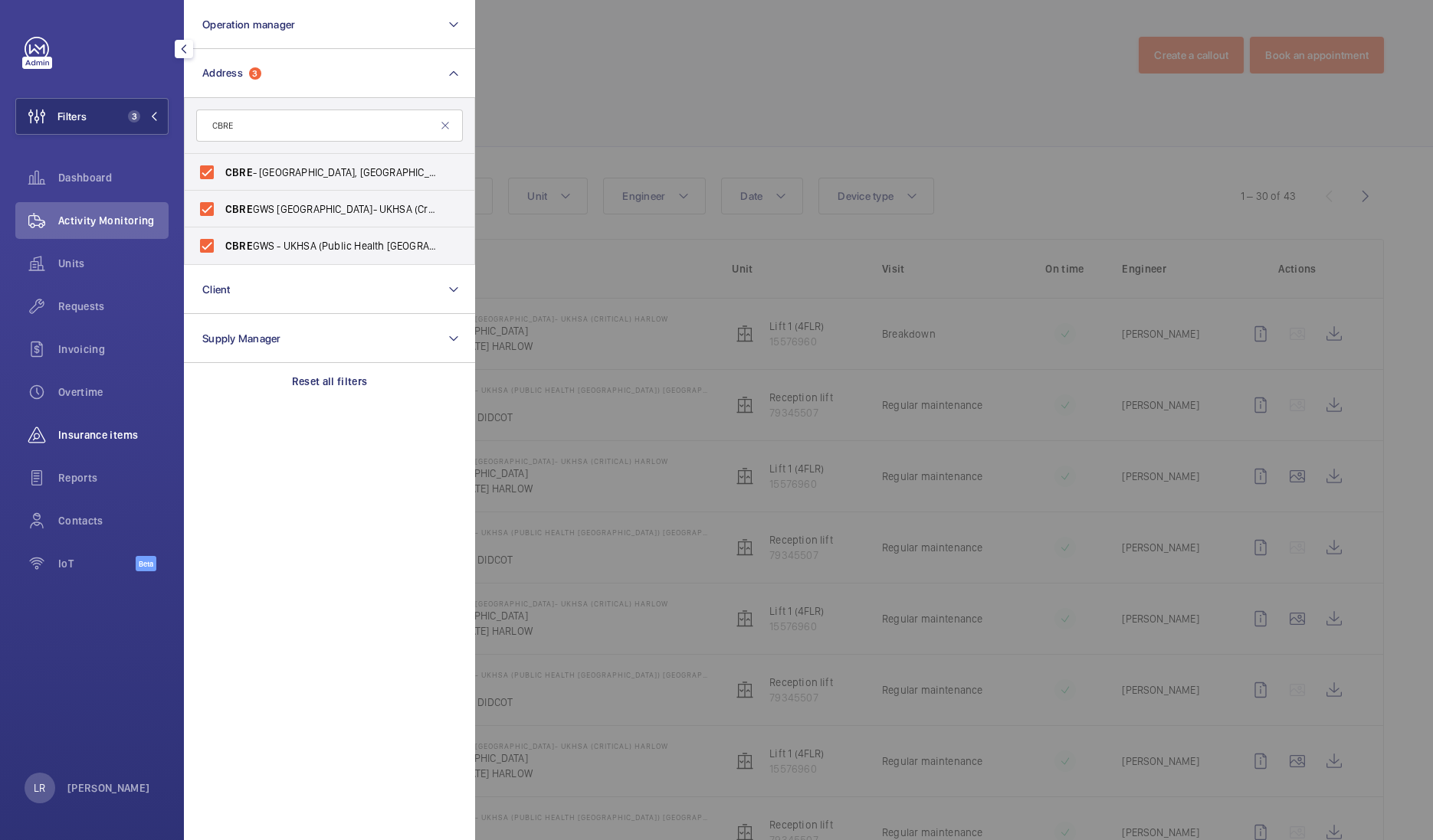
click at [126, 443] on div "Insurance items" at bounding box center [92, 435] width 153 height 37
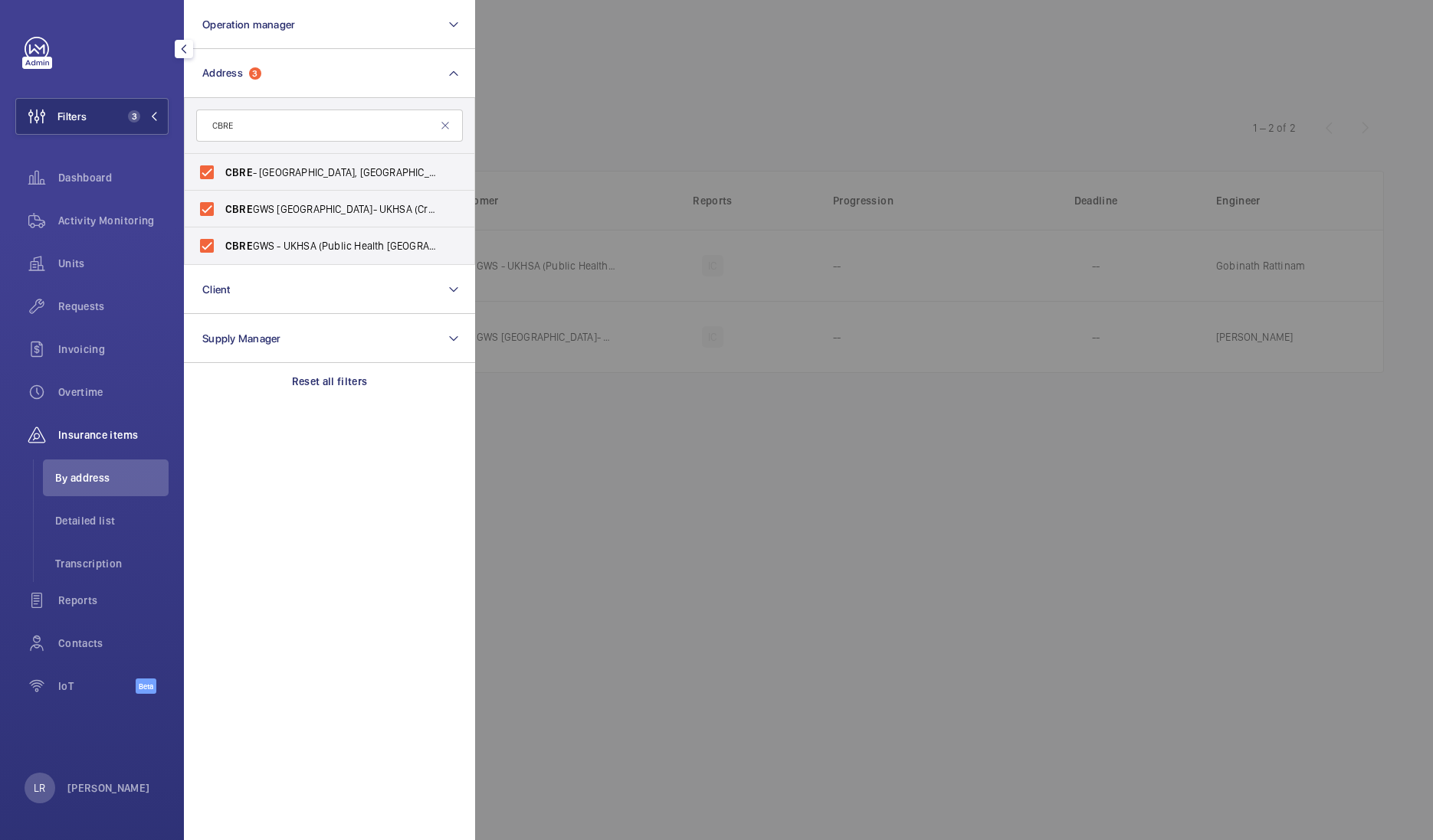
click at [571, 474] on div at bounding box center [1191, 420] width 1433 height 840
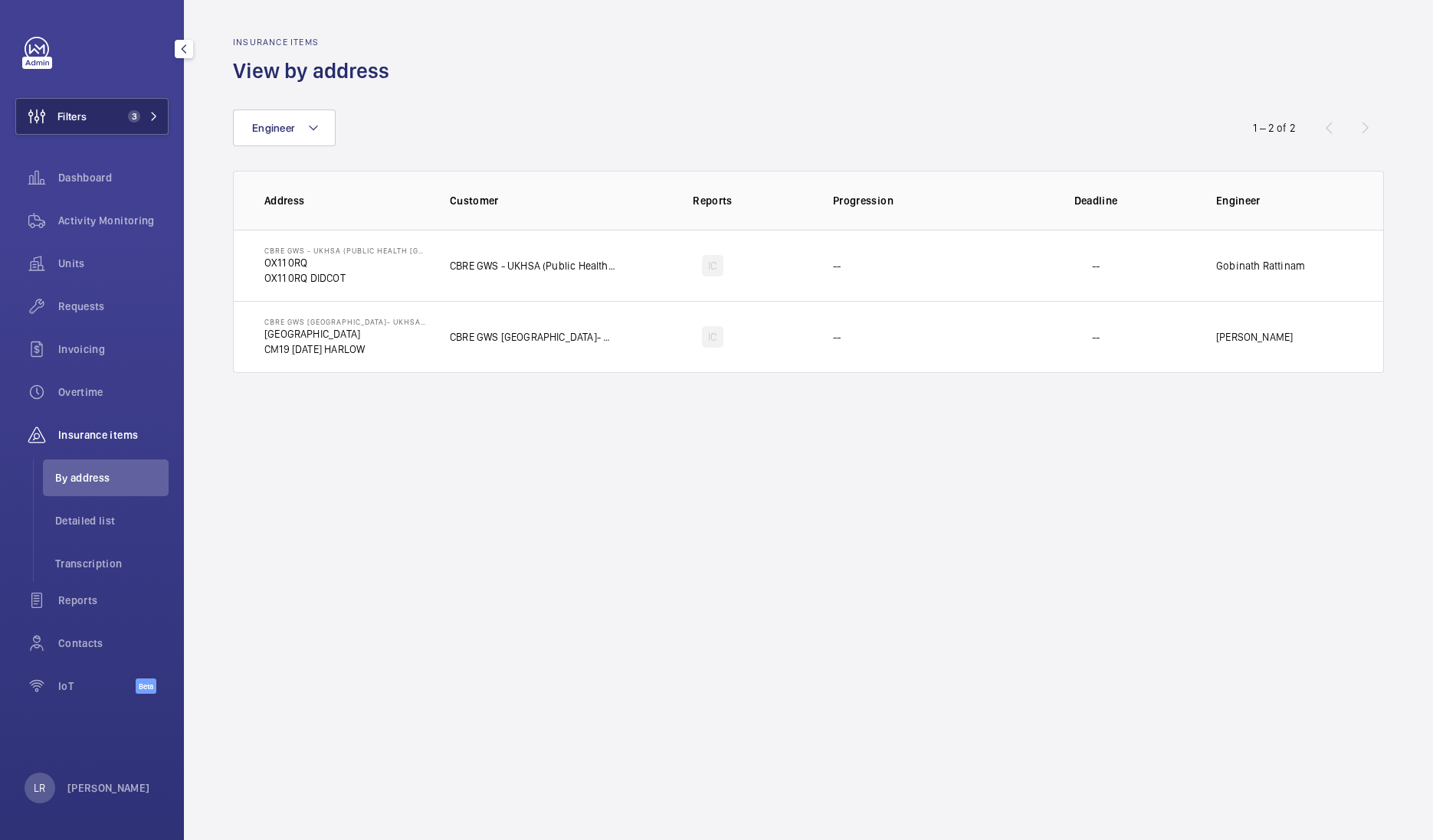
click at [122, 124] on button "Filters 3" at bounding box center [92, 116] width 153 height 37
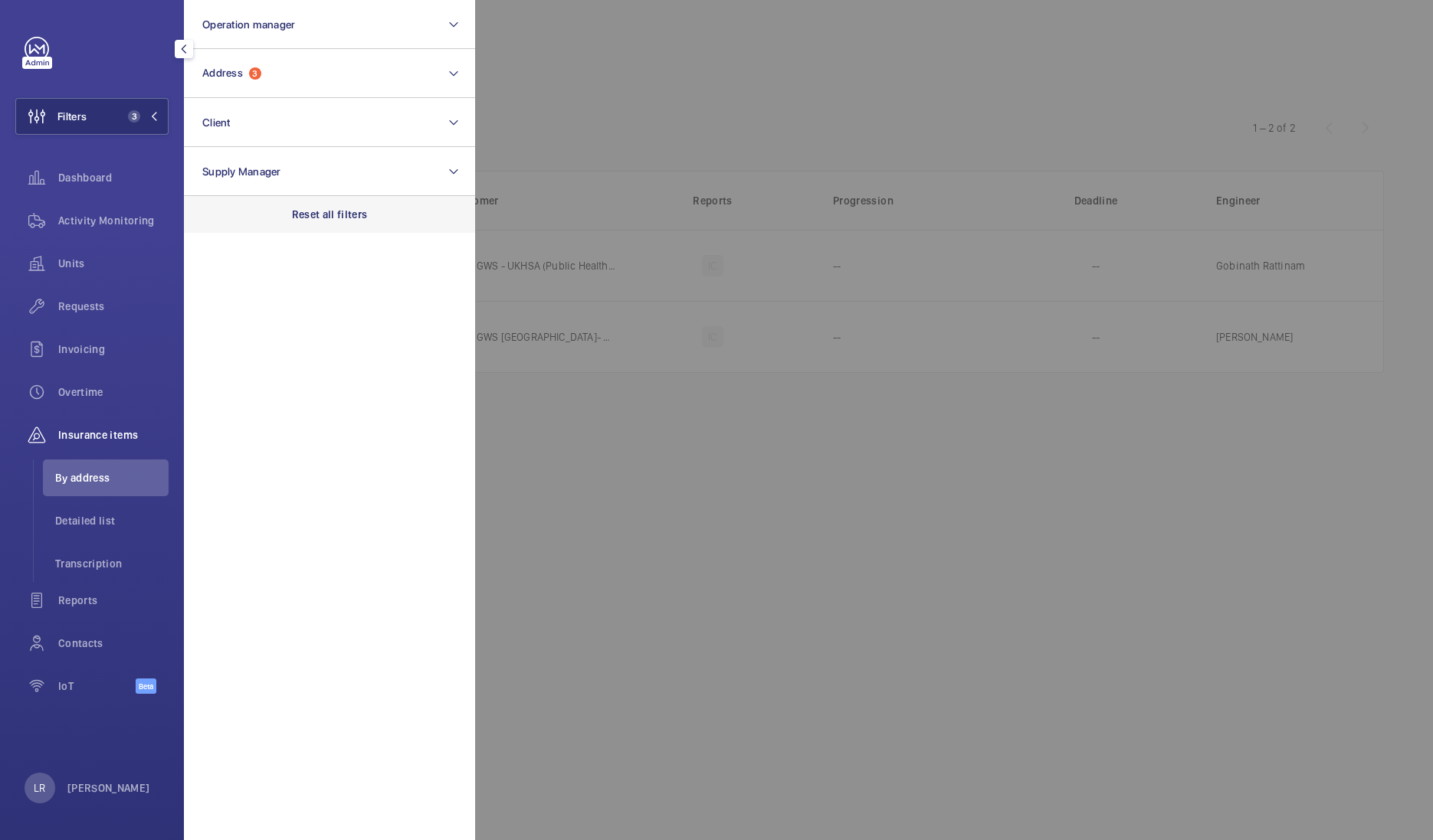
click at [361, 230] on div "Reset all filters" at bounding box center [330, 214] width 291 height 37
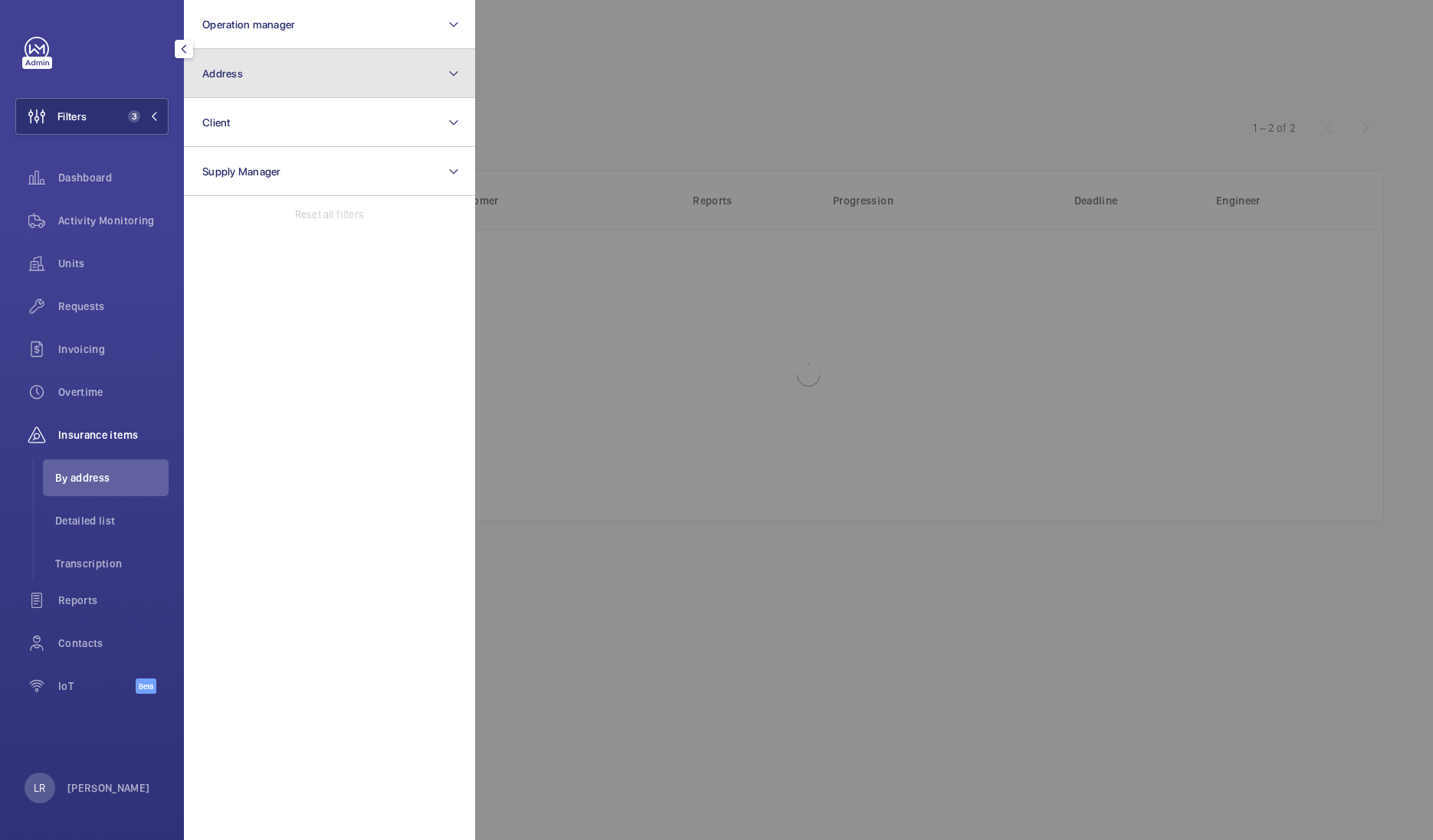
click at [357, 80] on button "Address" at bounding box center [330, 74] width 291 height 49
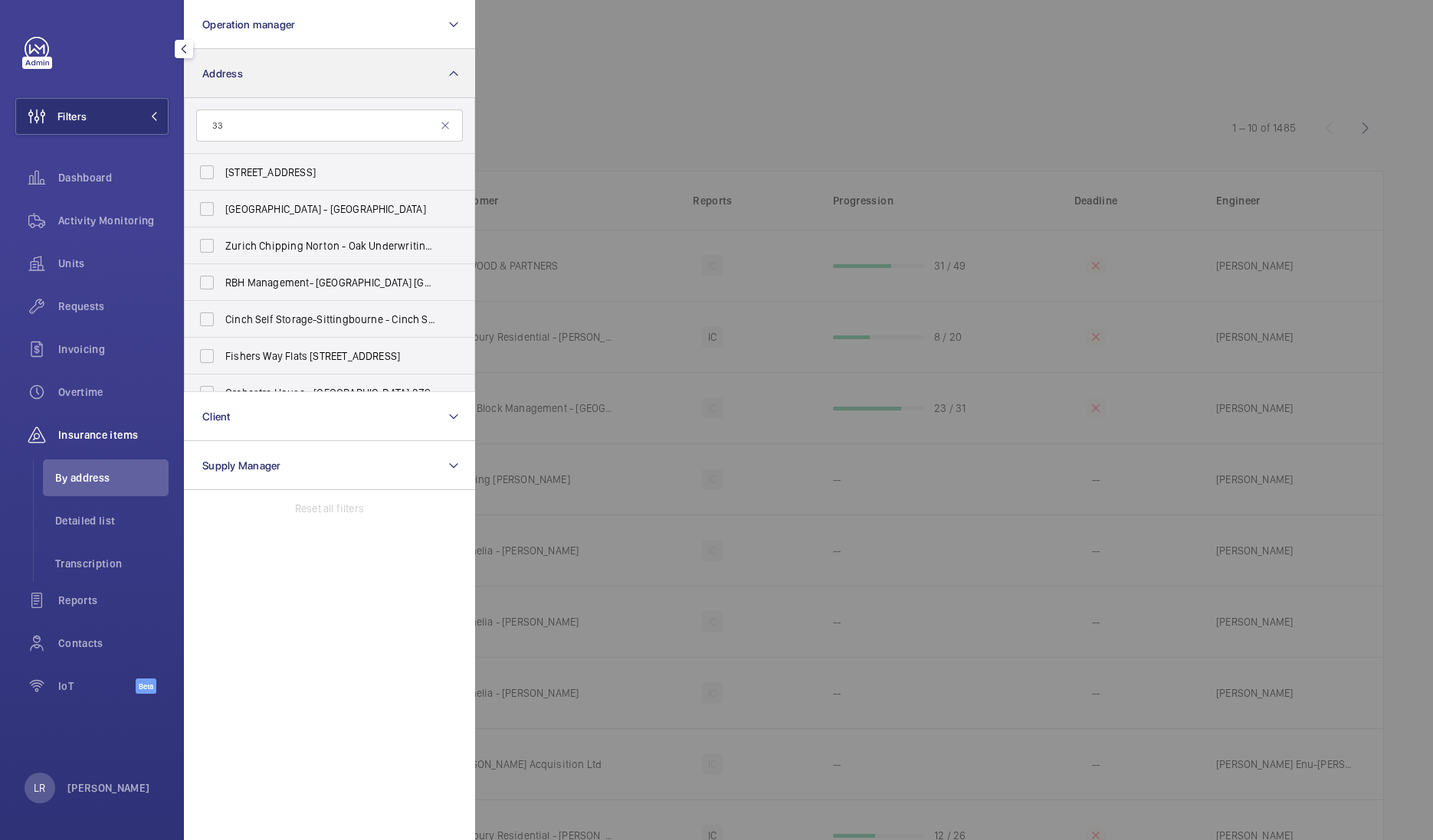
type input "3"
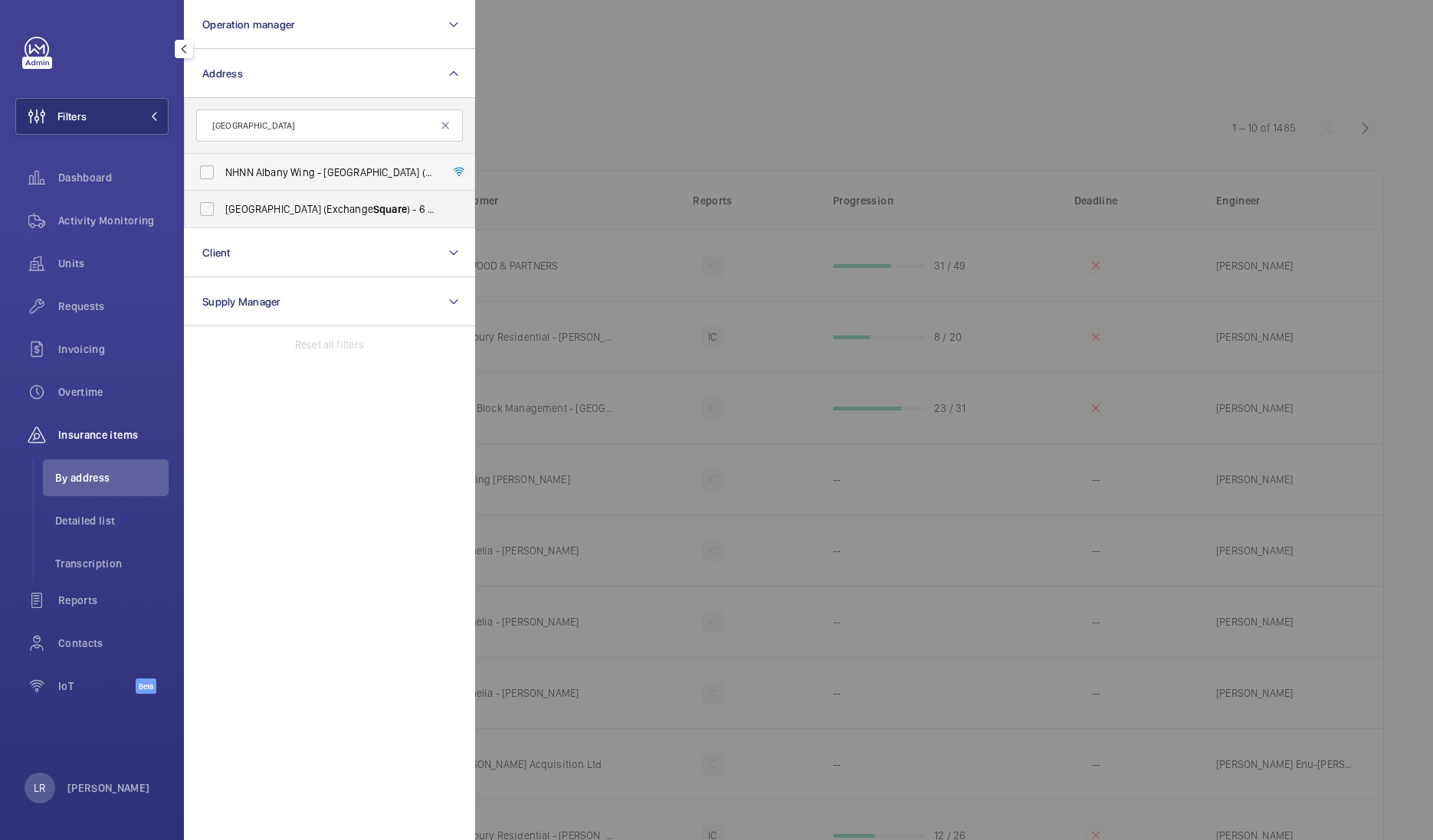
type input "[GEOGRAPHIC_DATA]"
click at [345, 176] on span "NHNN Albany Wing - [GEOGRAPHIC_DATA] ( [STREET_ADDRESS]" at bounding box center [330, 173] width 210 height 15
click at [222, 176] on input "NHNN Albany Wing - [GEOGRAPHIC_DATA] ( [STREET_ADDRESS]" at bounding box center [207, 173] width 31 height 31
checkbox input "true"
click at [698, 517] on div at bounding box center [1191, 420] width 1433 height 840
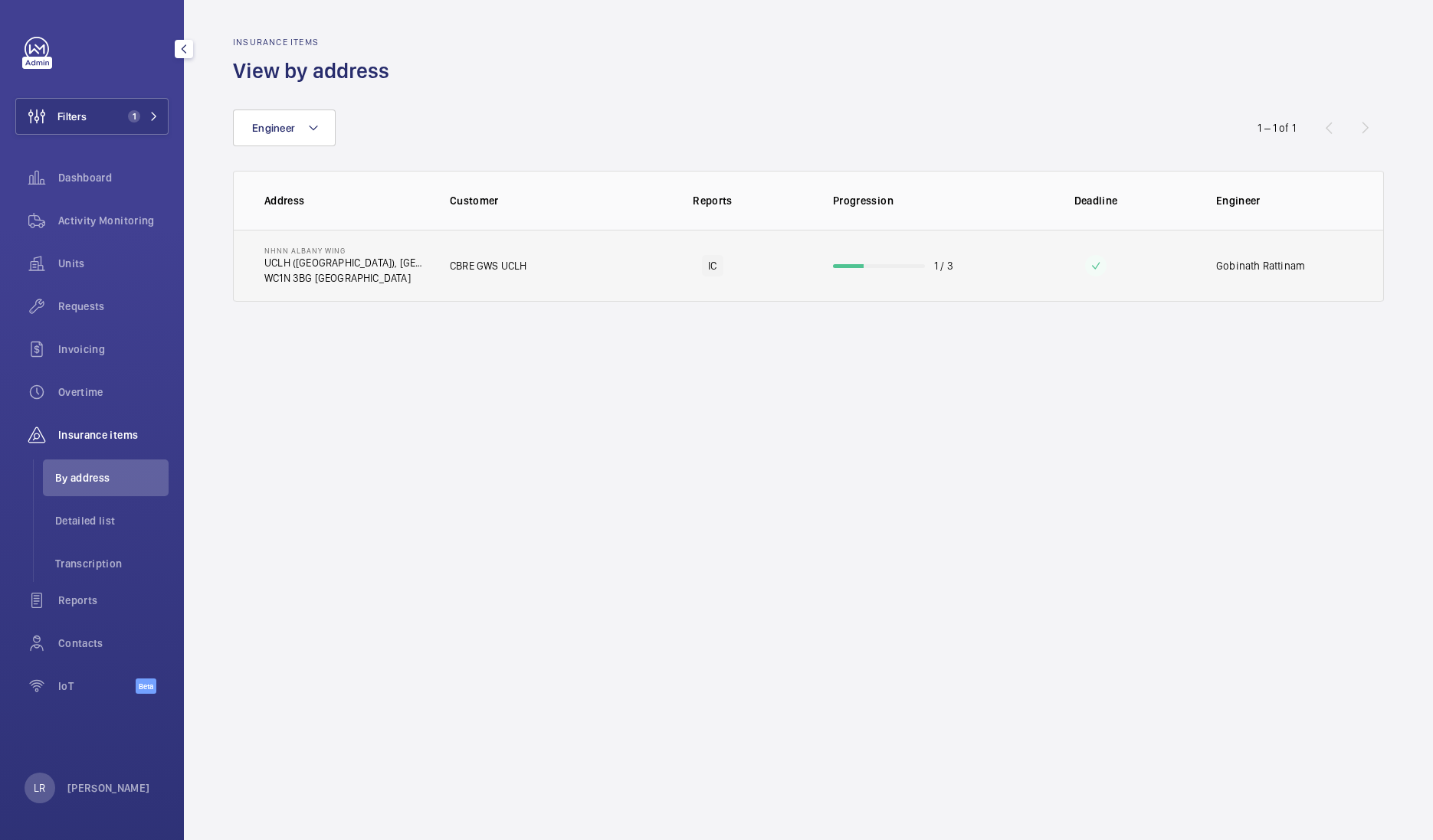
click at [410, 249] on p "NHNN Albany Wing" at bounding box center [345, 250] width 161 height 9
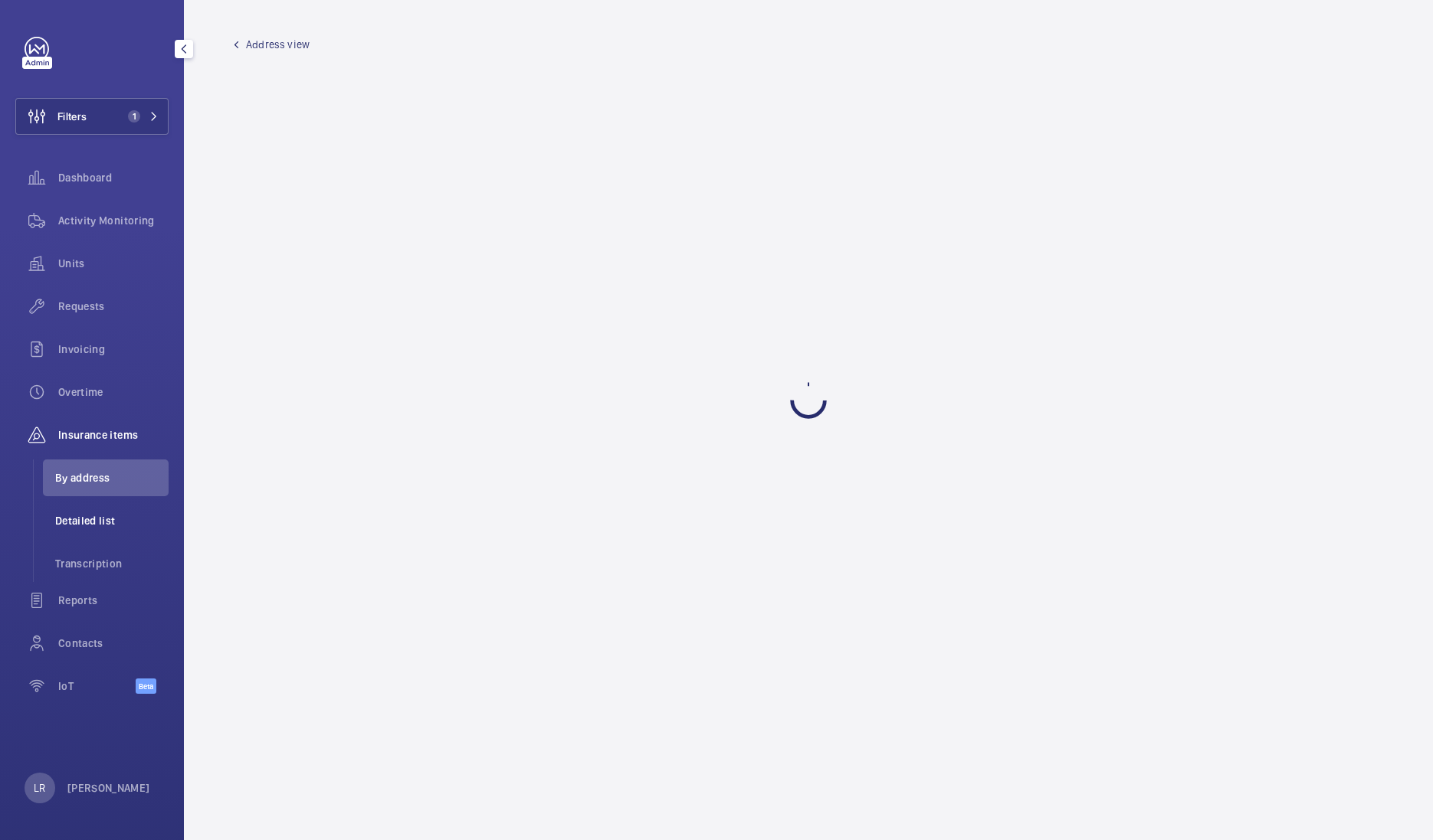
click at [134, 521] on span "Detailed list" at bounding box center [112, 521] width 113 height 15
